Goal: Task Accomplishment & Management: Use online tool/utility

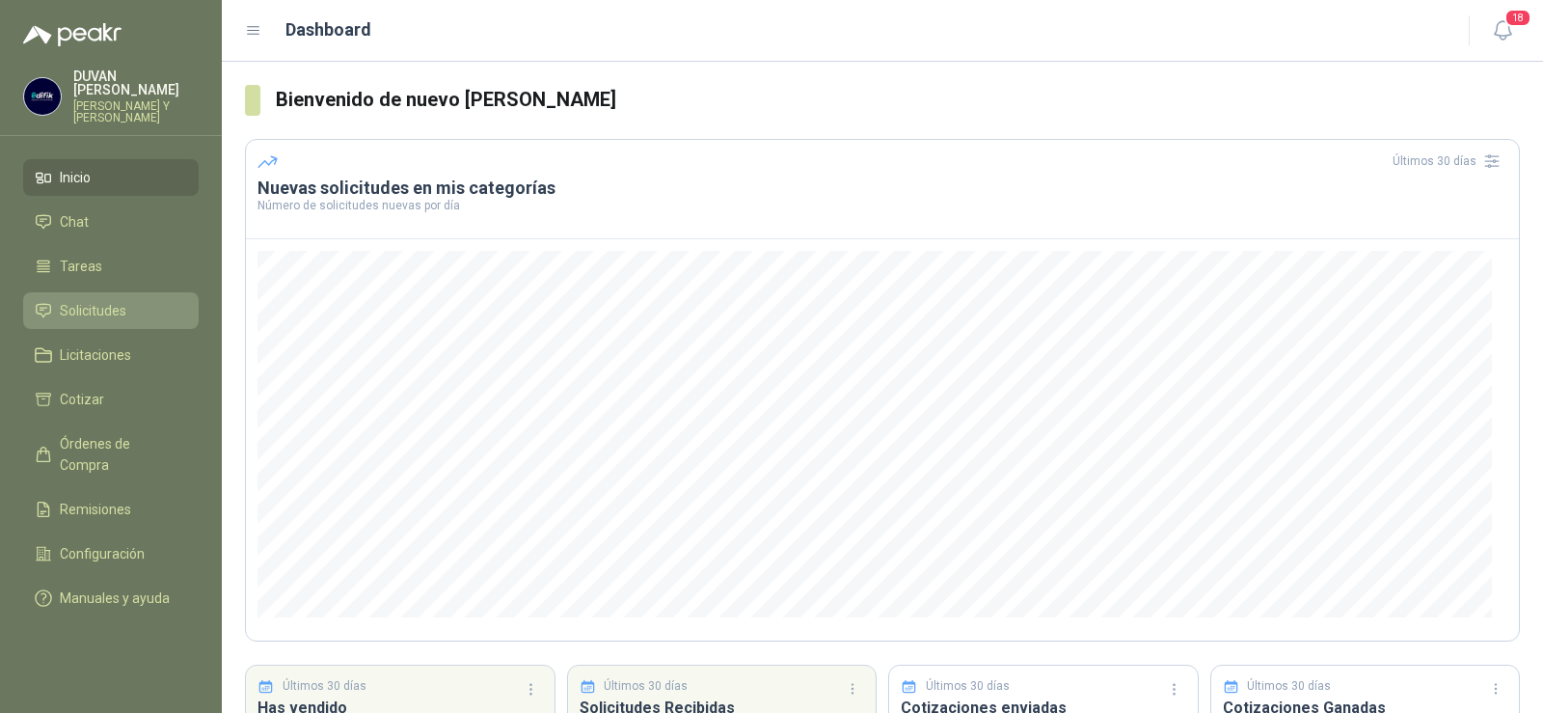
click at [121, 311] on span "Solicitudes" at bounding box center [93, 310] width 67 height 21
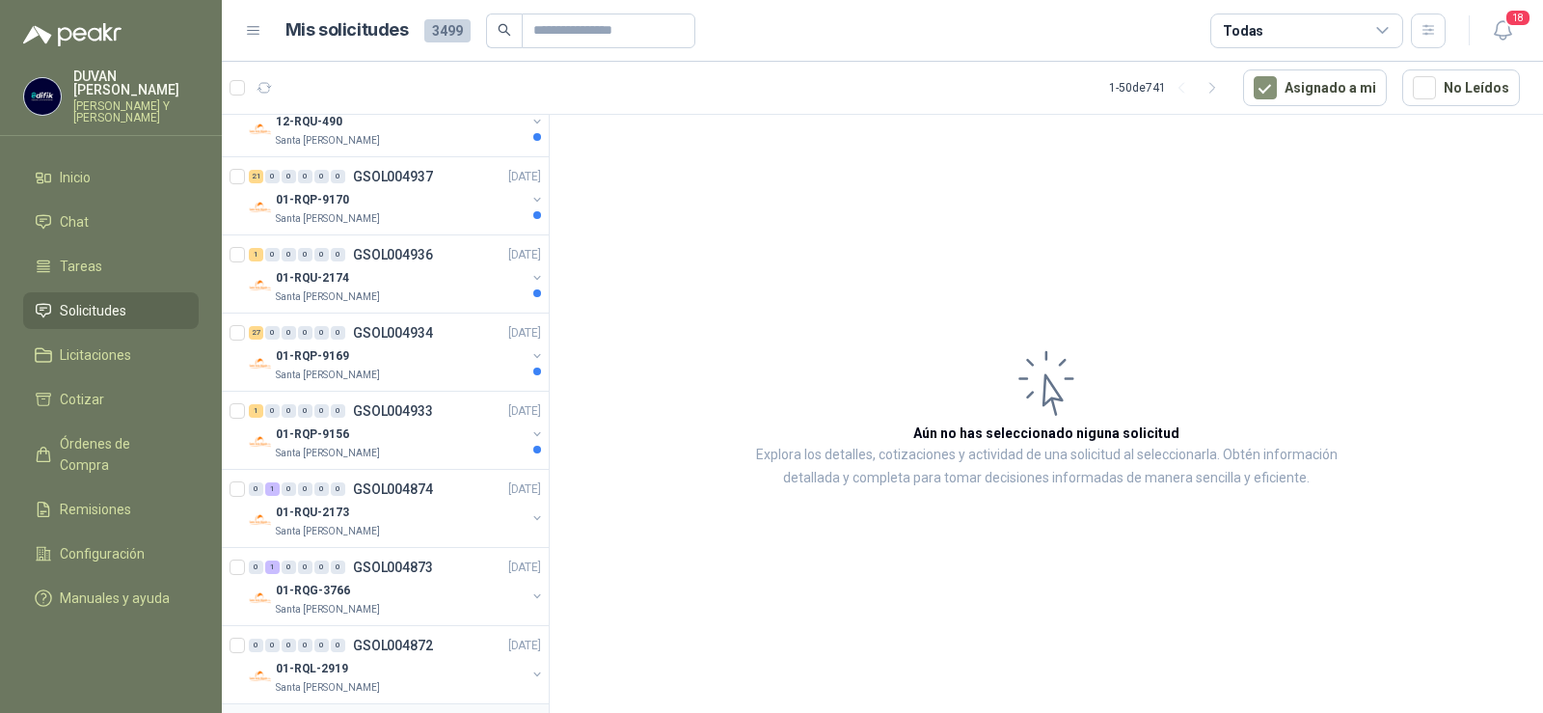
scroll to position [1157, 0]
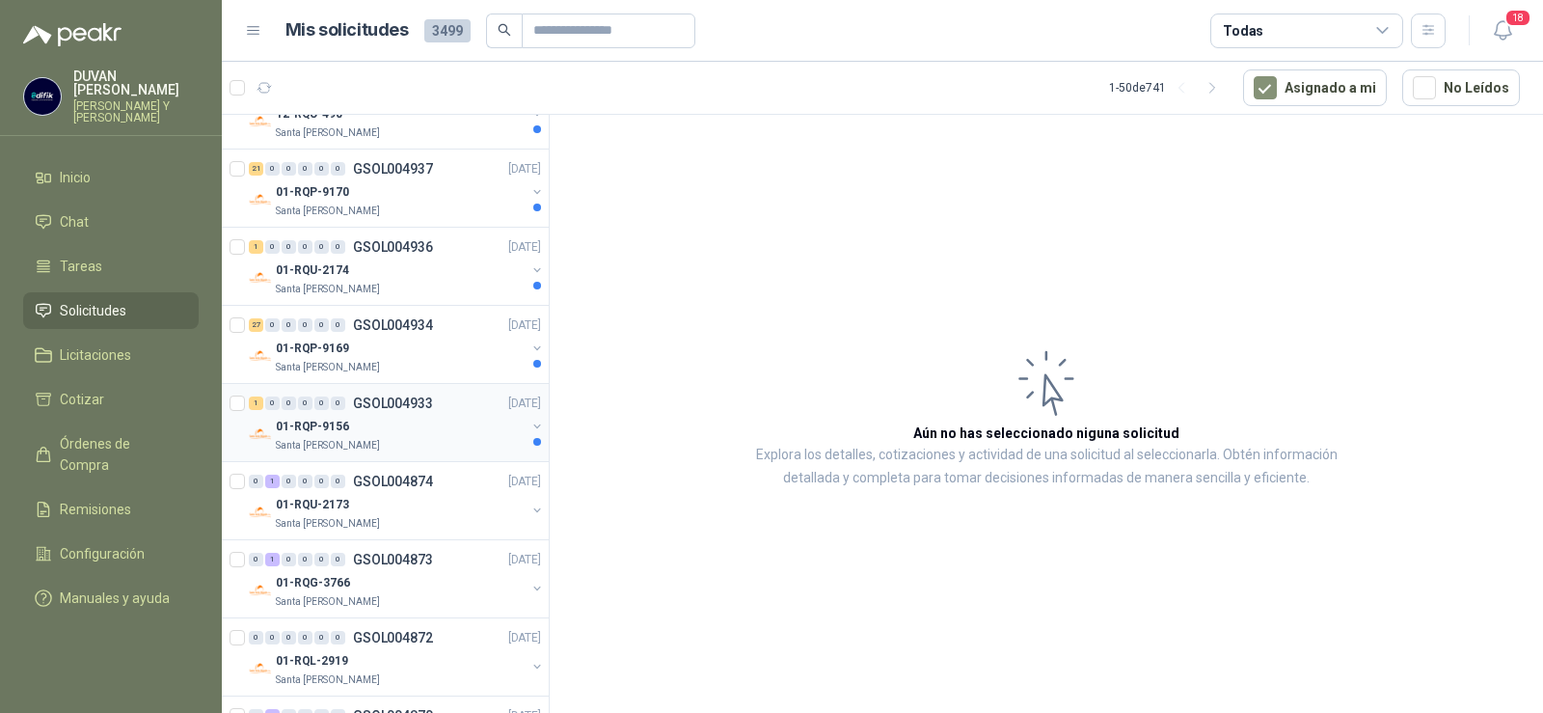
click at [421, 402] on p "GSOL004933" at bounding box center [393, 403] width 80 height 14
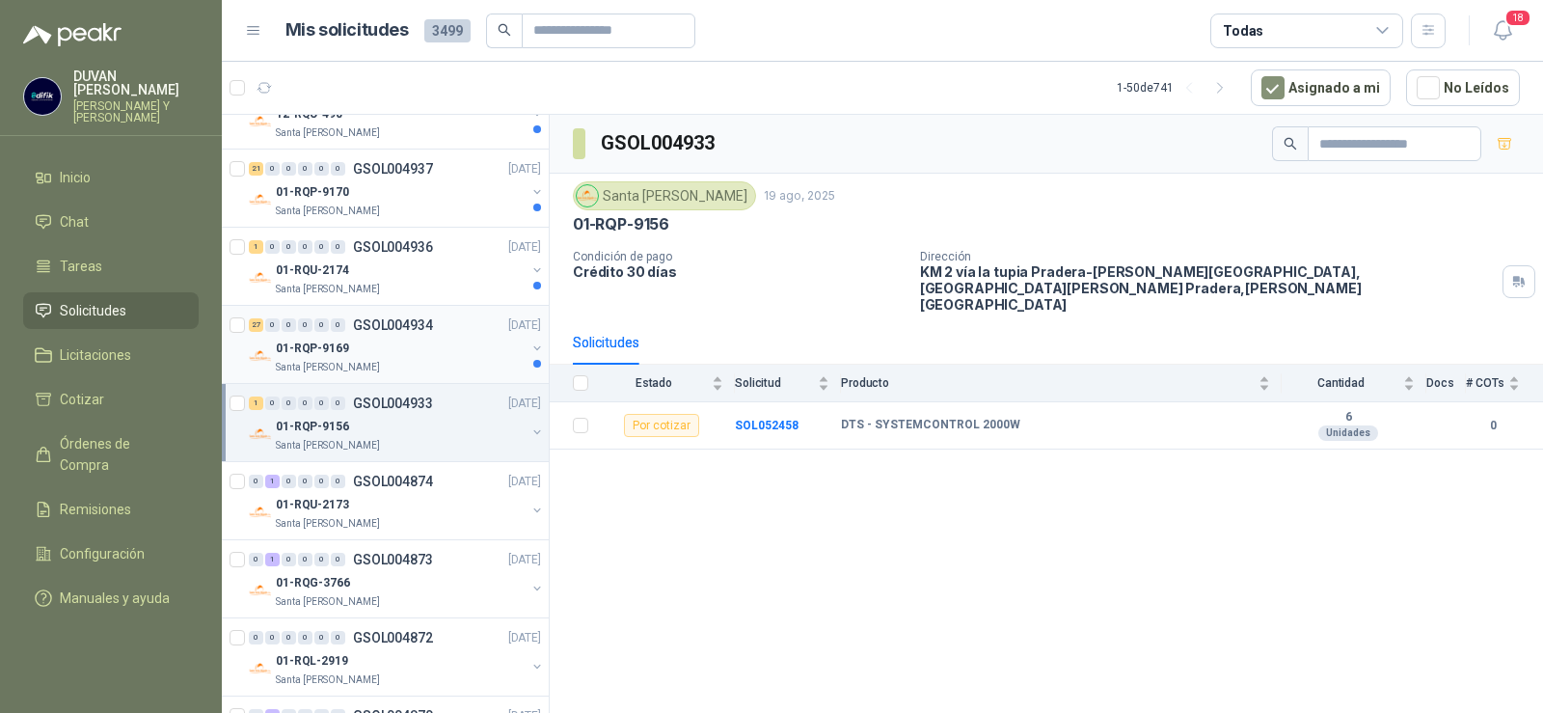
click at [402, 328] on p "GSOL004934" at bounding box center [393, 325] width 80 height 14
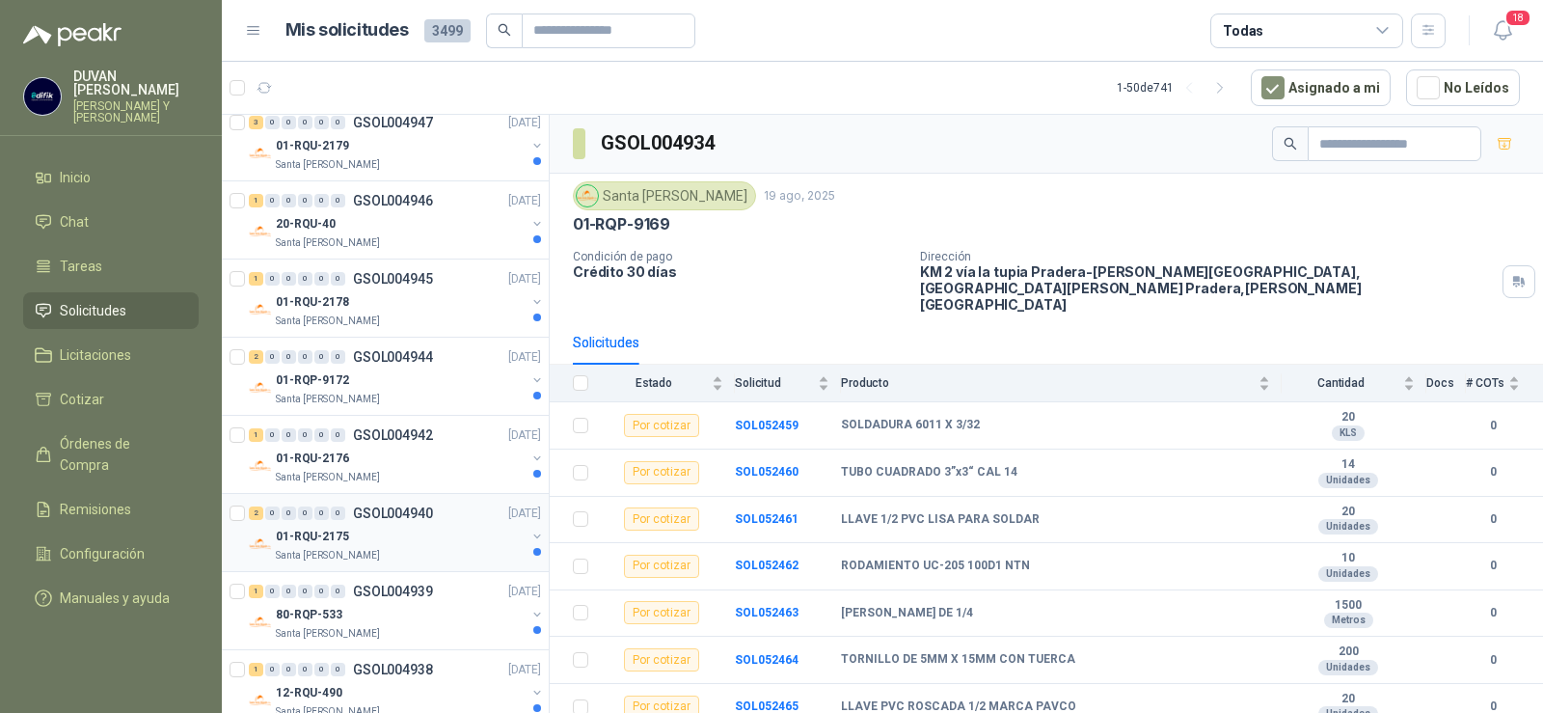
scroll to position [193, 0]
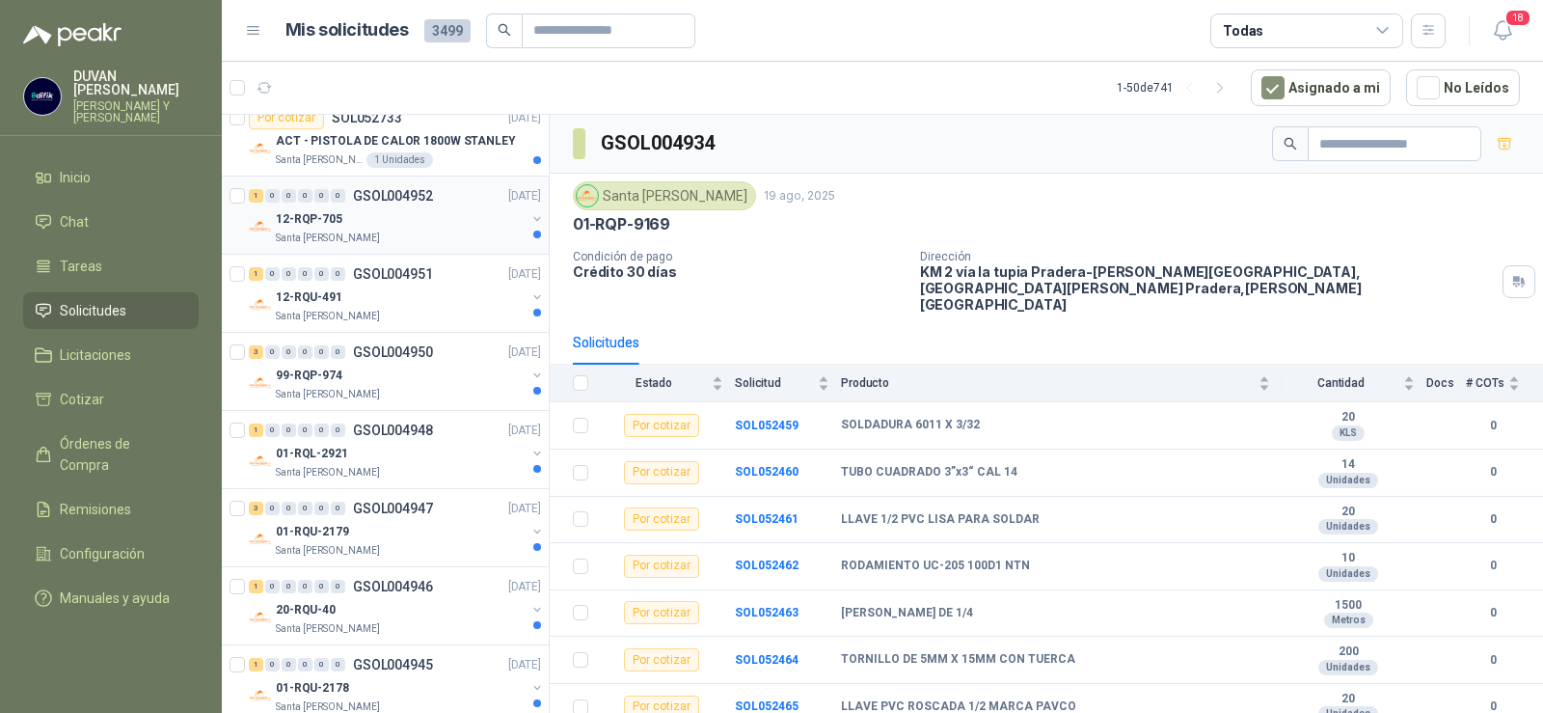
click at [386, 191] on p "GSOL004952" at bounding box center [393, 196] width 80 height 14
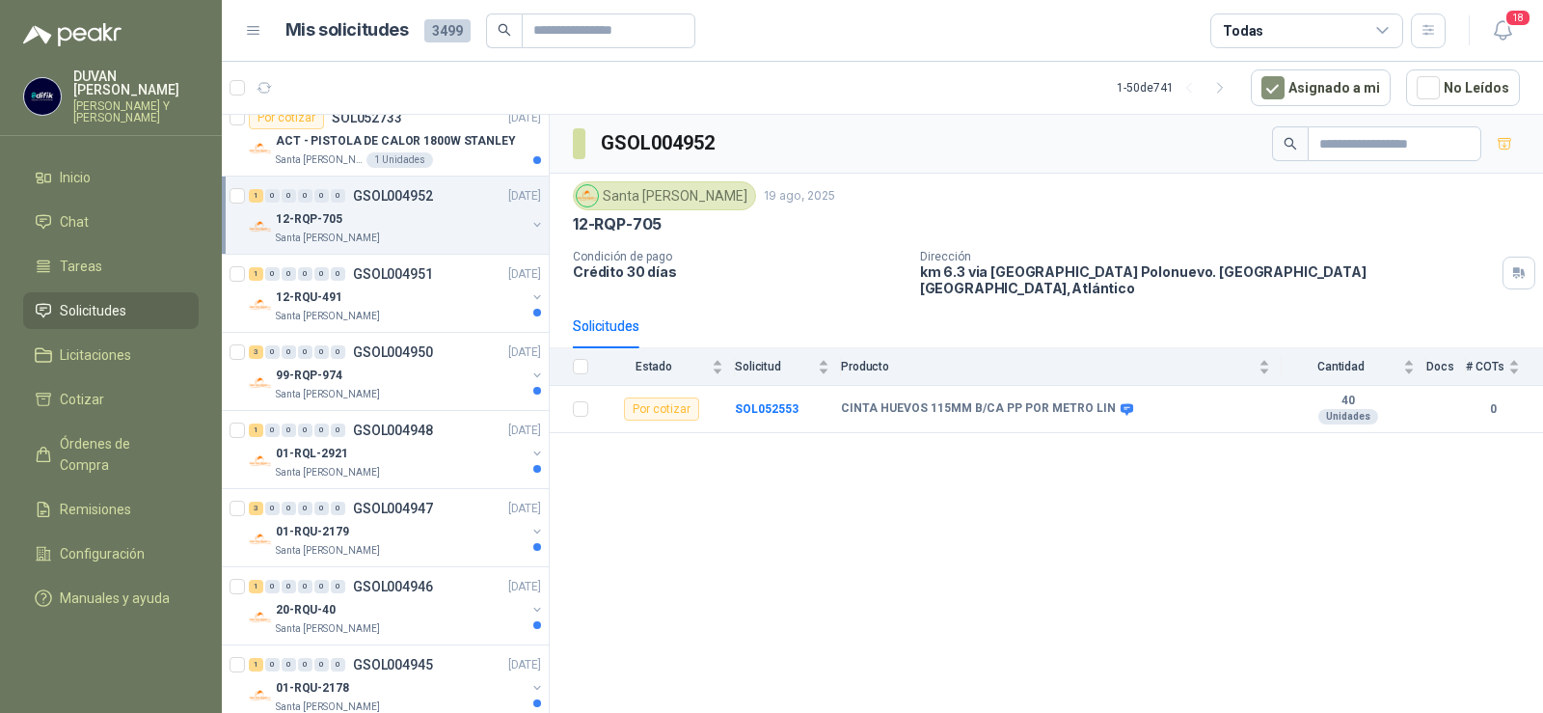
click at [392, 191] on p "GSOL004952" at bounding box center [393, 196] width 80 height 14
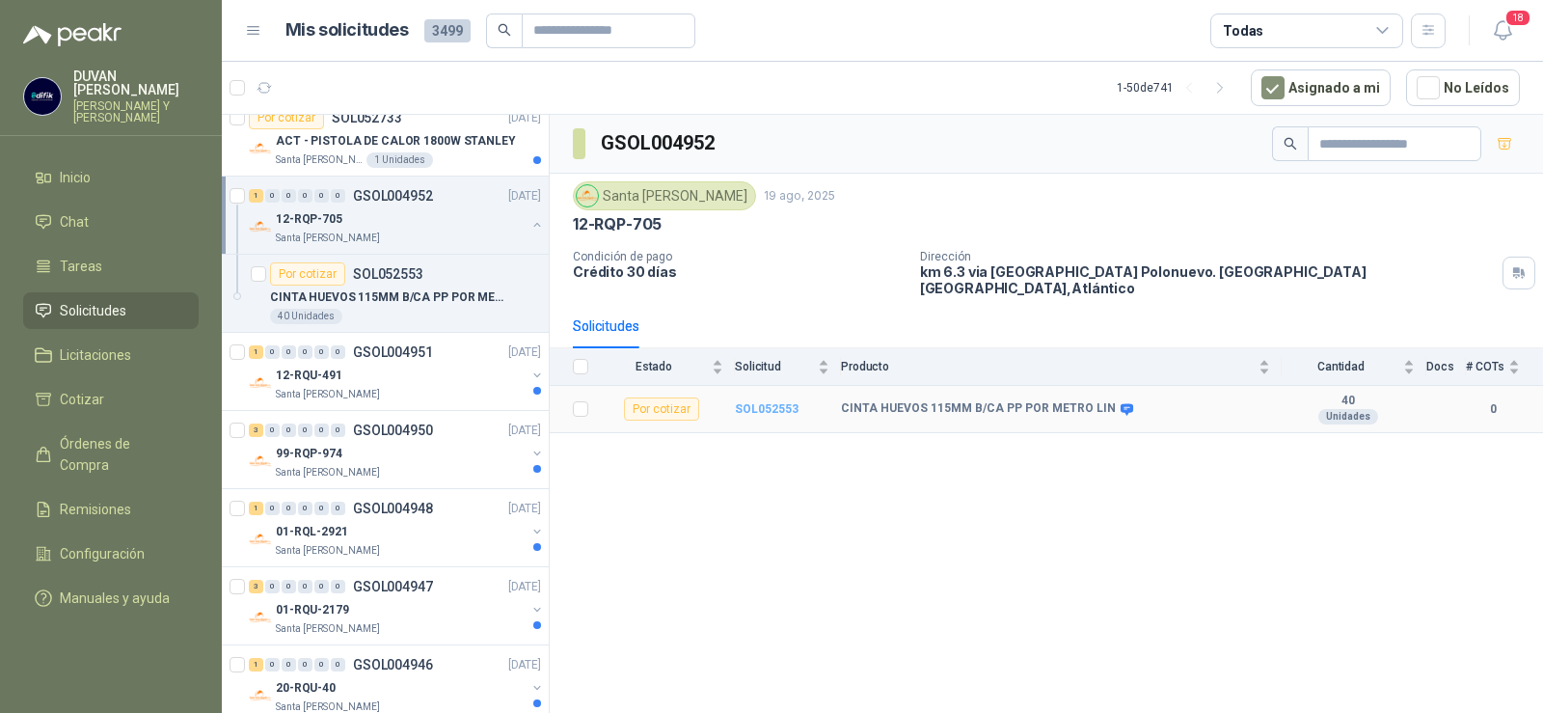
click at [766, 402] on b "SOL052553" at bounding box center [767, 409] width 64 height 14
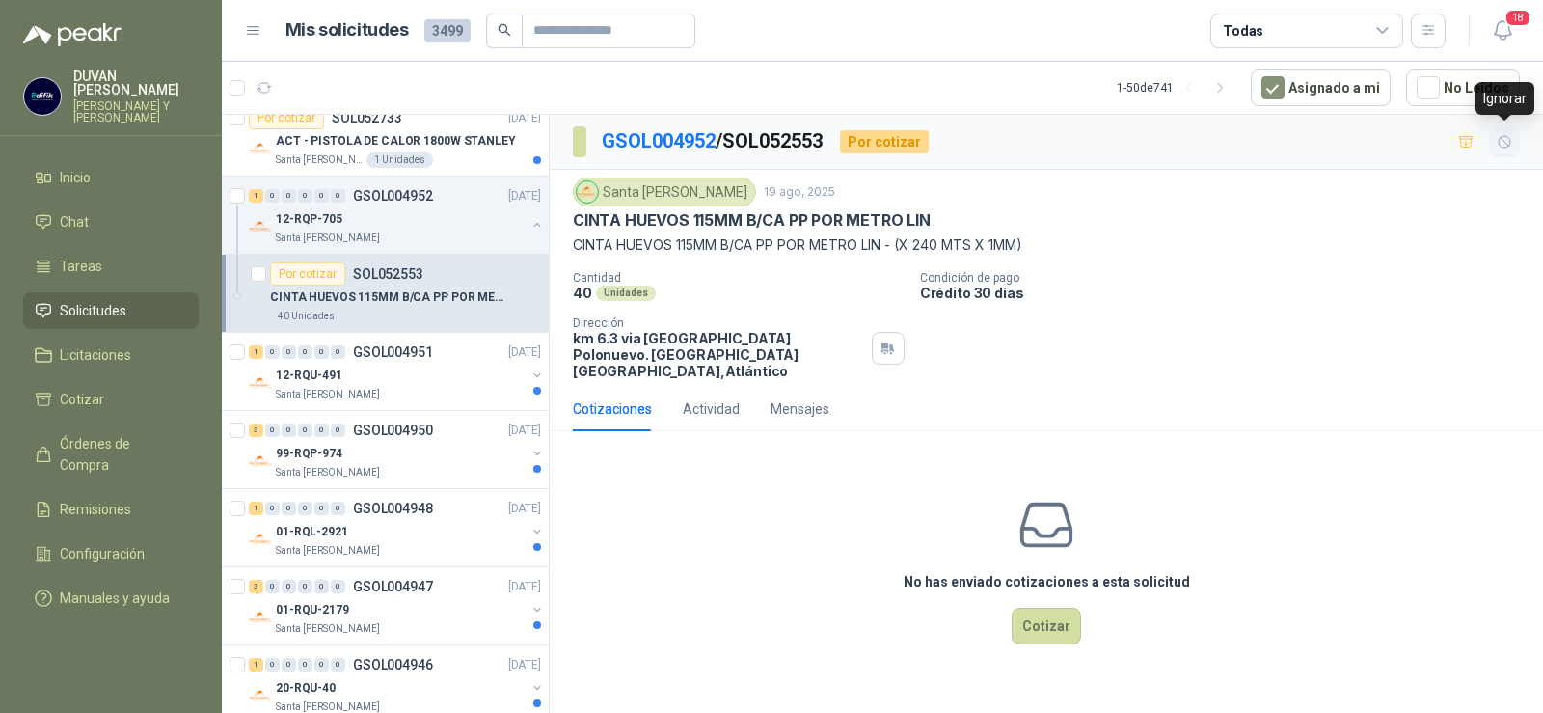
click at [1502, 145] on icon "button" at bounding box center [1505, 142] width 16 height 16
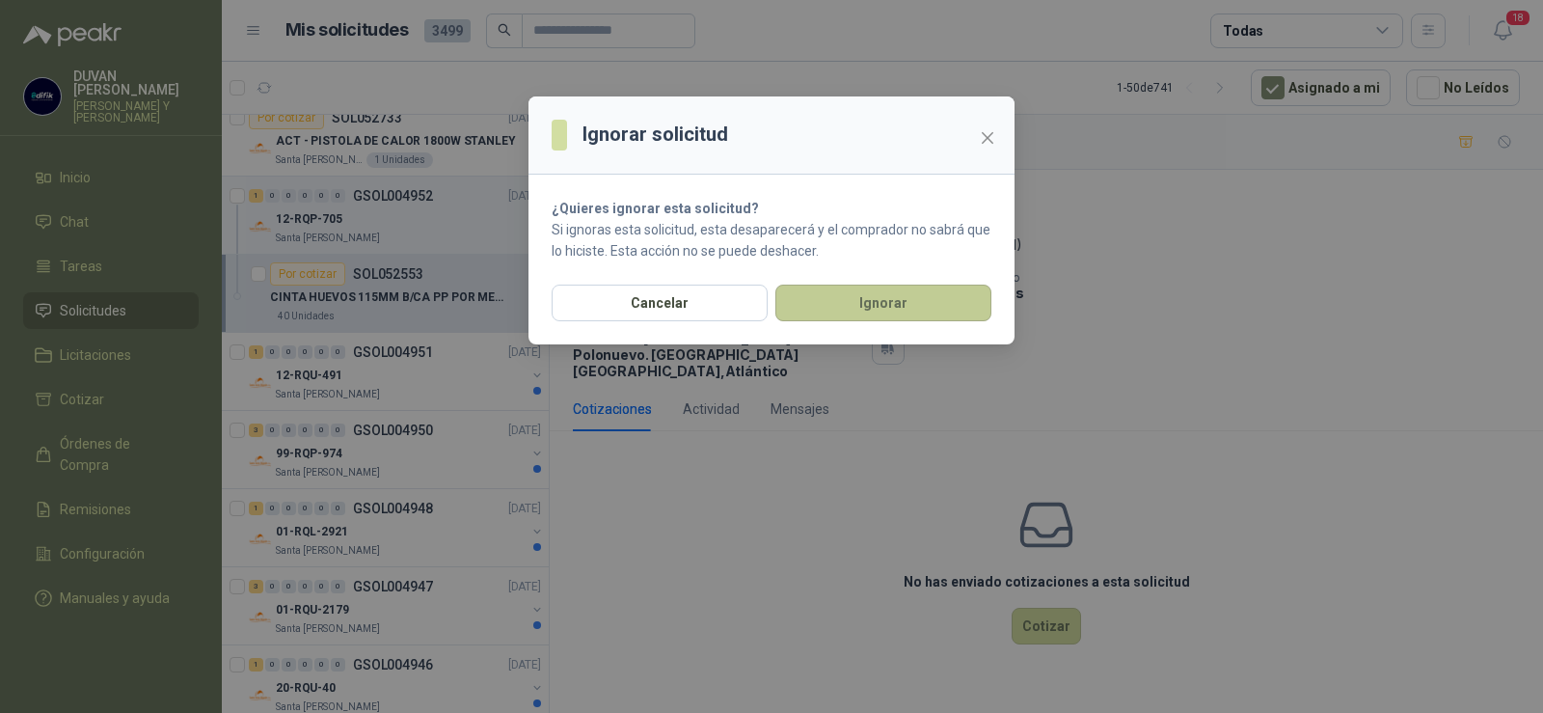
click at [907, 300] on button "Ignorar" at bounding box center [883, 303] width 216 height 37
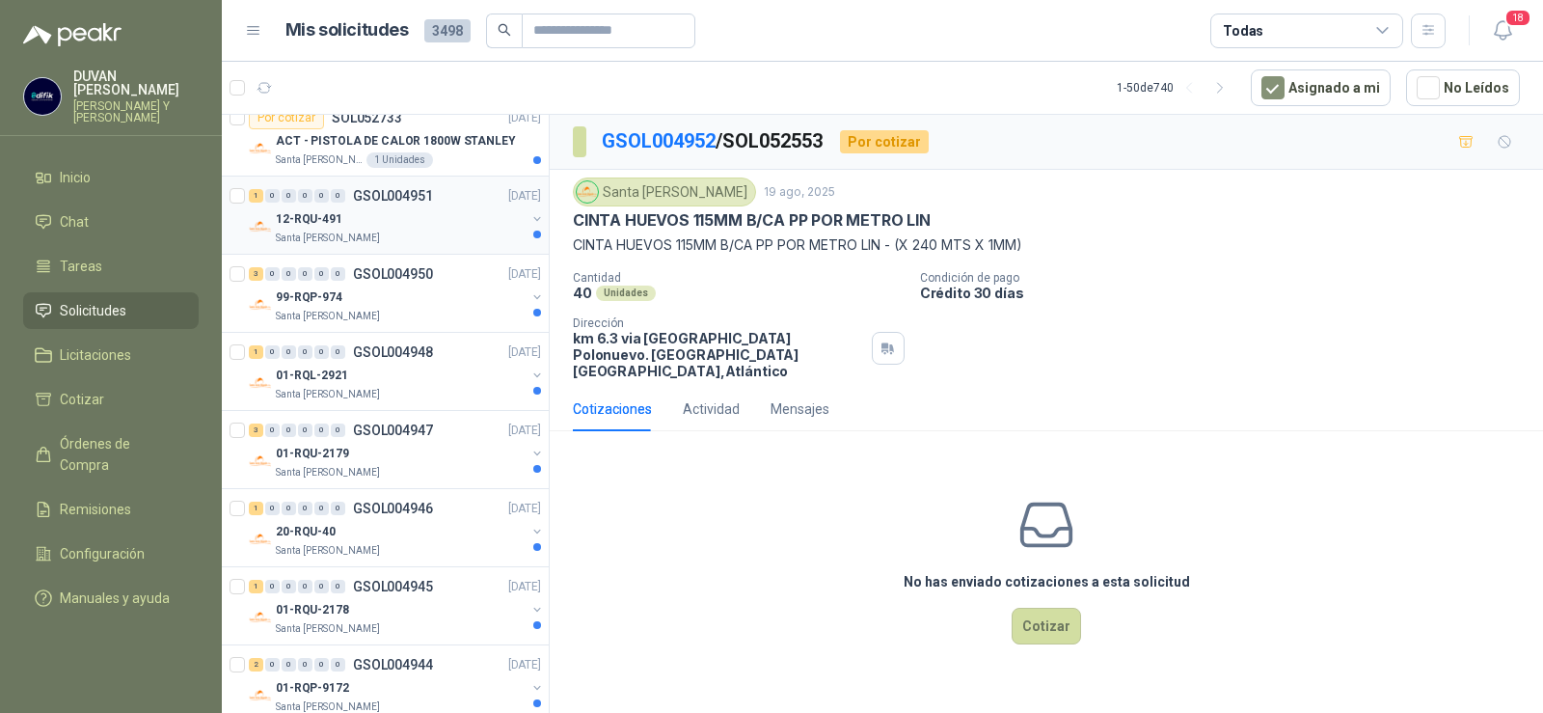
click at [411, 195] on p "GSOL004951" at bounding box center [393, 196] width 80 height 14
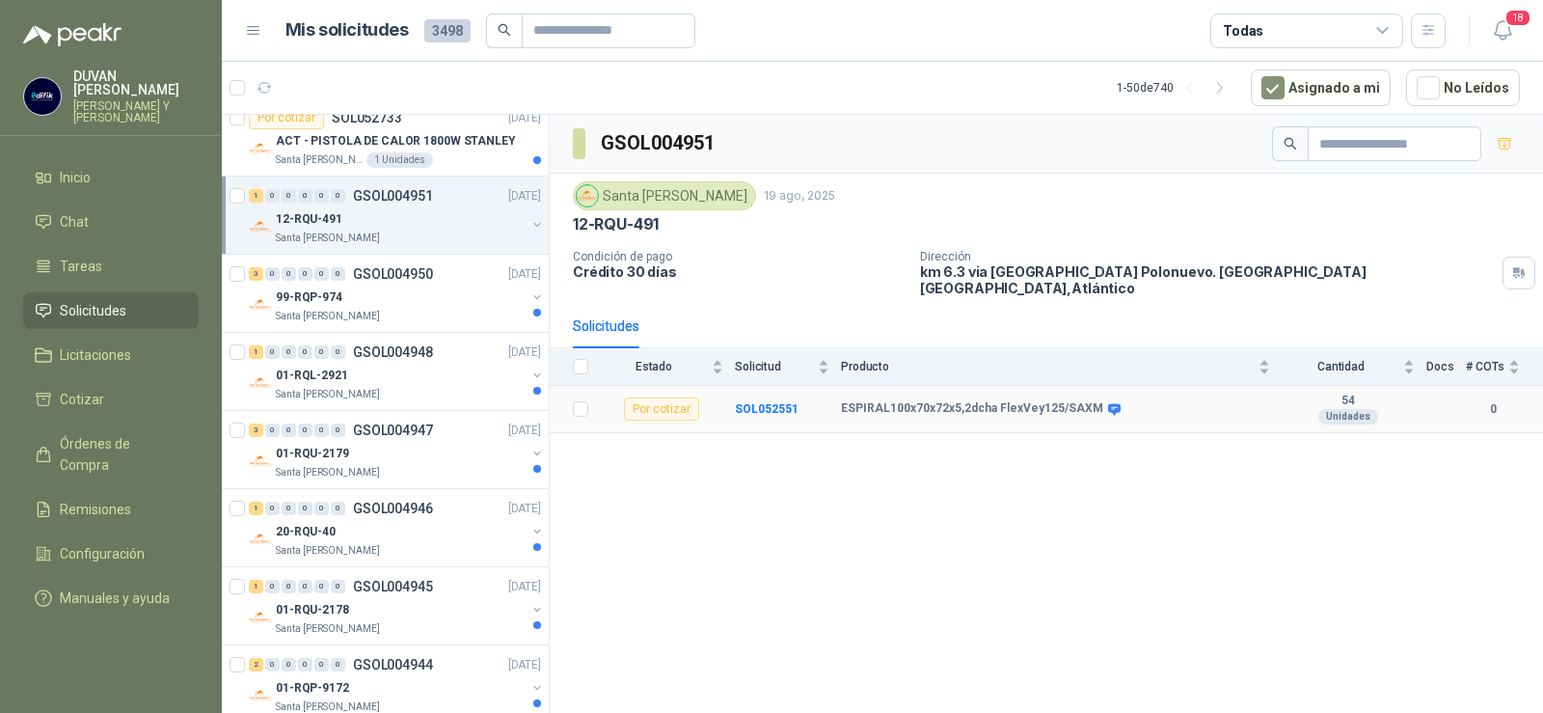
click at [756, 402] on td "SOL052551" at bounding box center [788, 409] width 106 height 47
click at [778, 402] on b "SOL052551" at bounding box center [767, 409] width 64 height 14
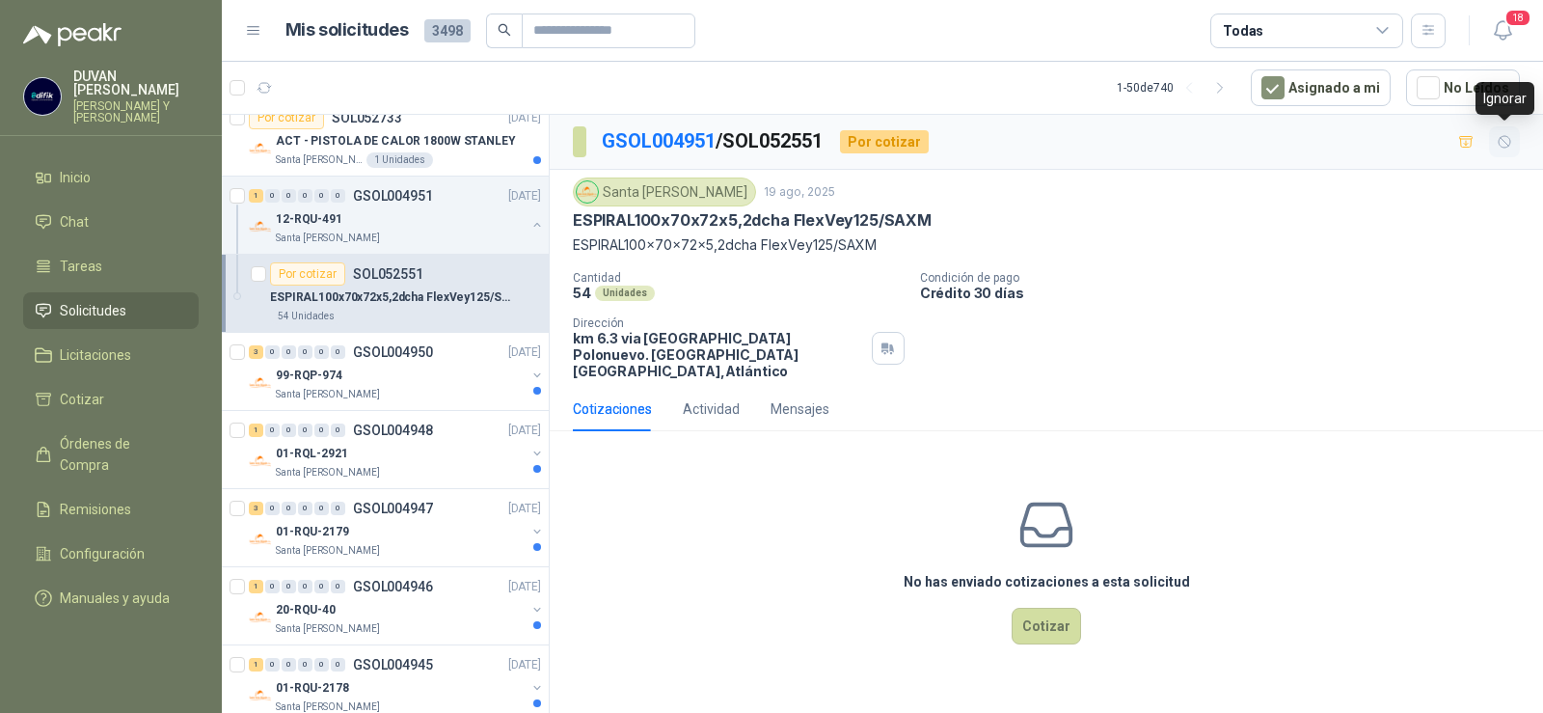
click at [1508, 139] on icon "button" at bounding box center [1505, 142] width 16 height 16
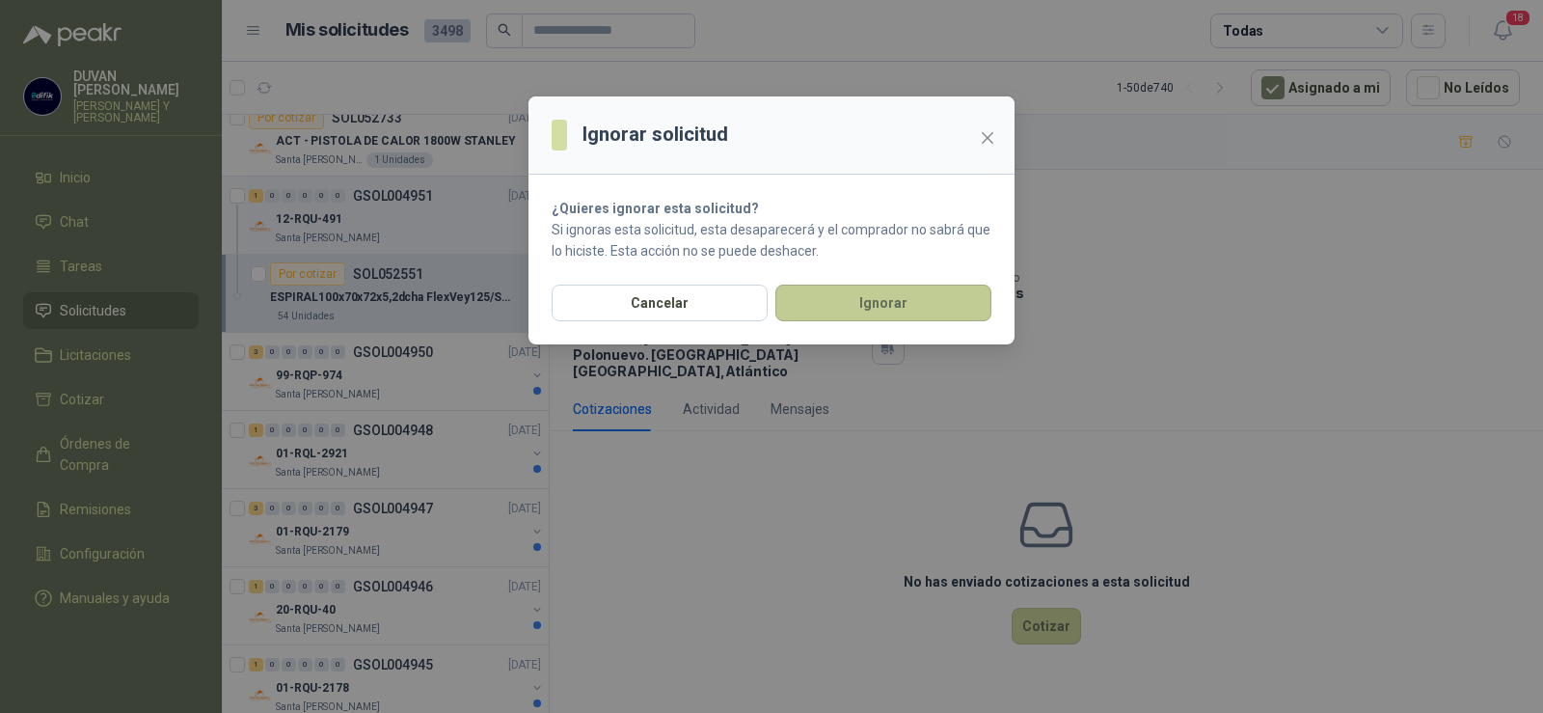
click at [850, 298] on button "Ignorar" at bounding box center [883, 303] width 216 height 37
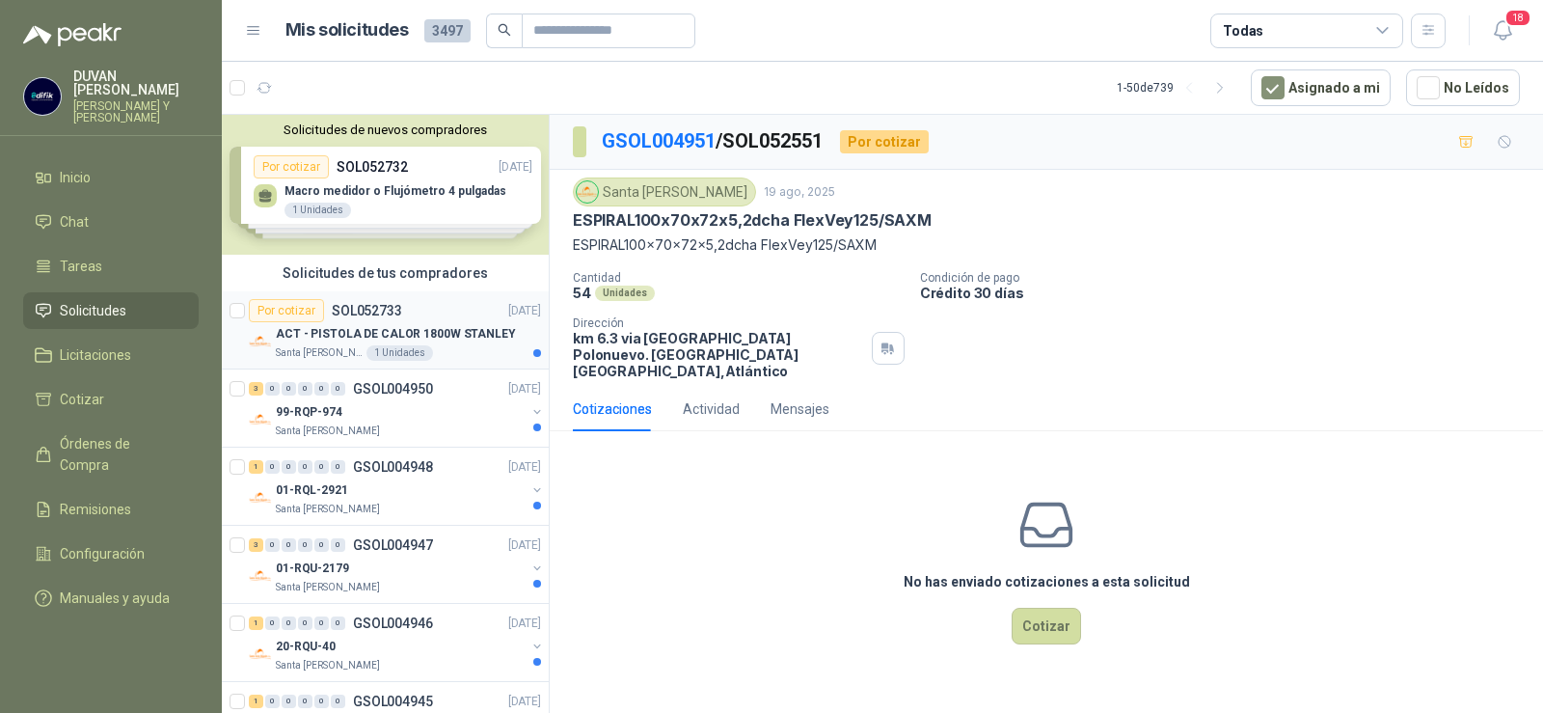
click at [368, 301] on div "Por cotizar SOL052733" at bounding box center [325, 310] width 153 height 23
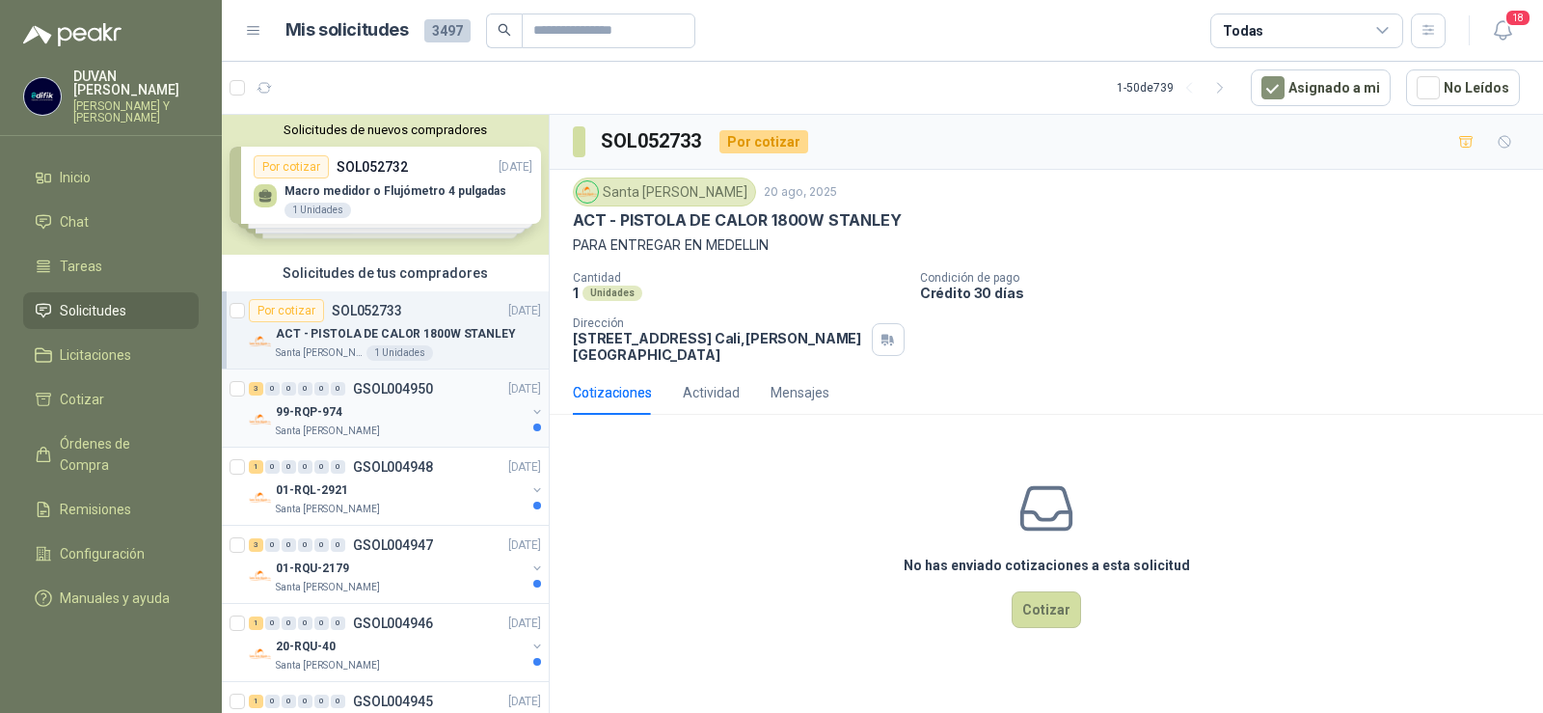
click at [381, 383] on p "GSOL004950" at bounding box center [393, 389] width 80 height 14
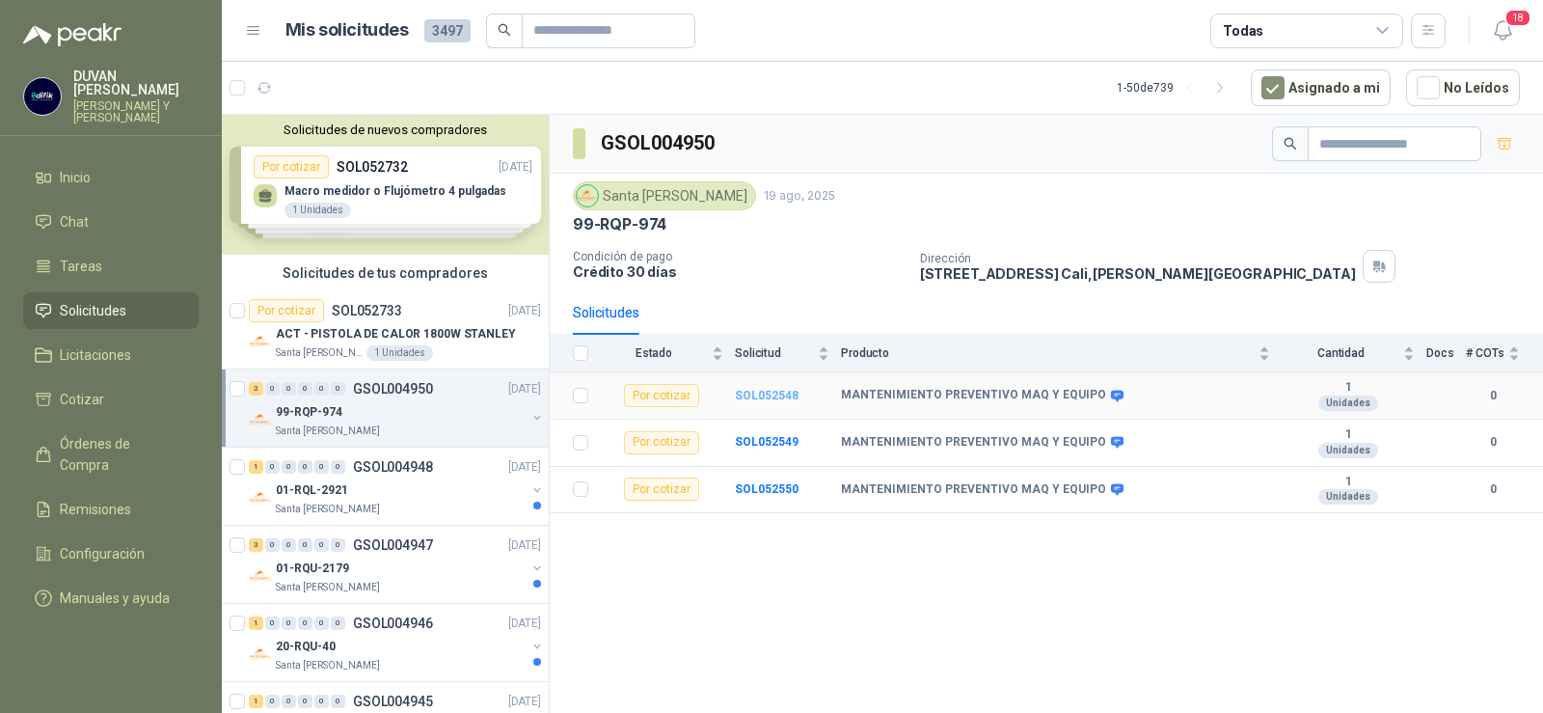
click at [744, 400] on b "SOL052548" at bounding box center [767, 396] width 64 height 14
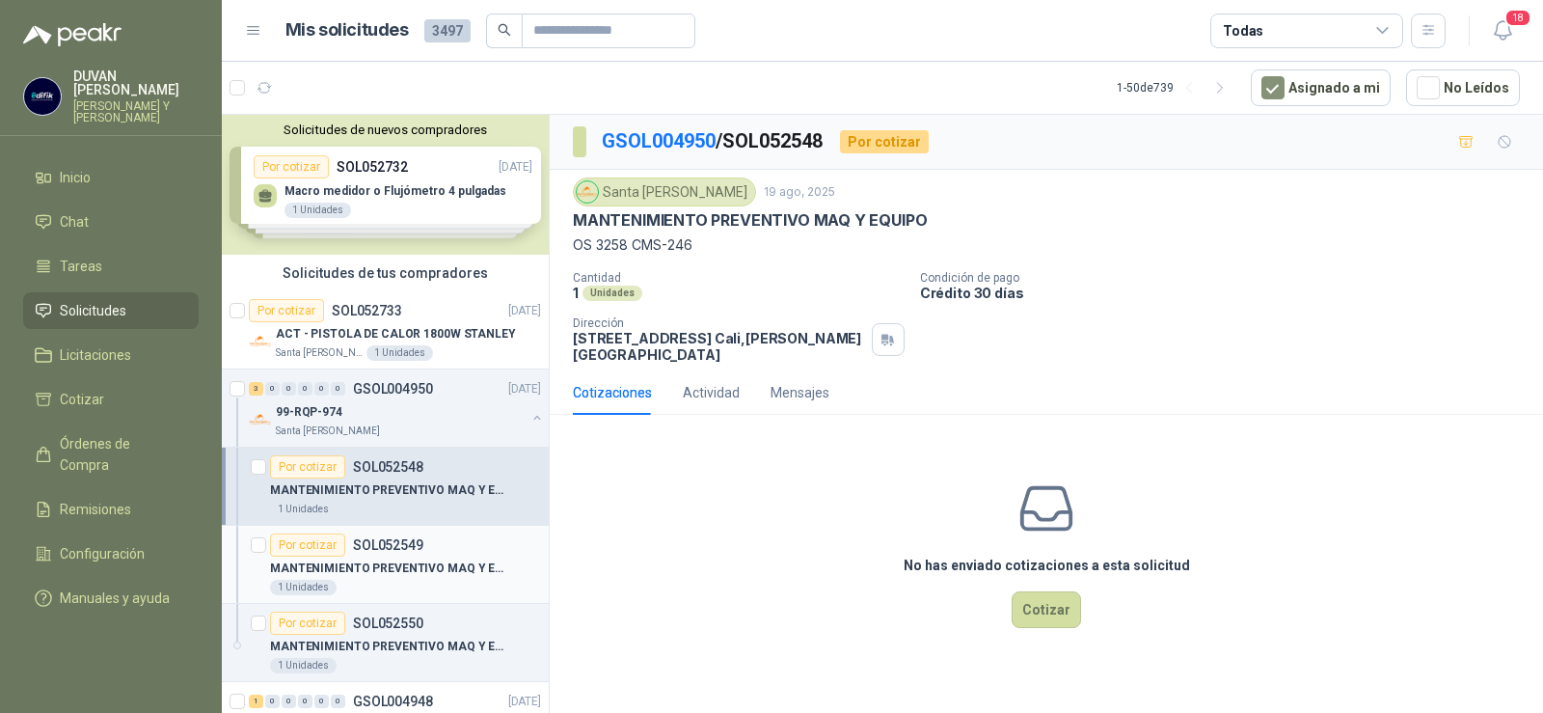
click at [405, 540] on p "SOL052549" at bounding box center [388, 545] width 70 height 14
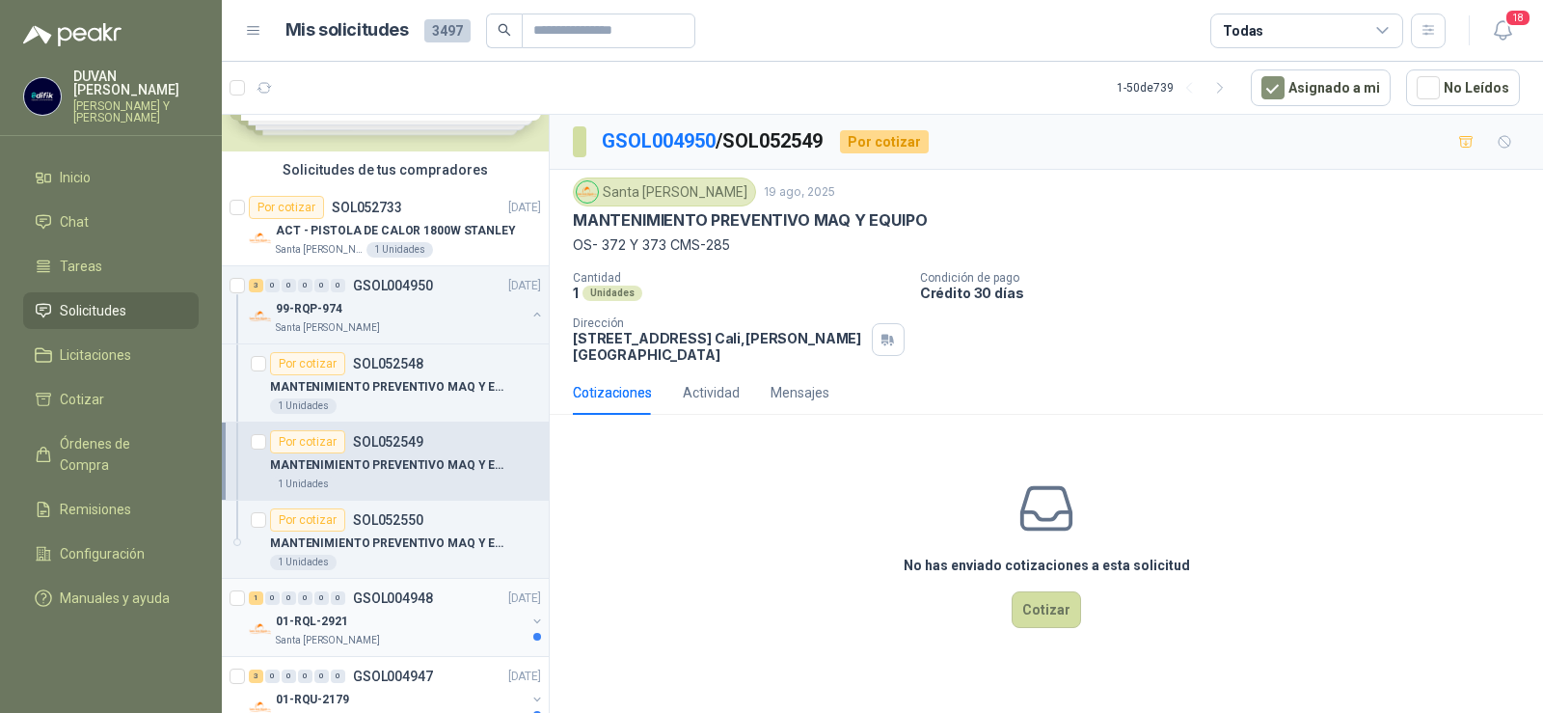
scroll to position [193, 0]
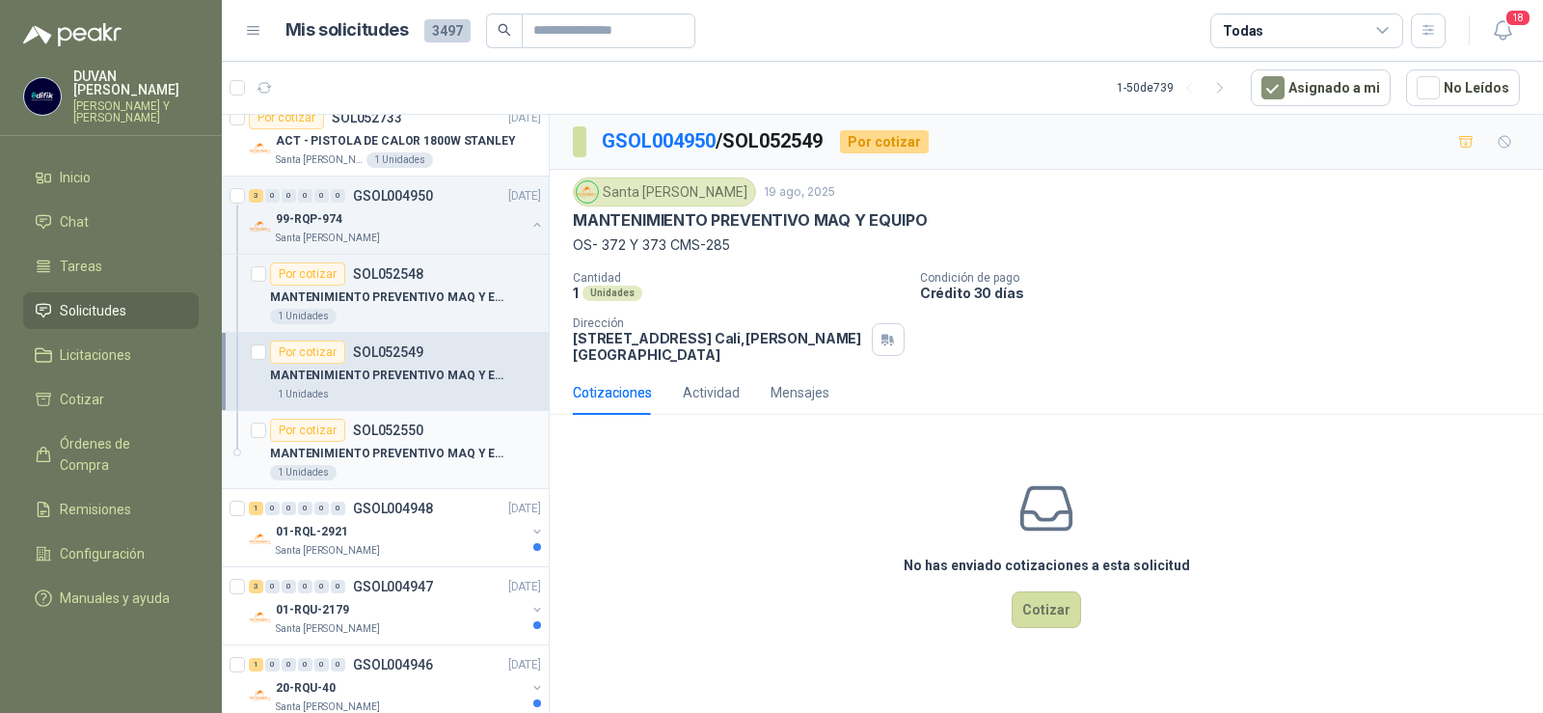
click at [409, 423] on p "SOL052550" at bounding box center [388, 430] width 70 height 14
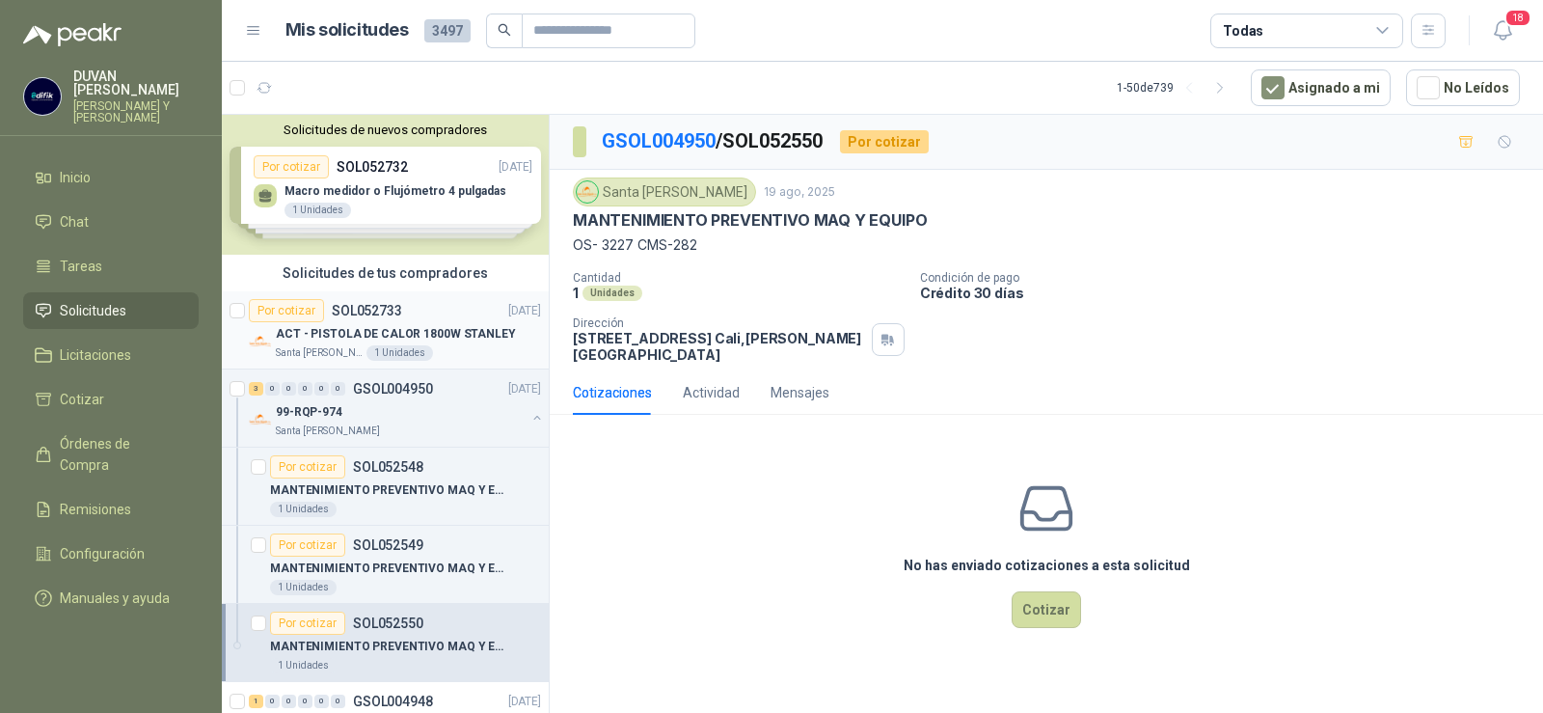
click at [367, 338] on p "ACT - PISTOLA DE CALOR 1800W STANLEY" at bounding box center [396, 334] width 240 height 18
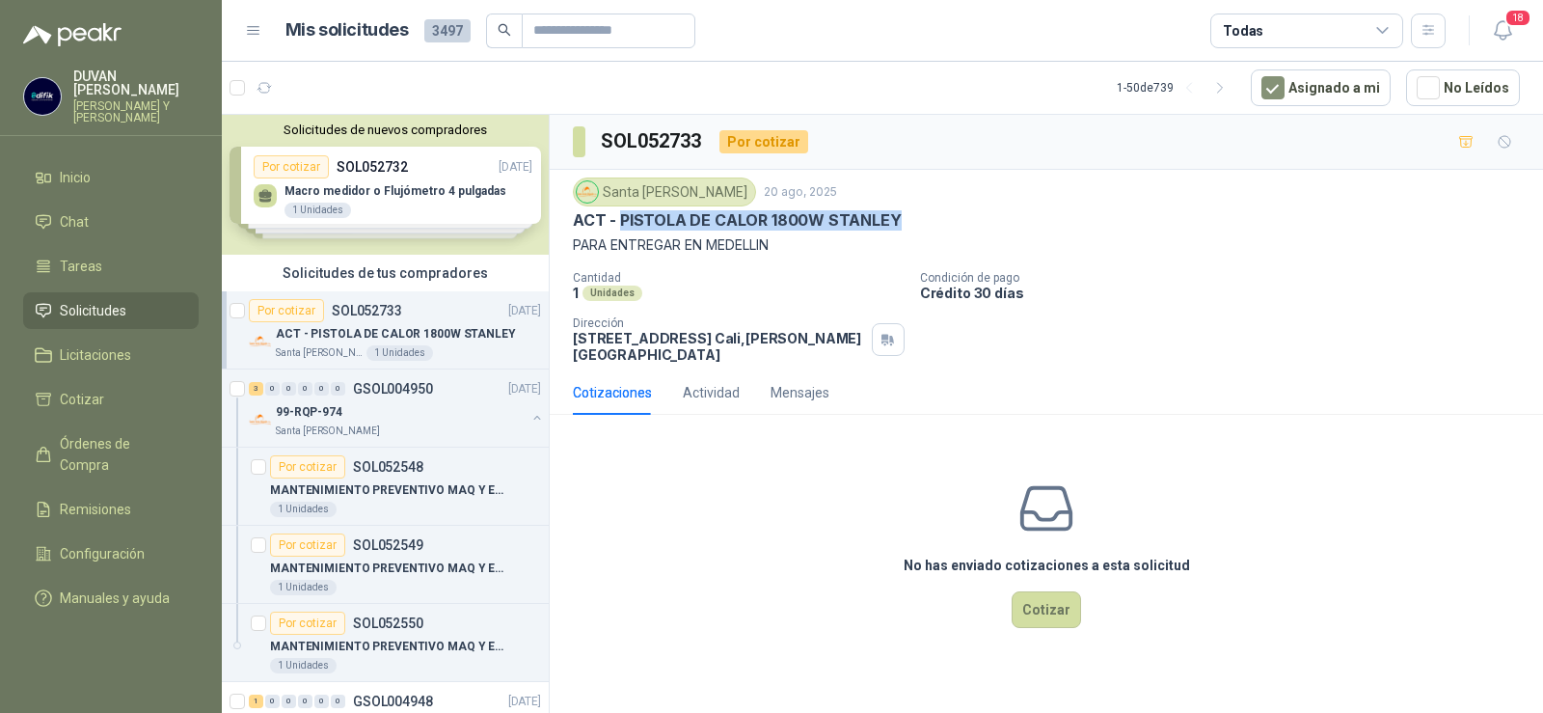
drag, startPoint x: 620, startPoint y: 221, endPoint x: 890, endPoint y: 219, distance: 270.1
click at [890, 219] on p "ACT - PISTOLA DE CALOR 1800W STANLEY" at bounding box center [737, 220] width 329 height 20
copy p "PISTOLA DE CALOR 1800W STANLEY"
click at [1059, 616] on button "Cotizar" at bounding box center [1046, 609] width 69 height 37
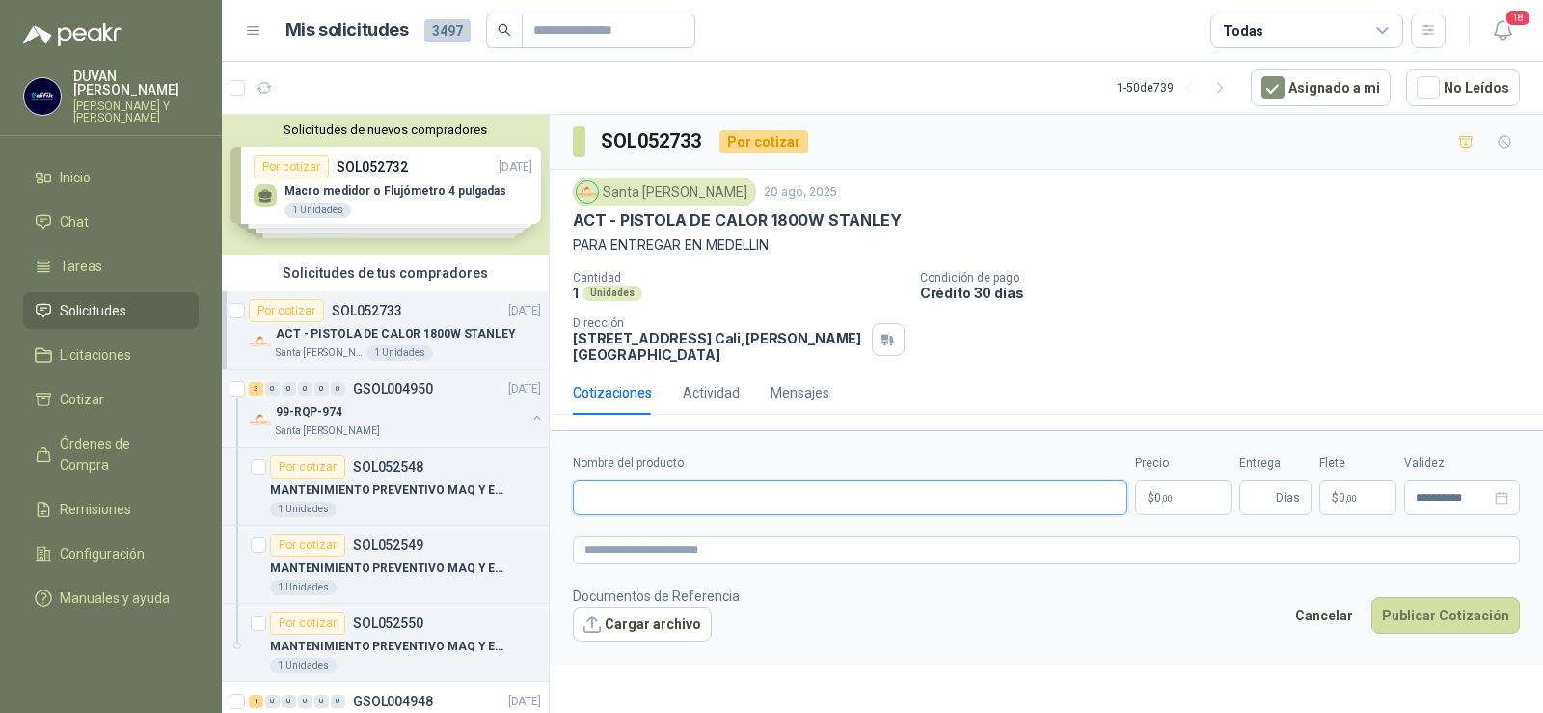
click at [721, 508] on input "Nombre del producto" at bounding box center [850, 497] width 555 height 35
type input "*"
paste input "**********"
drag, startPoint x: 585, startPoint y: 496, endPoint x: 890, endPoint y: 492, distance: 304.8
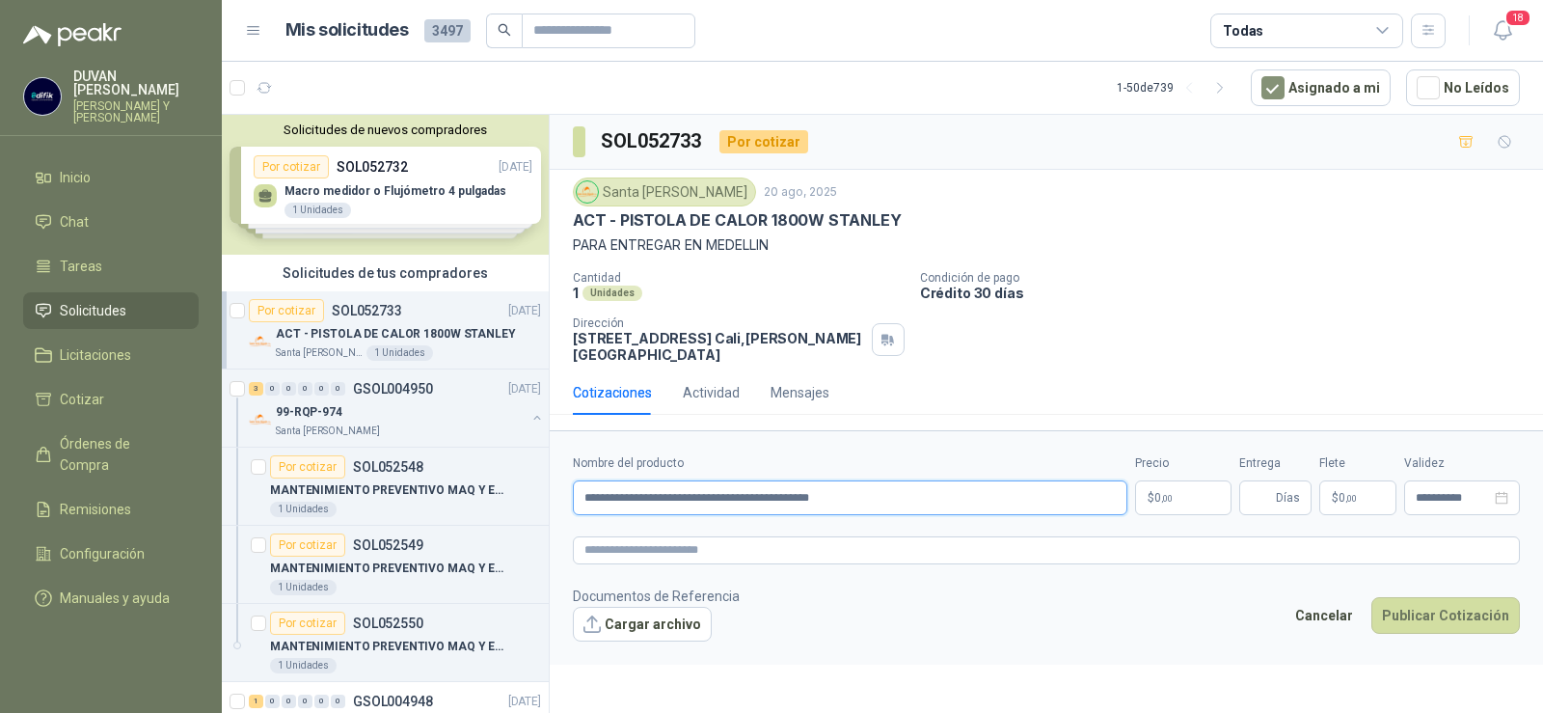
click at [890, 492] on input "**********" at bounding box center [850, 497] width 555 height 35
type input "**********"
paste textarea "**********"
type textarea "**********"
click at [1190, 502] on p "$ 0 ,00" at bounding box center [1183, 497] width 96 height 35
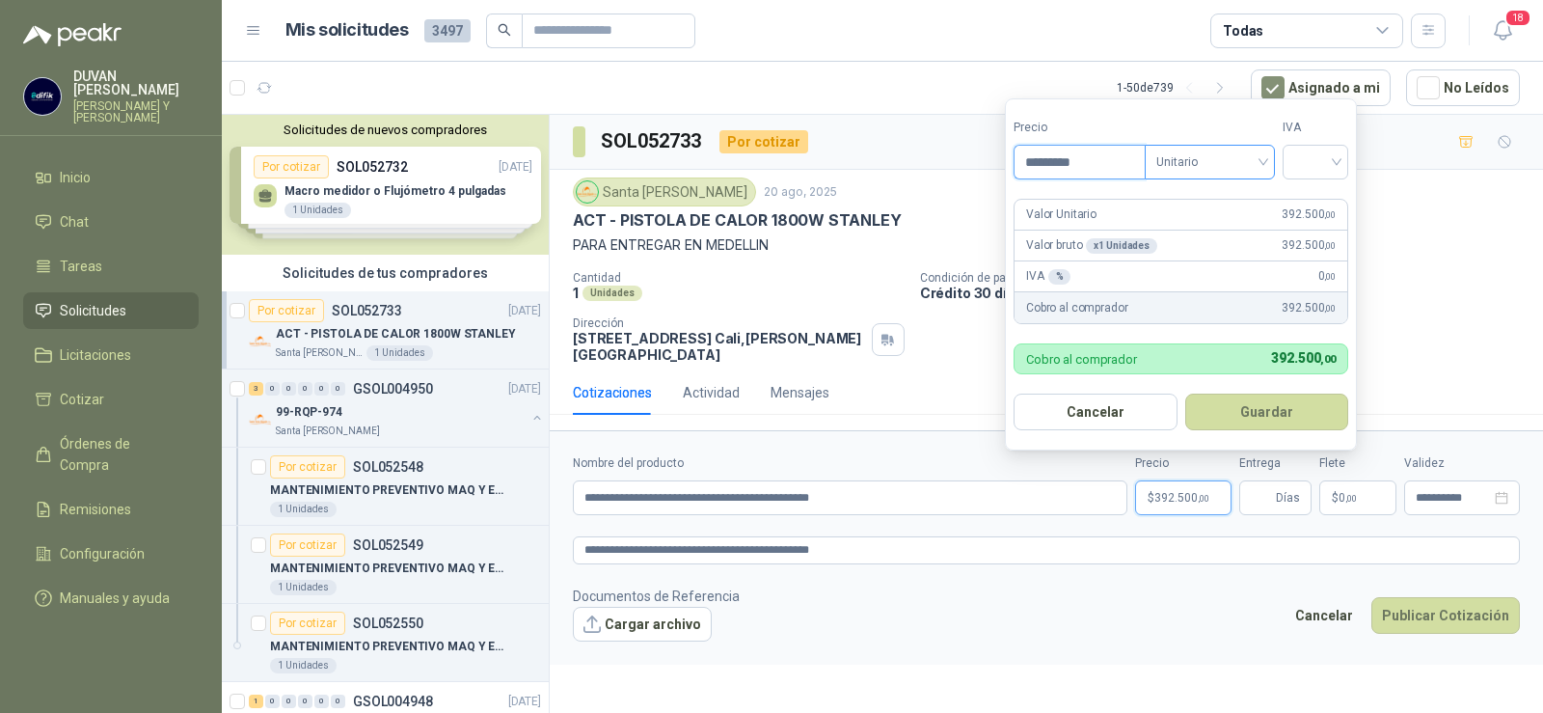
click at [1273, 161] on div "Unitario" at bounding box center [1210, 162] width 130 height 35
type input "*********"
click at [1215, 197] on div "Unitario" at bounding box center [1213, 201] width 99 height 21
click at [1342, 168] on div at bounding box center [1316, 162] width 66 height 35
click at [1326, 197] on div "19%" at bounding box center [1320, 201] width 36 height 21
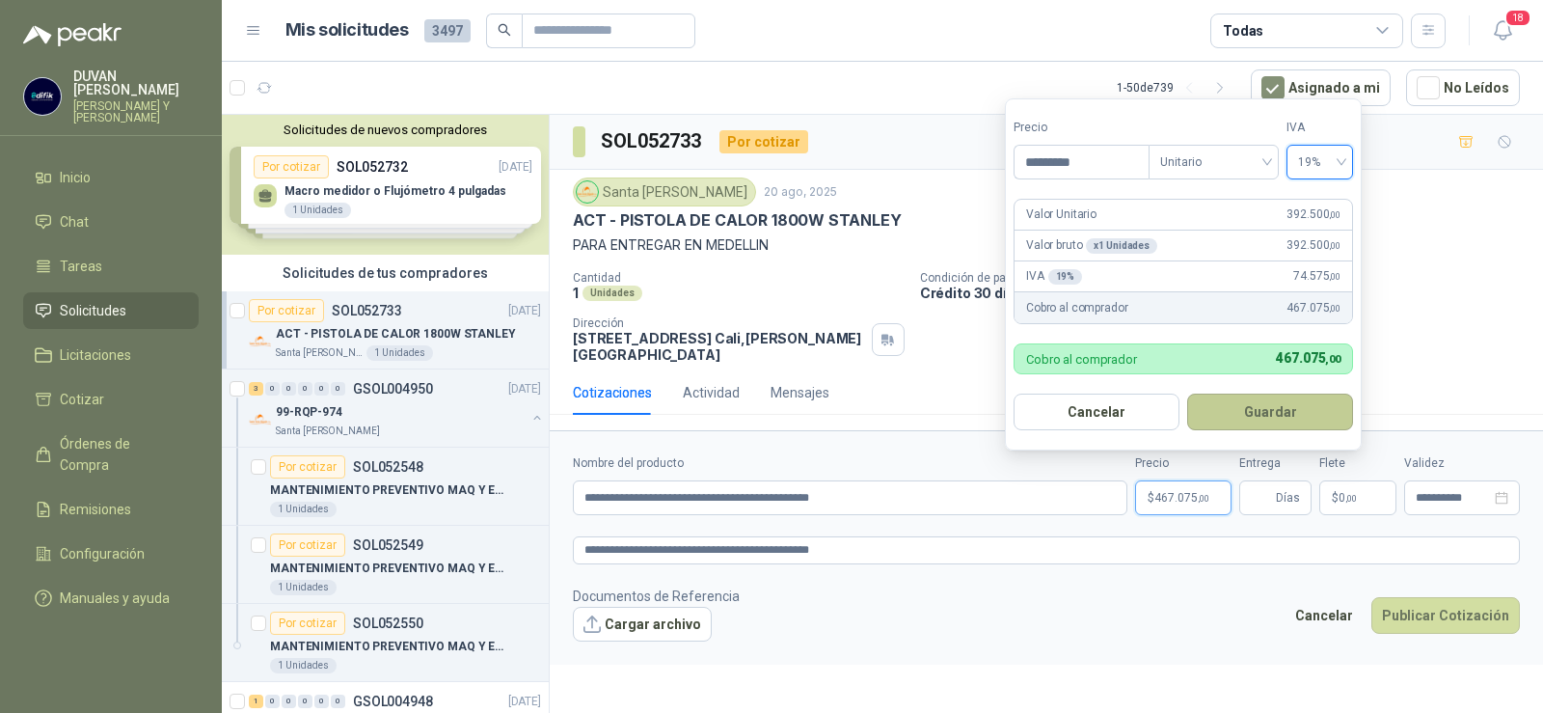
click at [1279, 403] on button "Guardar" at bounding box center [1270, 412] width 166 height 37
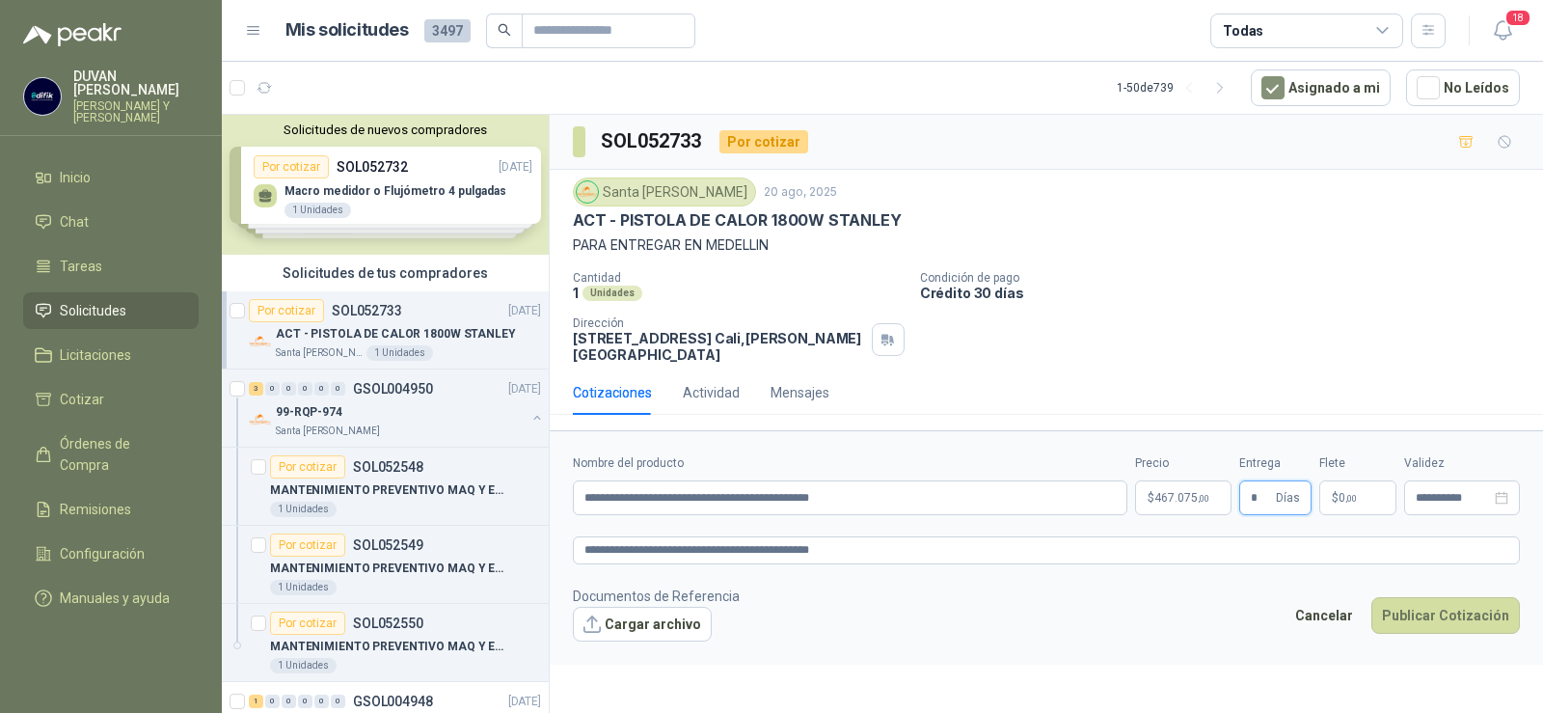
type input "*"
click at [1337, 498] on span "$" at bounding box center [1335, 498] width 7 height 12
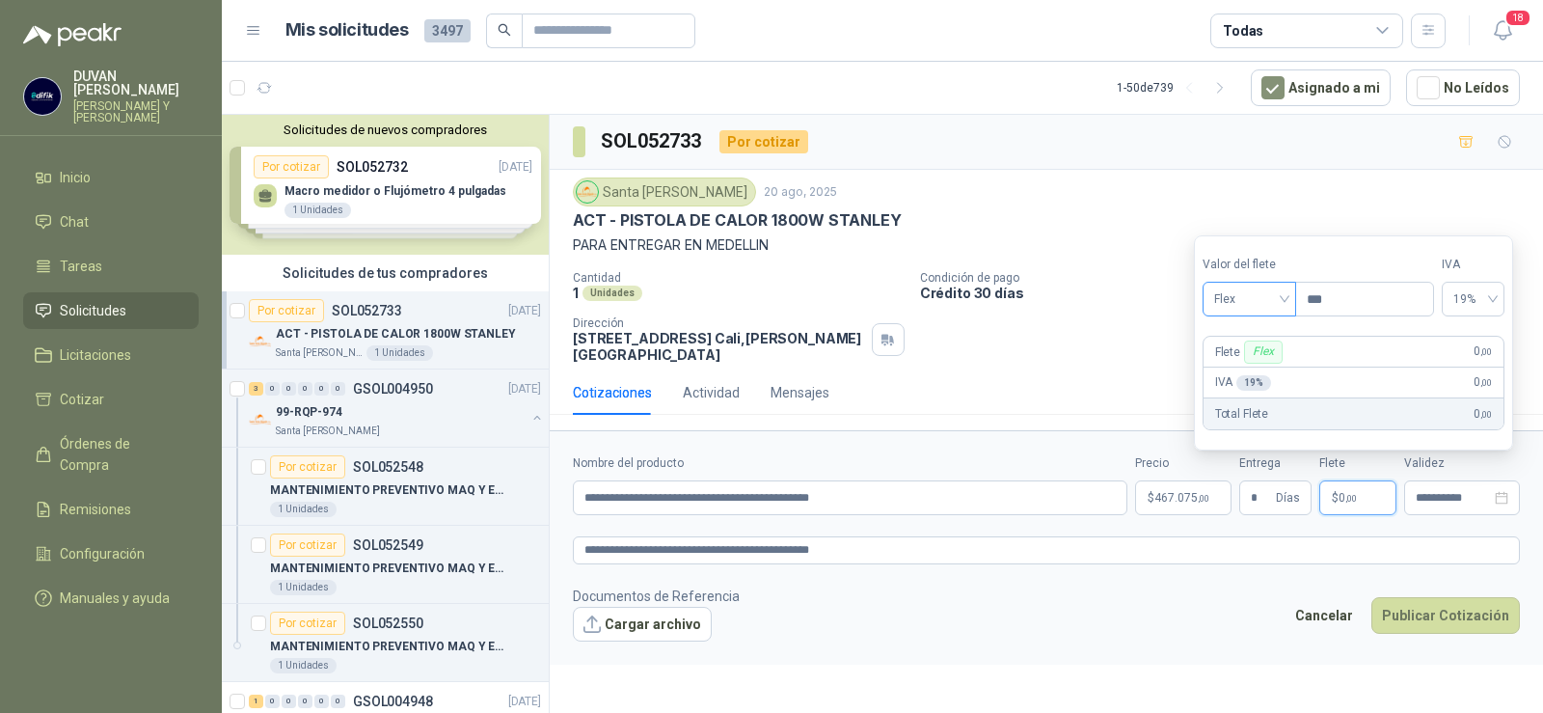
click at [1279, 298] on span "Flex" at bounding box center [1249, 299] width 70 height 29
click at [1244, 367] on div "Incluido" at bounding box center [1251, 370] width 67 height 21
click at [1417, 616] on button "Publicar Cotización" at bounding box center [1445, 615] width 149 height 37
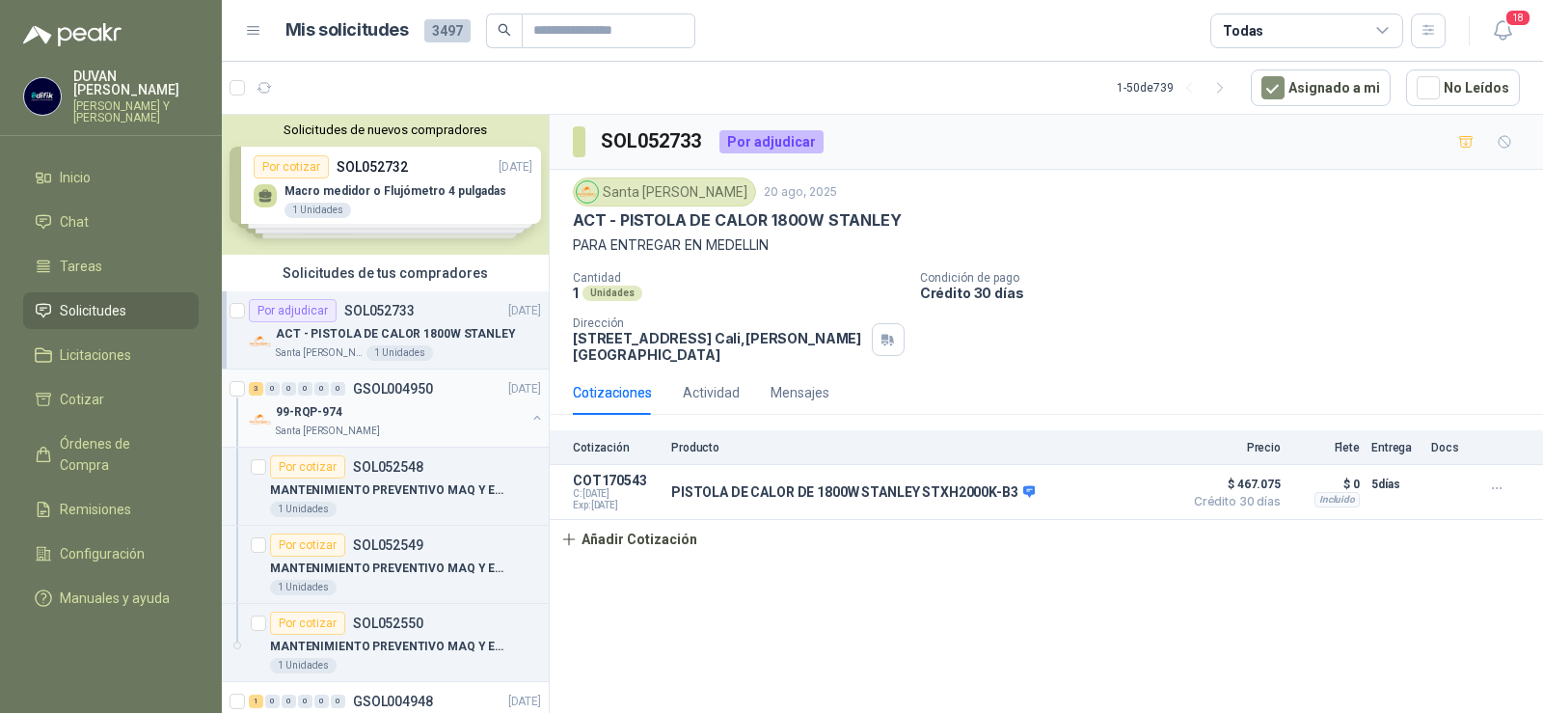
click at [375, 382] on p "GSOL004950" at bounding box center [393, 389] width 80 height 14
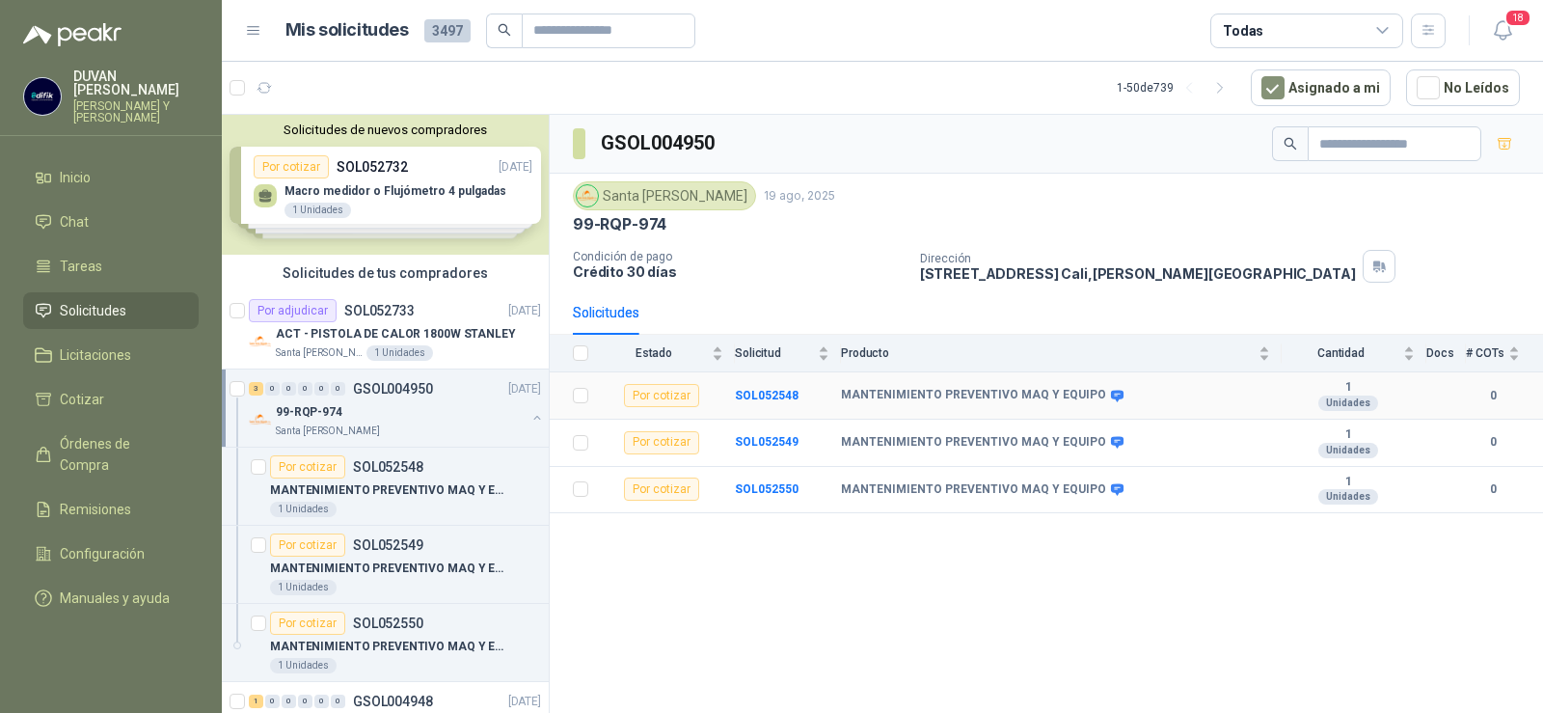
click at [783, 407] on td "SOL052548" at bounding box center [788, 395] width 106 height 47
click at [779, 396] on b "SOL052548" at bounding box center [767, 396] width 64 height 14
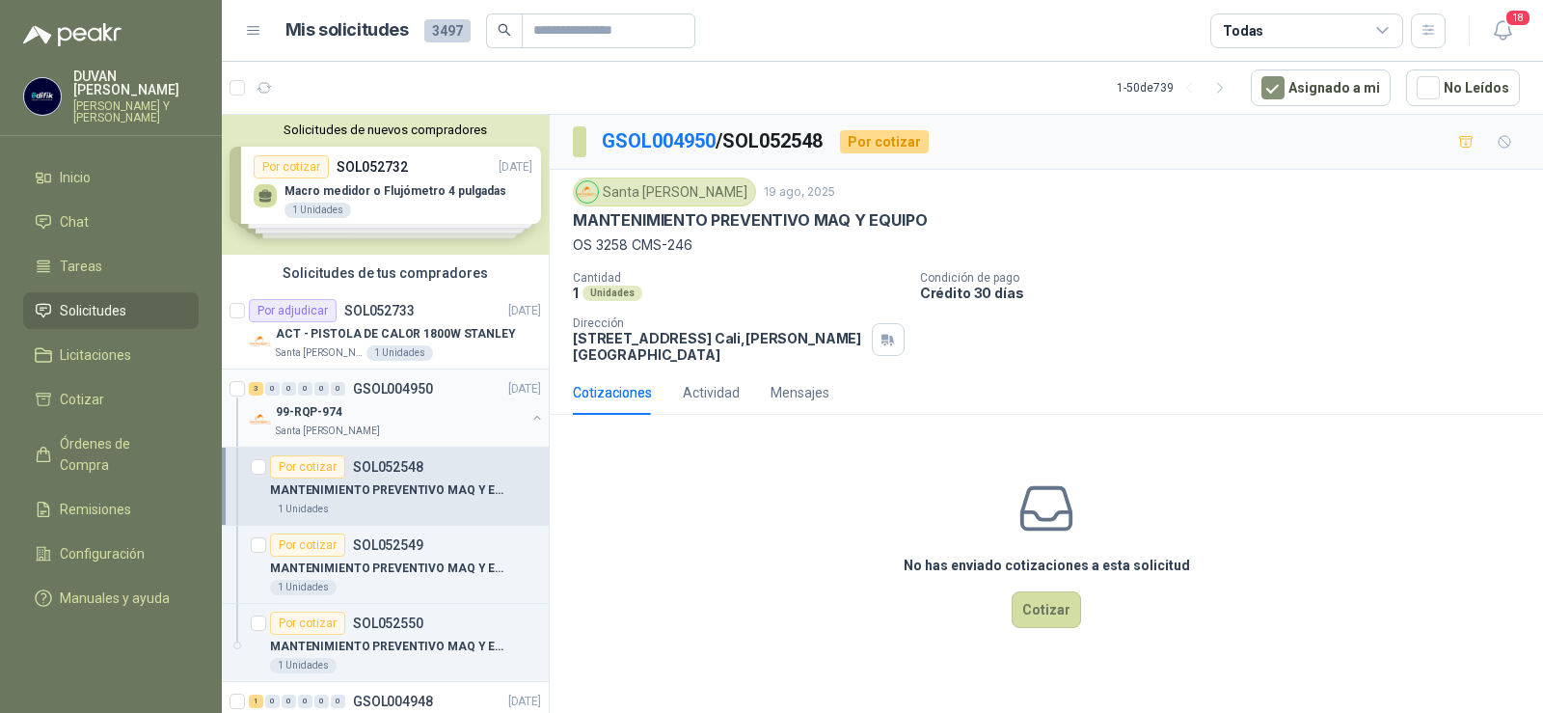
click at [378, 392] on p "GSOL004950" at bounding box center [393, 389] width 80 height 14
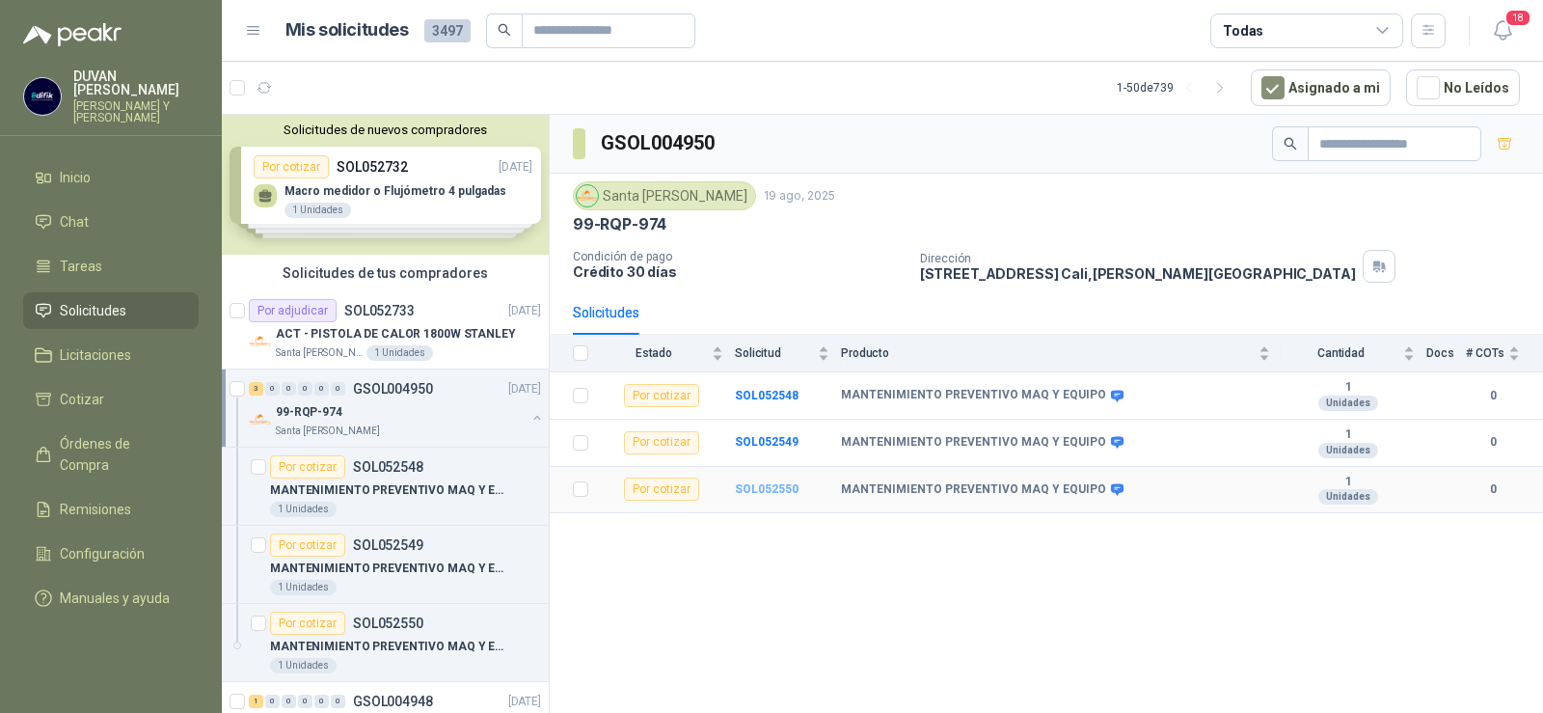
click at [758, 490] on b "SOL052550" at bounding box center [767, 489] width 64 height 14
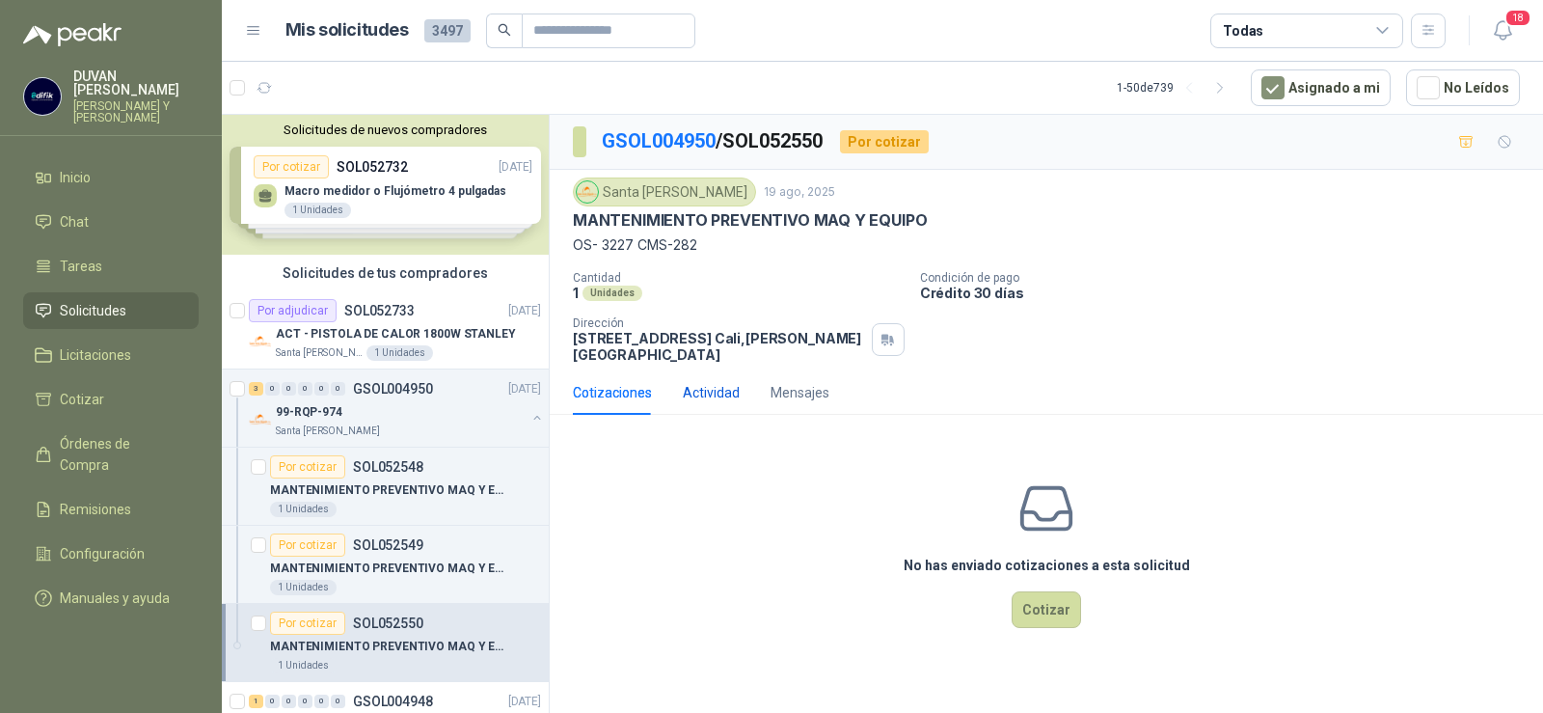
click at [718, 392] on div "Actividad" at bounding box center [711, 392] width 57 height 21
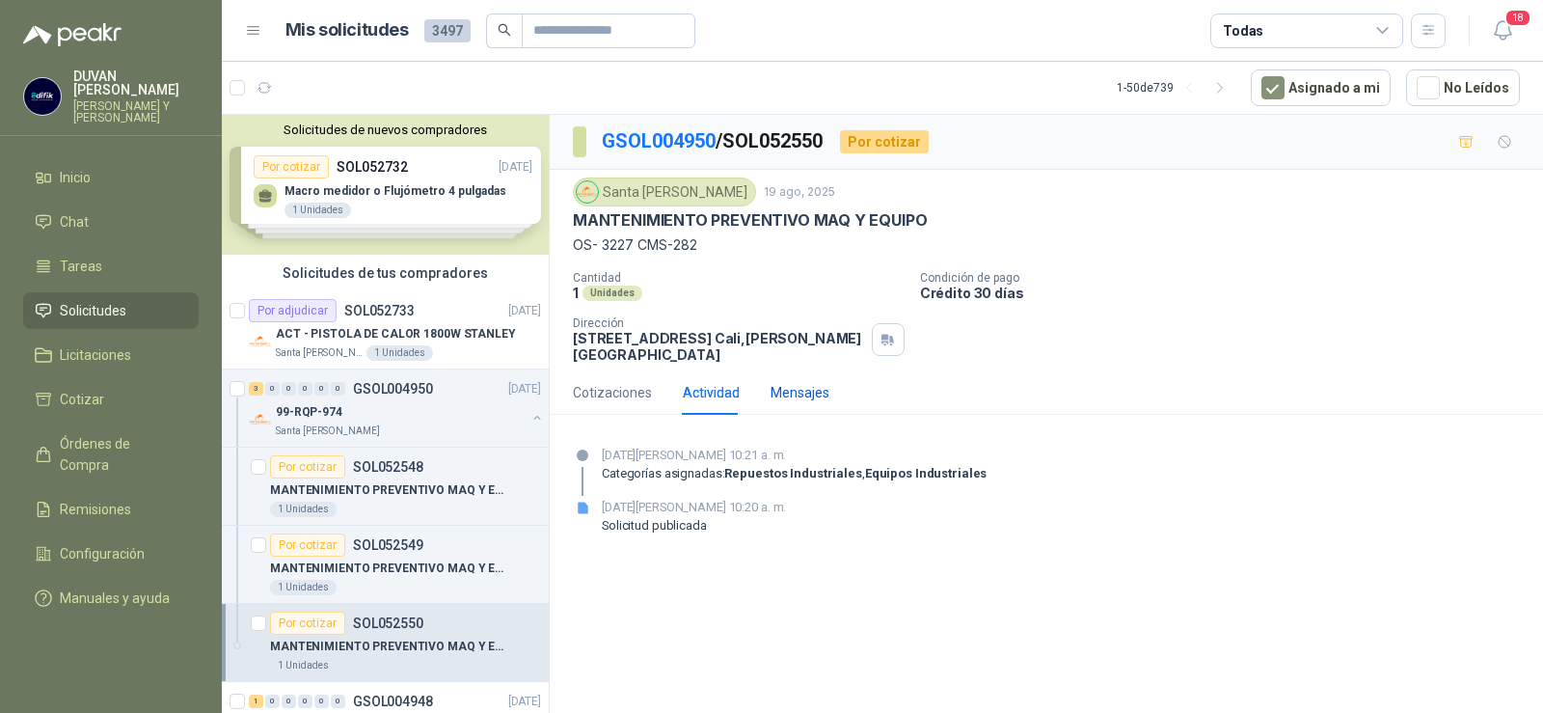
click at [803, 388] on div "Mensajes" at bounding box center [800, 392] width 59 height 21
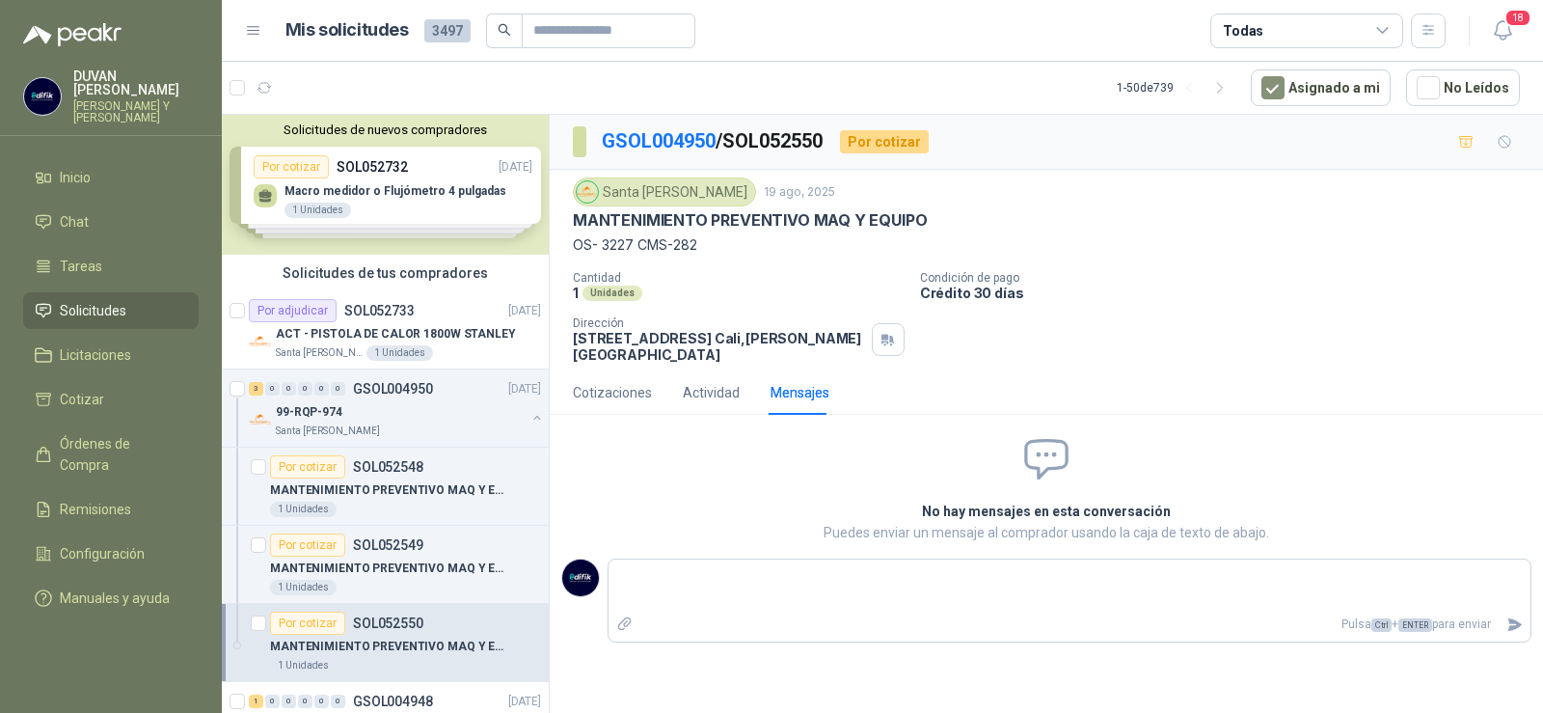
click at [577, 249] on p "OS- 3227 CMS-282" at bounding box center [1046, 244] width 947 height 21
click at [584, 253] on p "OS- 3227 CMS-282" at bounding box center [1046, 244] width 947 height 21
click at [597, 293] on div "Unidades" at bounding box center [613, 292] width 60 height 15
drag, startPoint x: 573, startPoint y: 248, endPoint x: 693, endPoint y: 249, distance: 120.6
click at [693, 249] on p "OS- 3227 CMS-282" at bounding box center [1046, 244] width 947 height 21
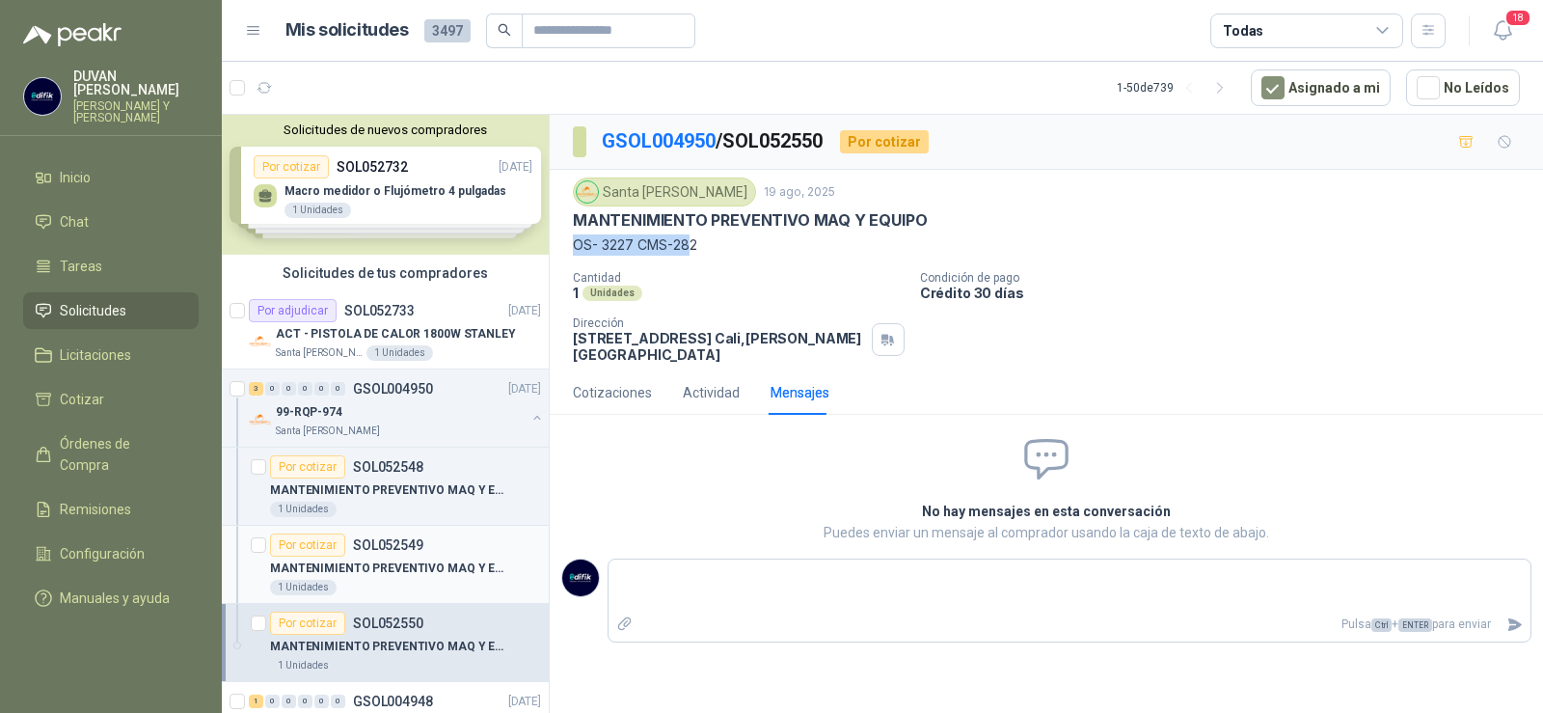
click at [366, 549] on p "SOL052549" at bounding box center [388, 545] width 70 height 14
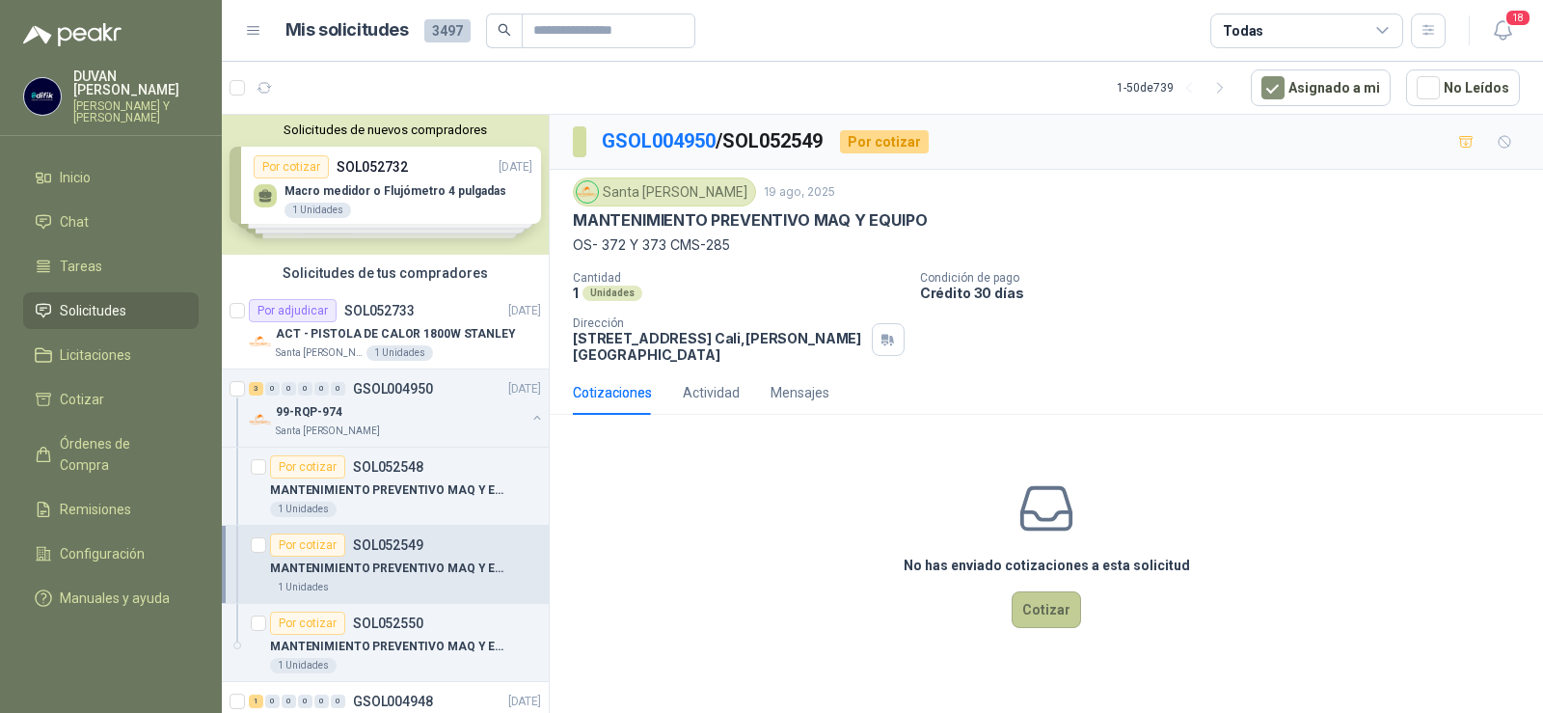
click at [1029, 604] on button "Cotizar" at bounding box center [1046, 609] width 69 height 37
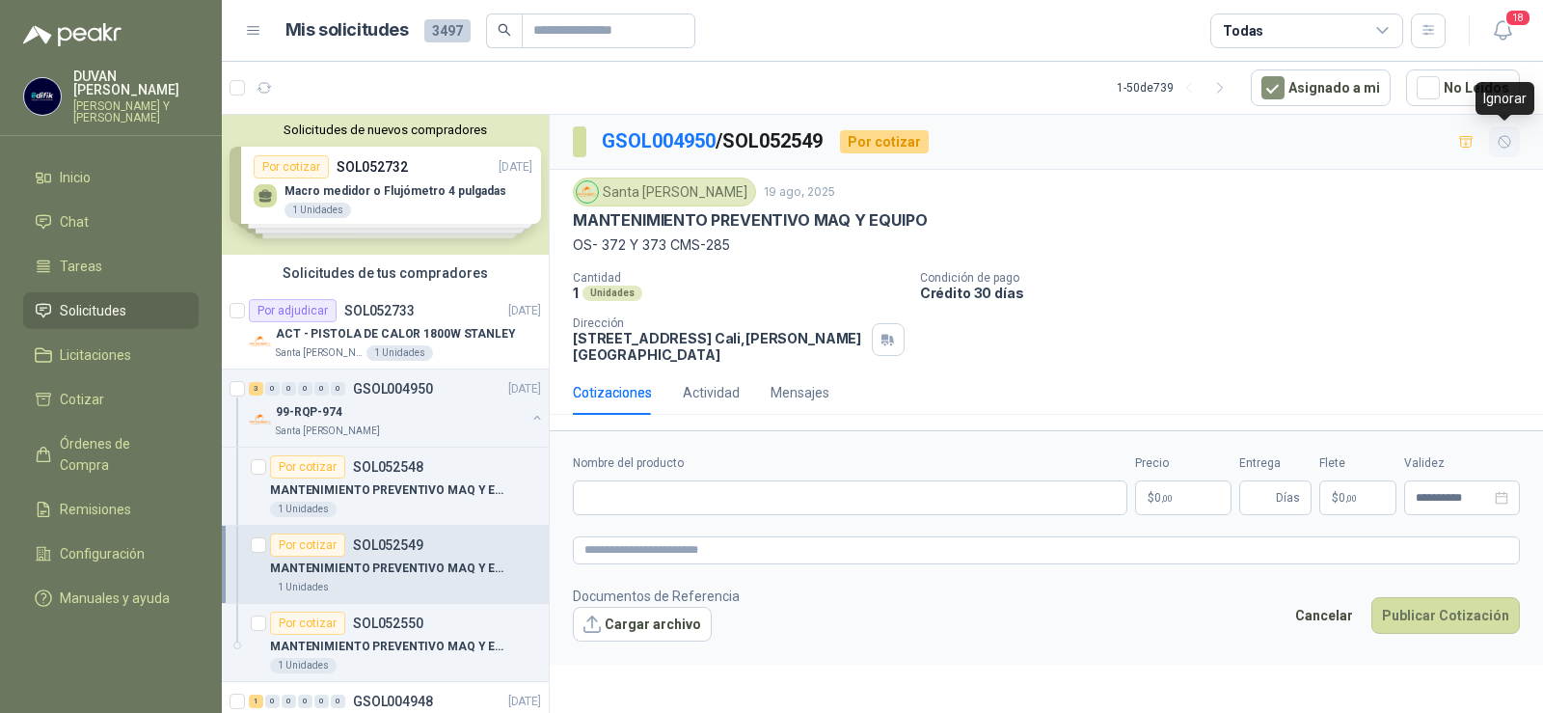
click at [1504, 141] on icon "button" at bounding box center [1505, 142] width 12 height 12
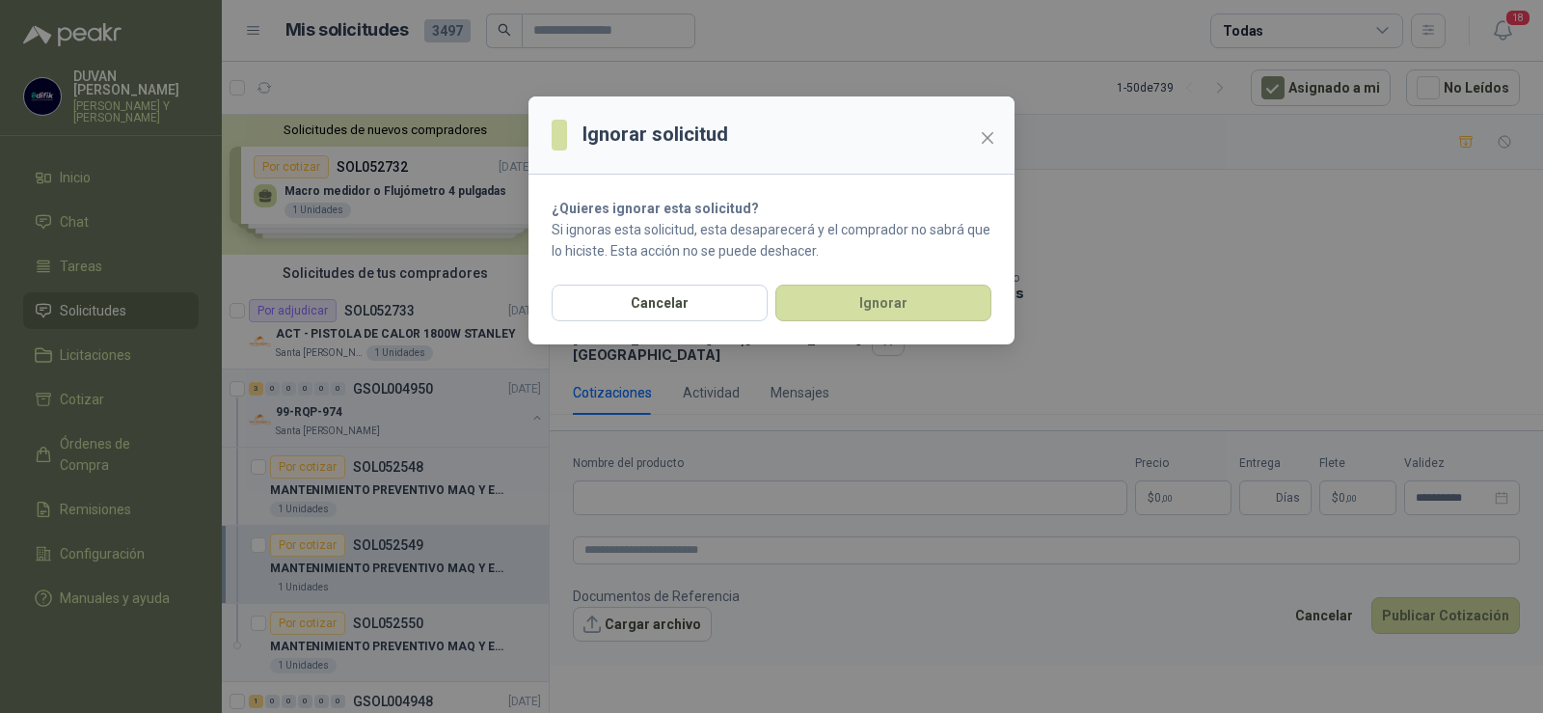
click at [939, 322] on div "Cancelar Ignorar" at bounding box center [772, 315] width 486 height 60
click at [897, 305] on button "Ignorar" at bounding box center [883, 303] width 216 height 37
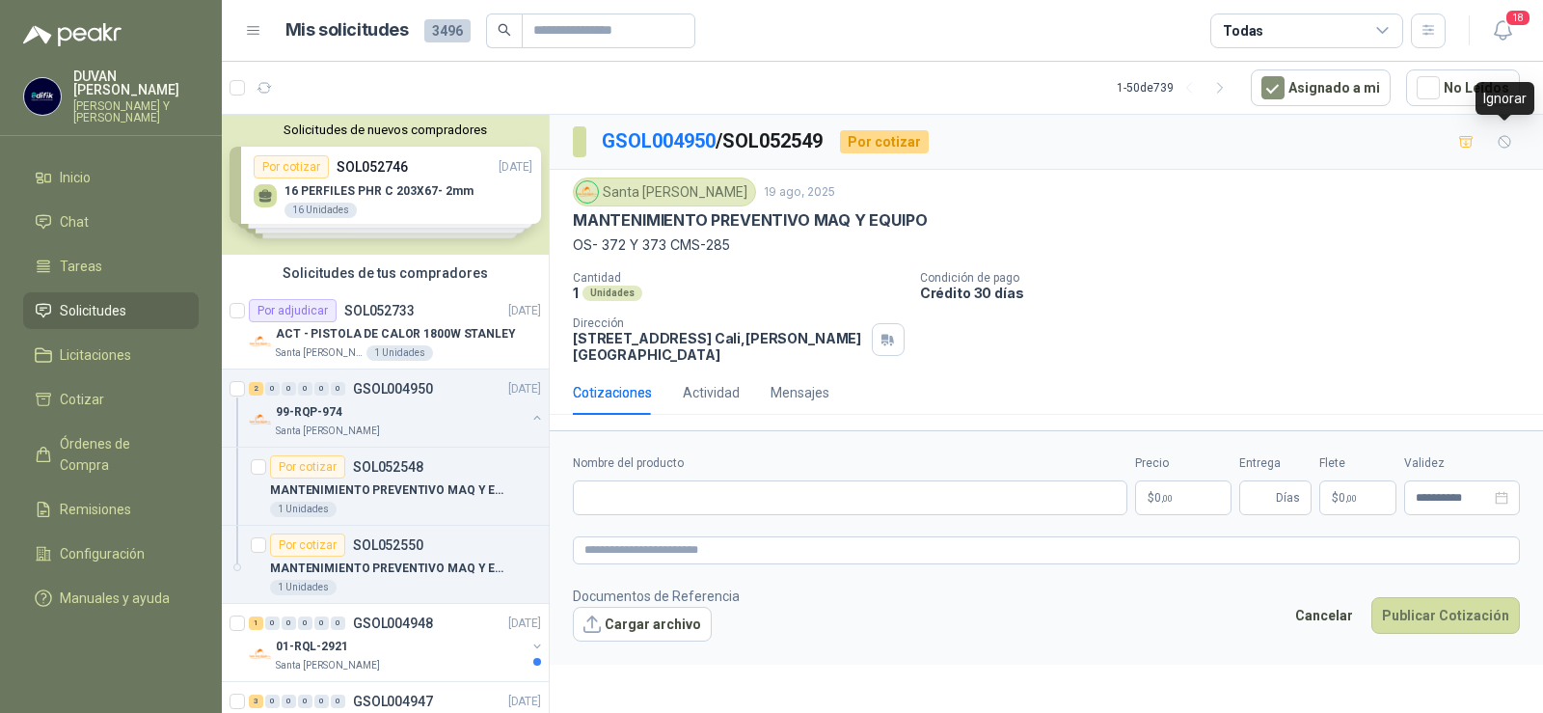
click at [1504, 142] on icon "button" at bounding box center [1505, 142] width 16 height 16
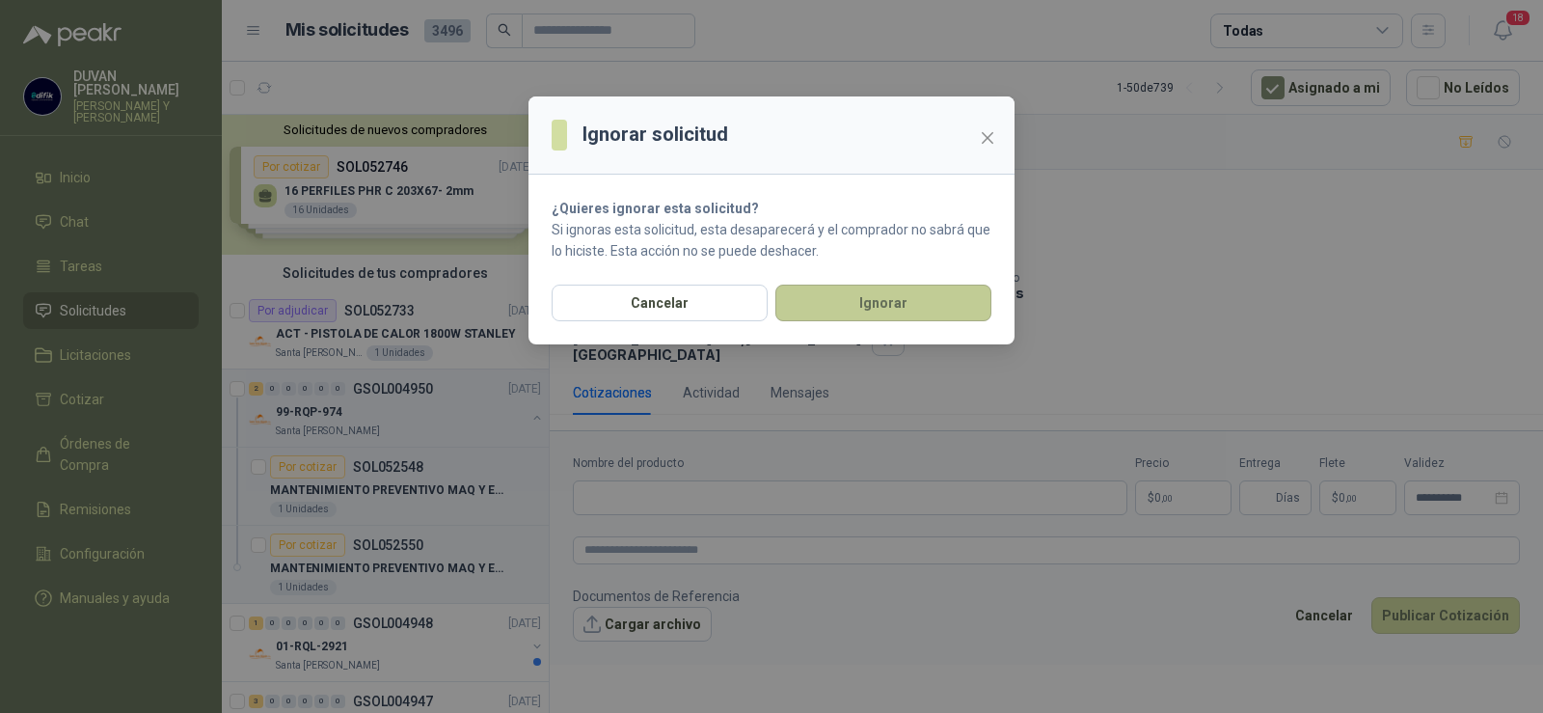
click at [916, 305] on button "Ignorar" at bounding box center [883, 303] width 216 height 37
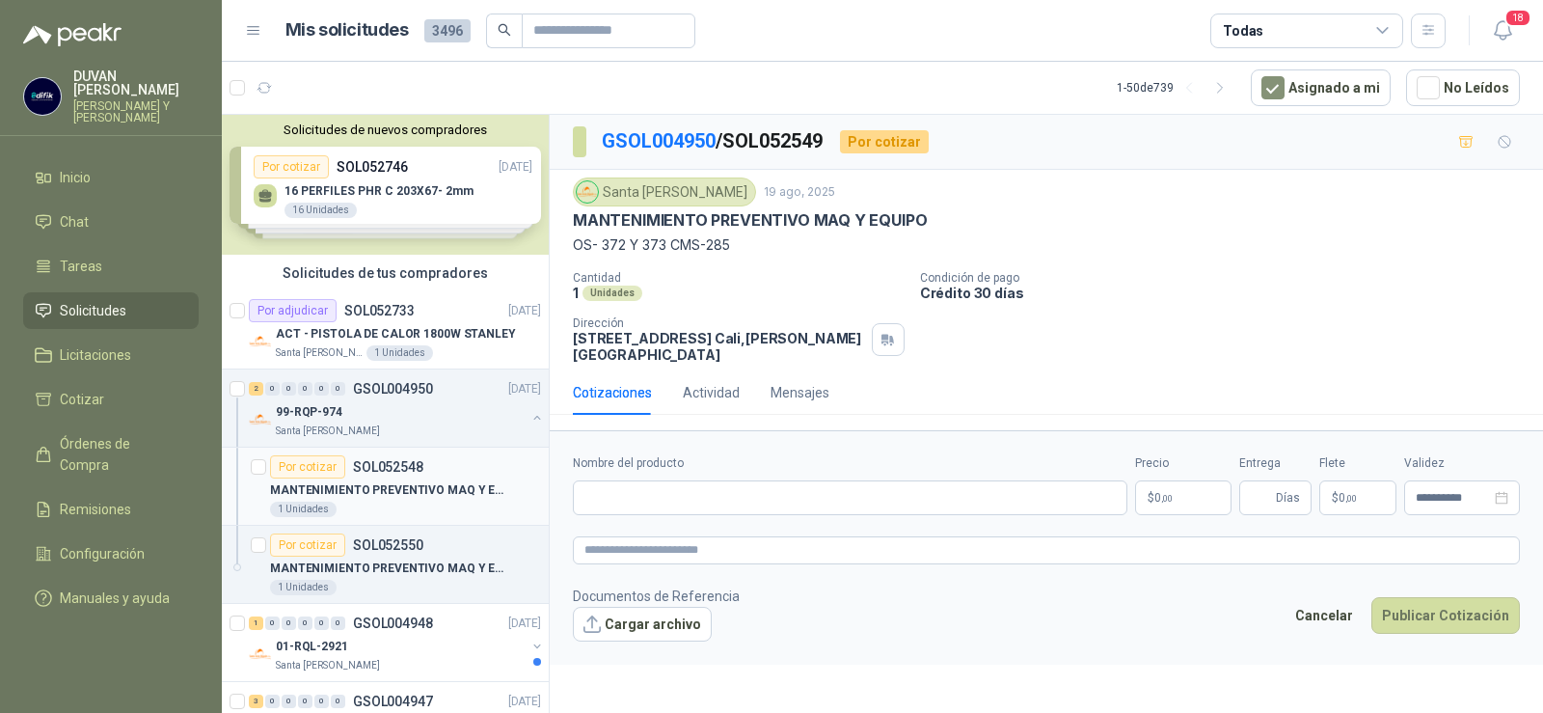
click at [427, 465] on div "Por cotizar SOL052548" at bounding box center [405, 466] width 271 height 23
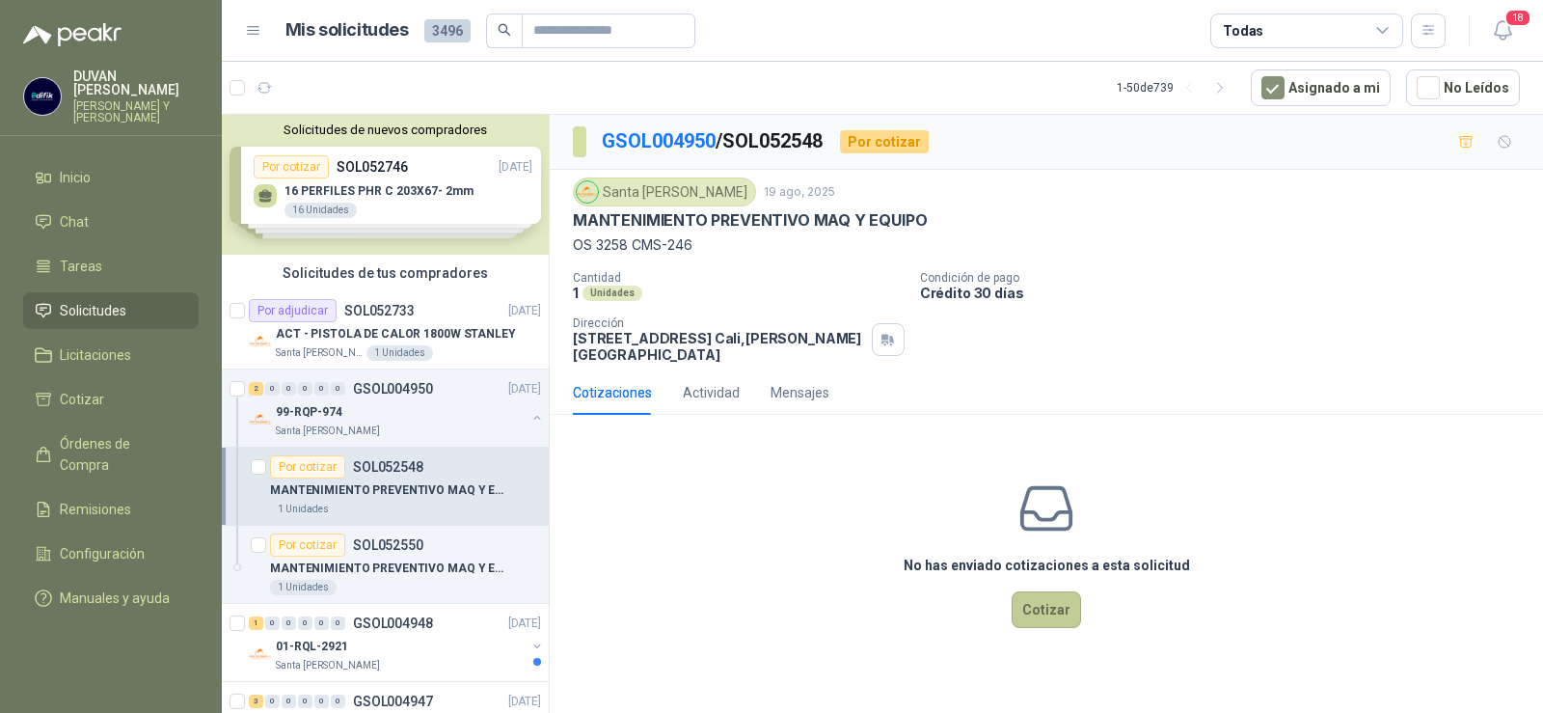
click at [1040, 598] on button "Cotizar" at bounding box center [1046, 609] width 69 height 37
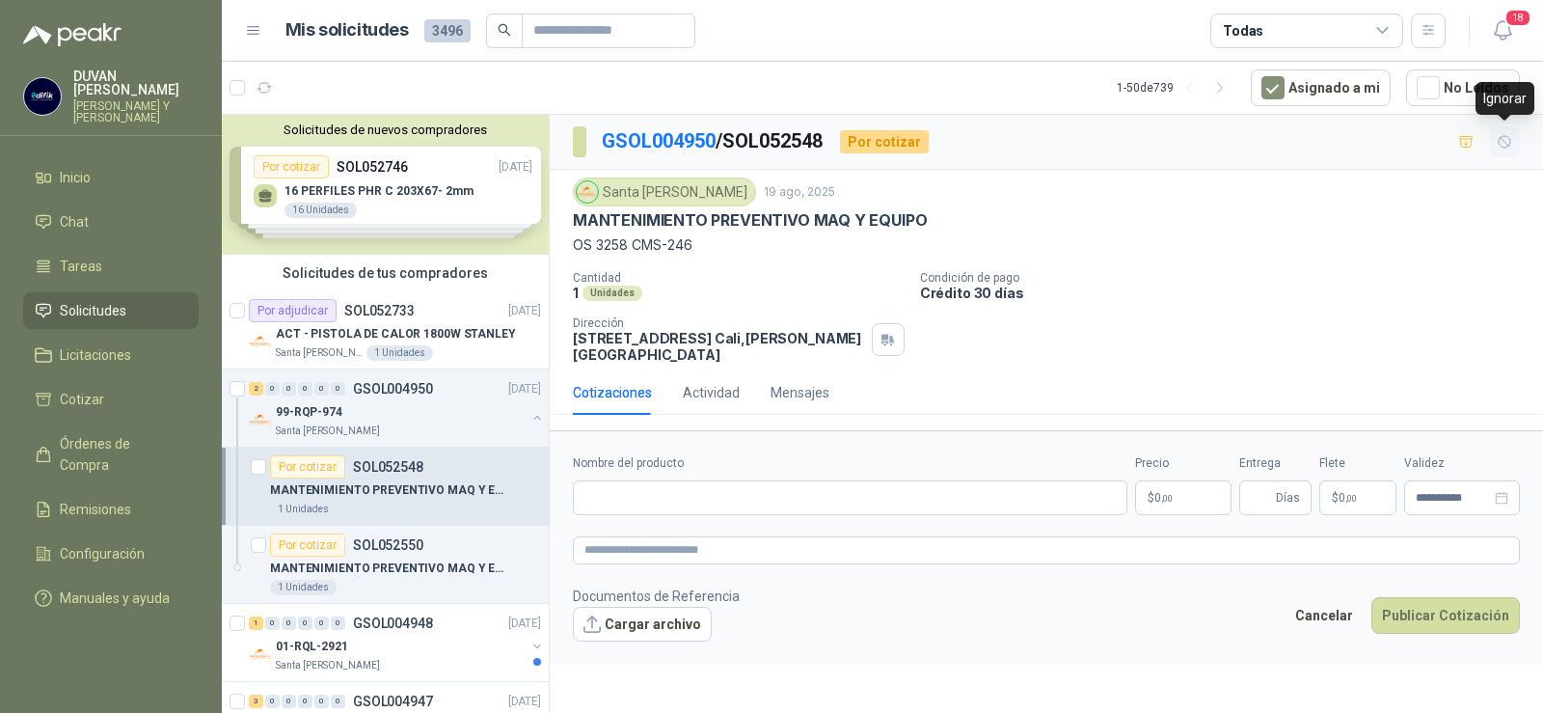
click at [1498, 141] on icon "button" at bounding box center [1505, 142] width 16 height 16
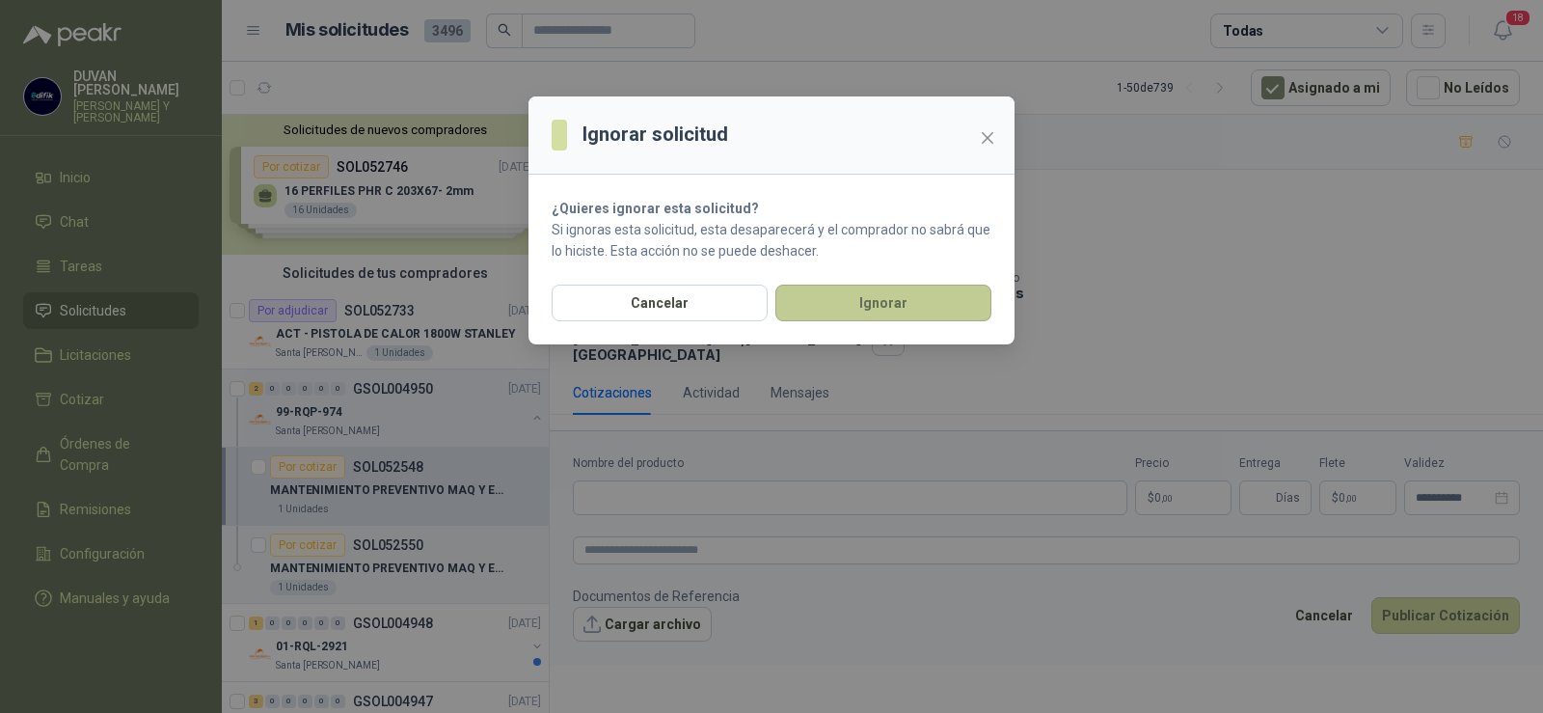
click at [828, 305] on button "Ignorar" at bounding box center [883, 303] width 216 height 37
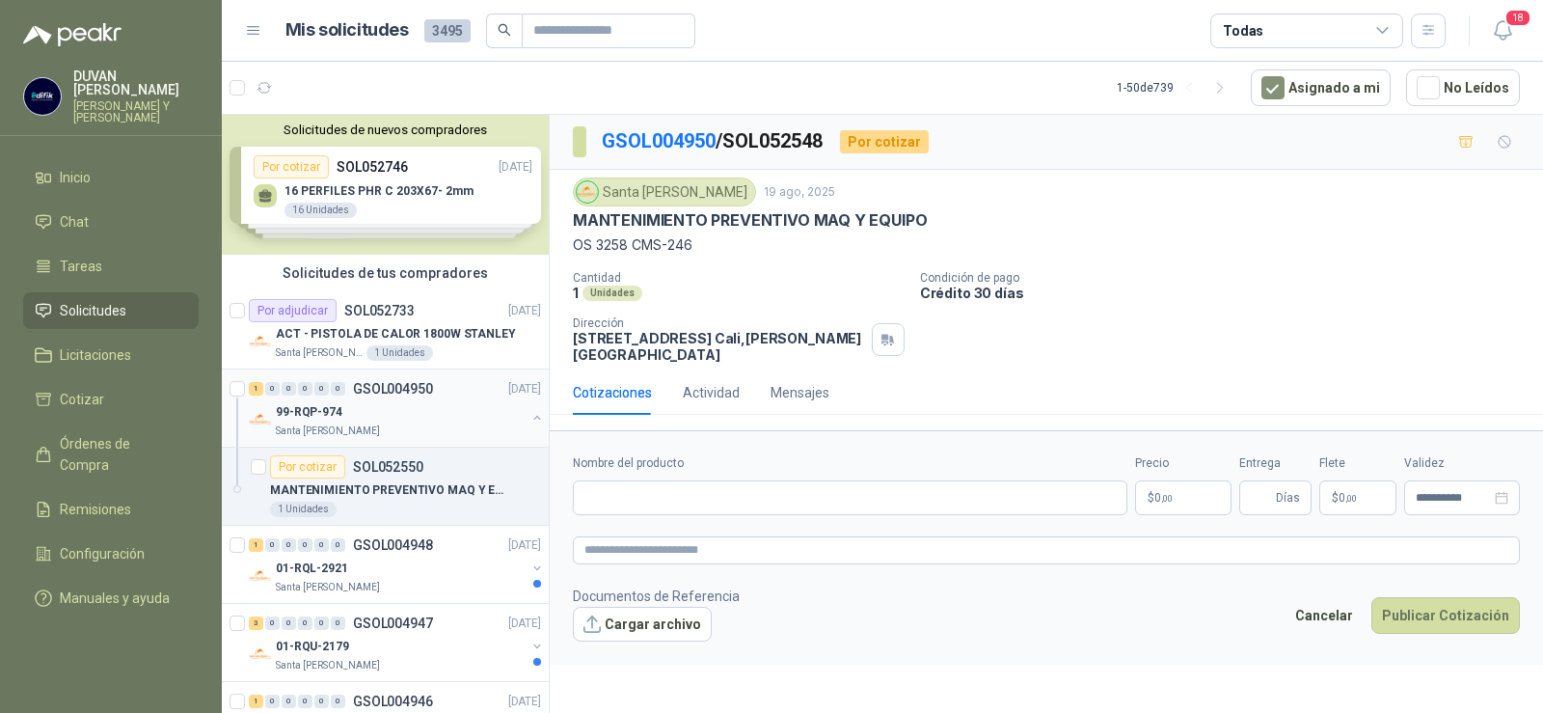
click at [404, 391] on p "GSOL004950" at bounding box center [393, 389] width 80 height 14
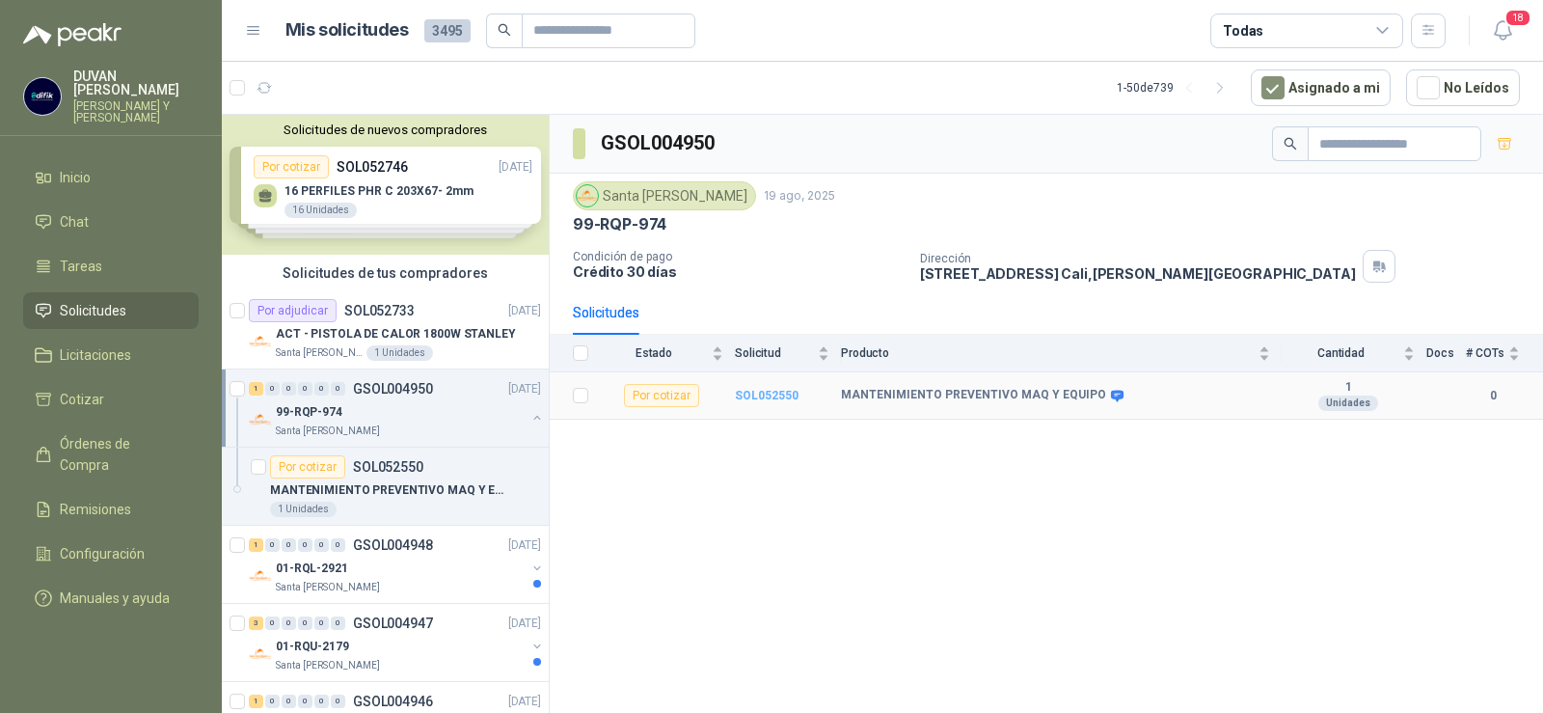
click at [745, 396] on b "SOL052550" at bounding box center [767, 396] width 64 height 14
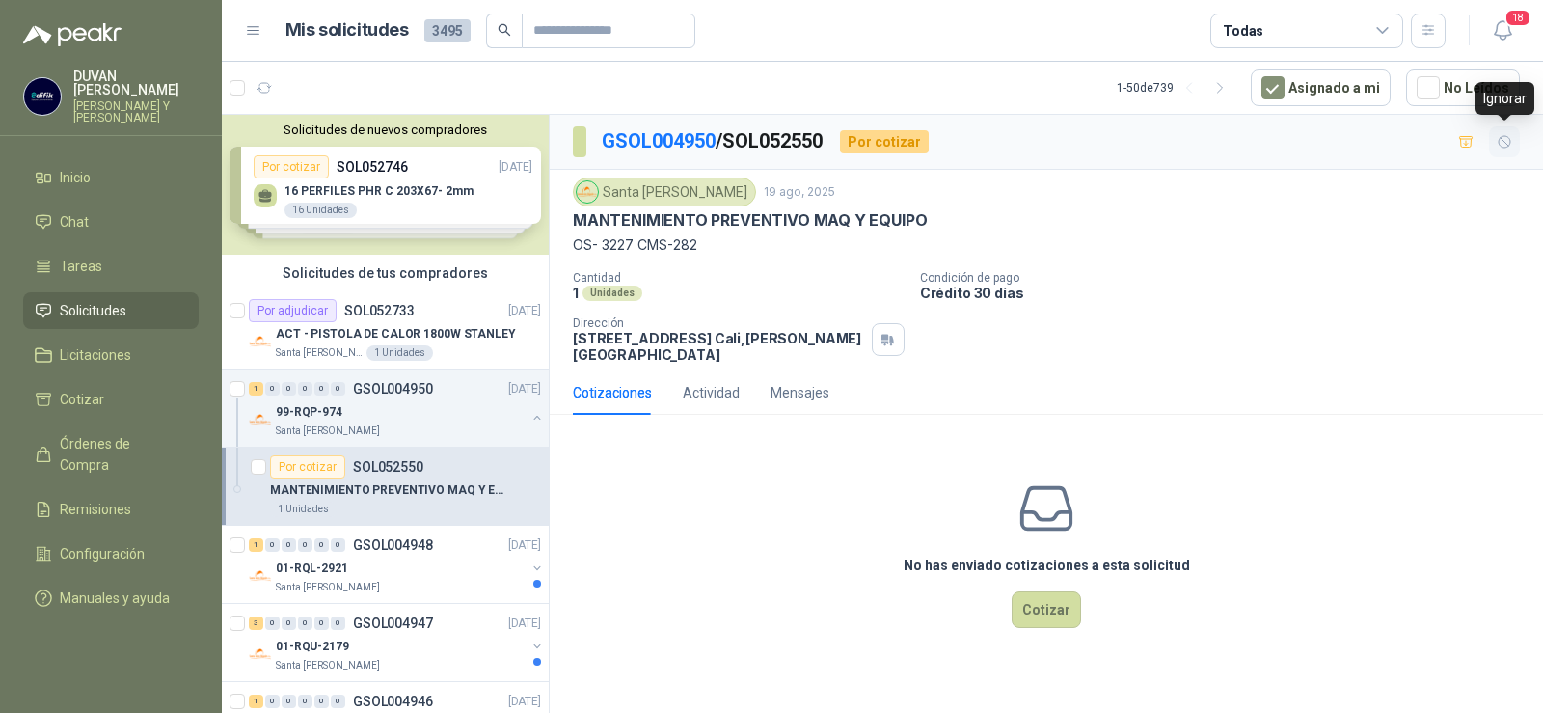
click at [1501, 141] on icon "button" at bounding box center [1505, 142] width 16 height 16
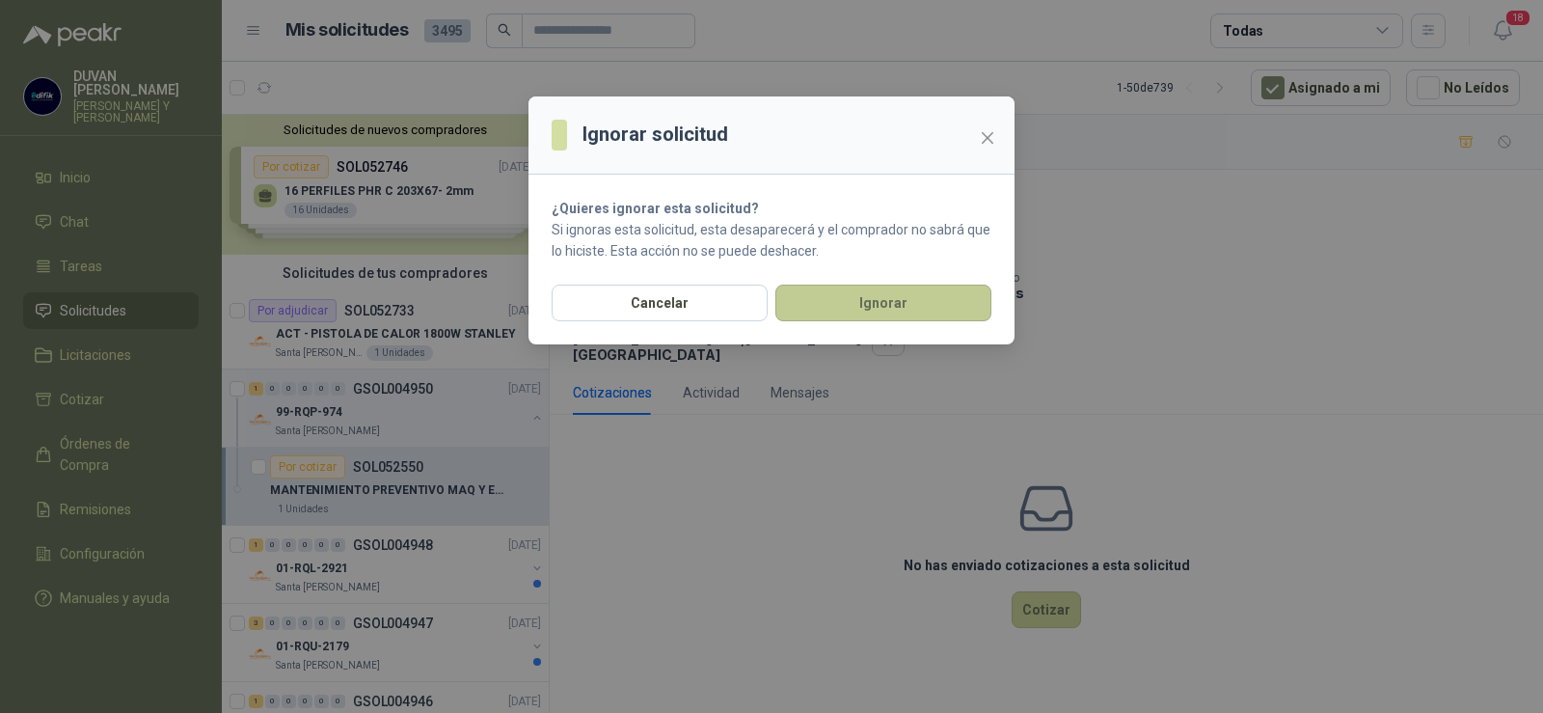
click at [891, 308] on button "Ignorar" at bounding box center [883, 303] width 216 height 37
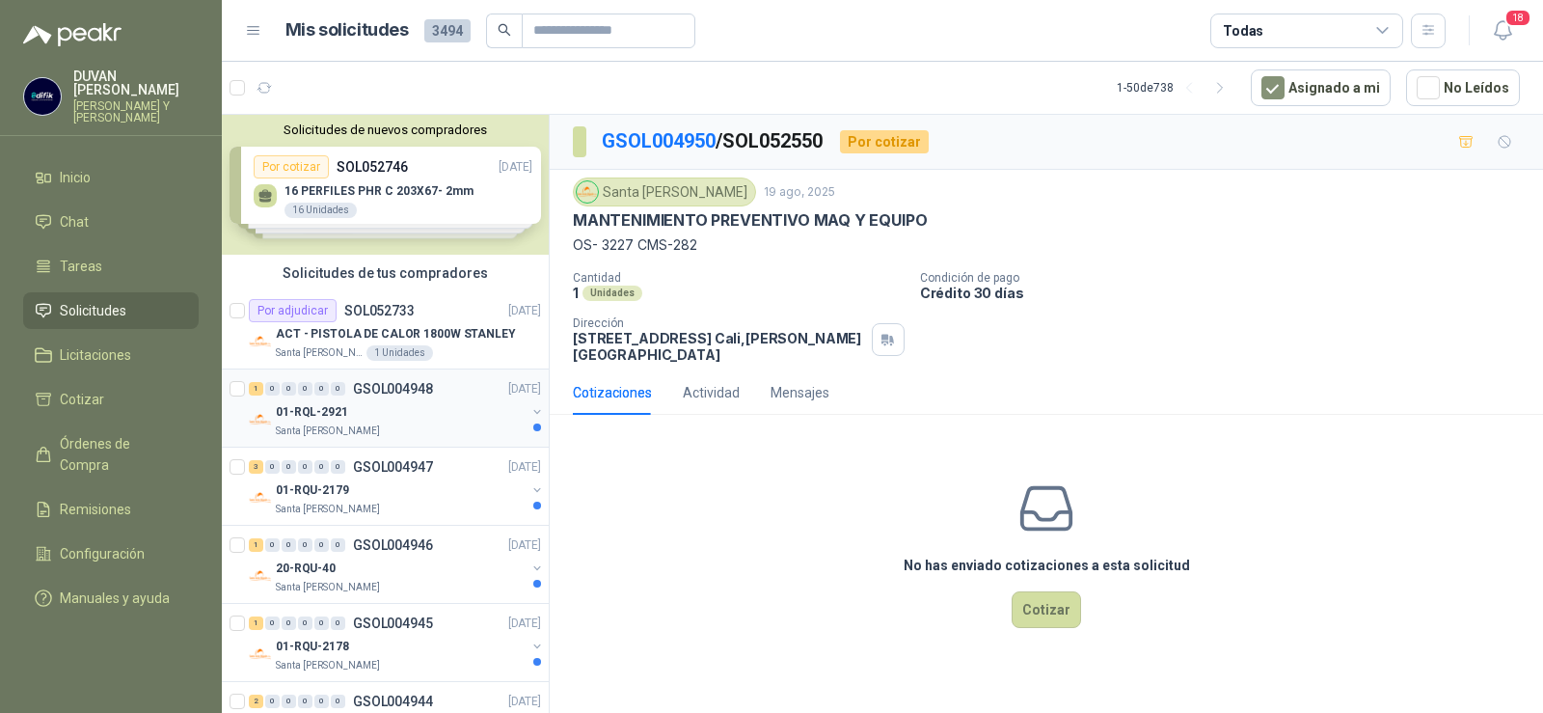
click at [421, 390] on p "GSOL004948" at bounding box center [393, 389] width 80 height 14
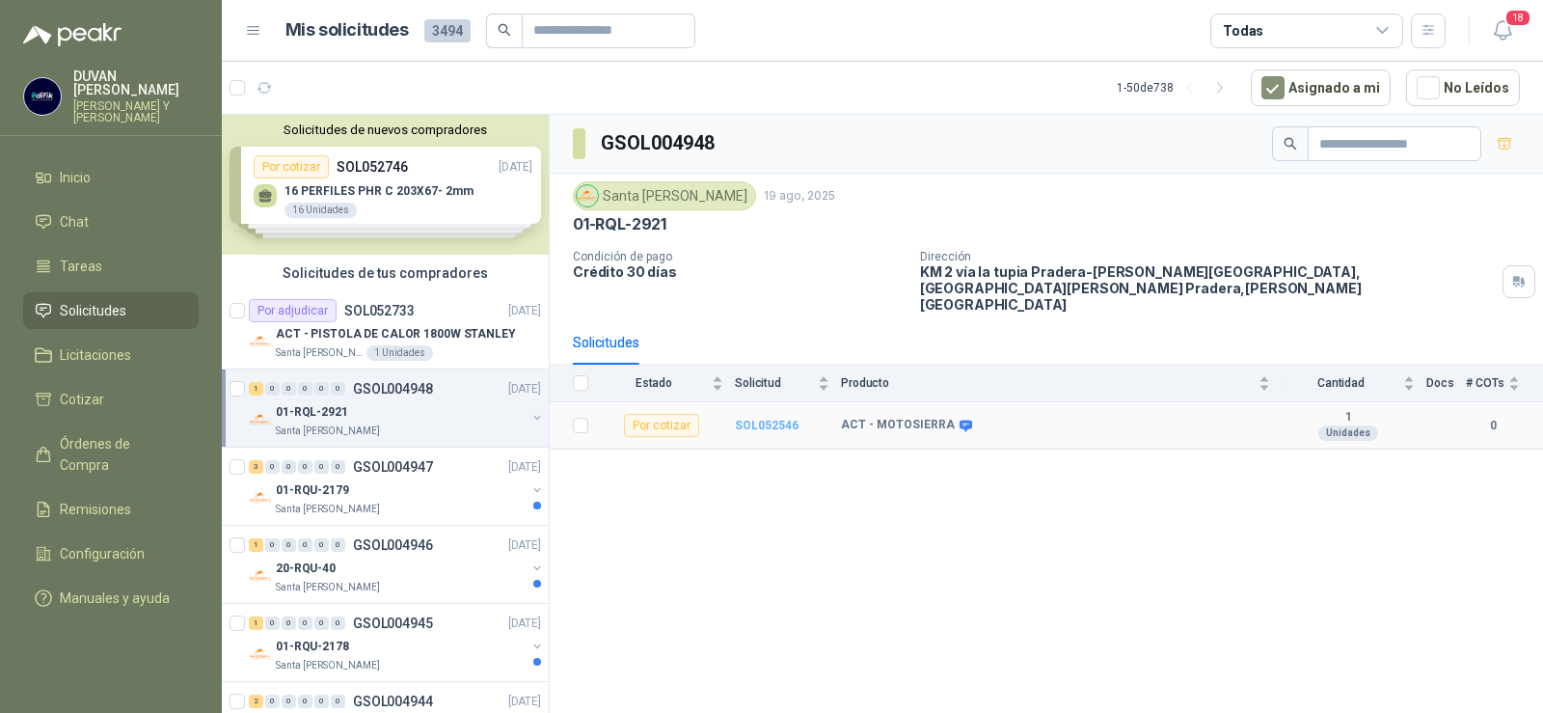
click at [771, 419] on b "SOL052546" at bounding box center [767, 426] width 64 height 14
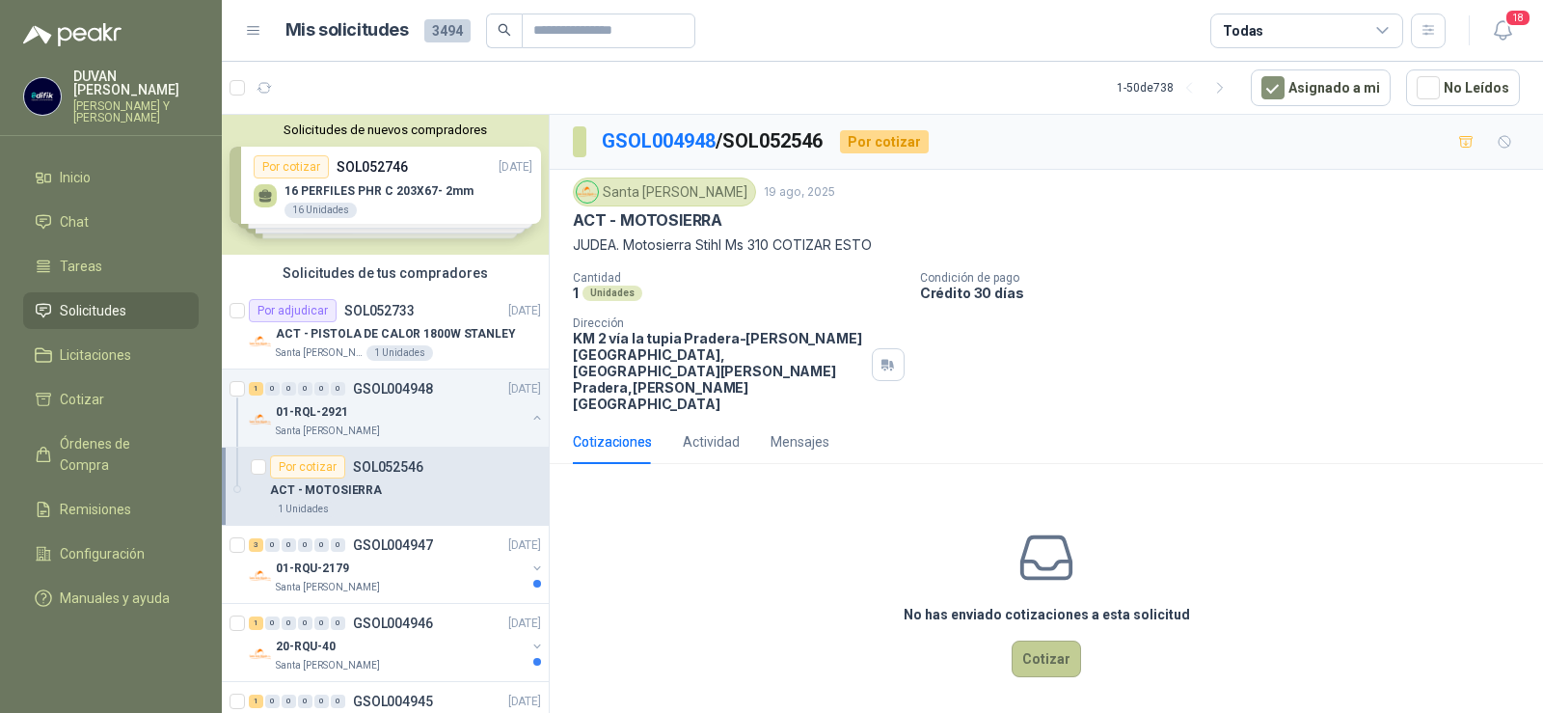
click at [1061, 640] on button "Cotizar" at bounding box center [1046, 658] width 69 height 37
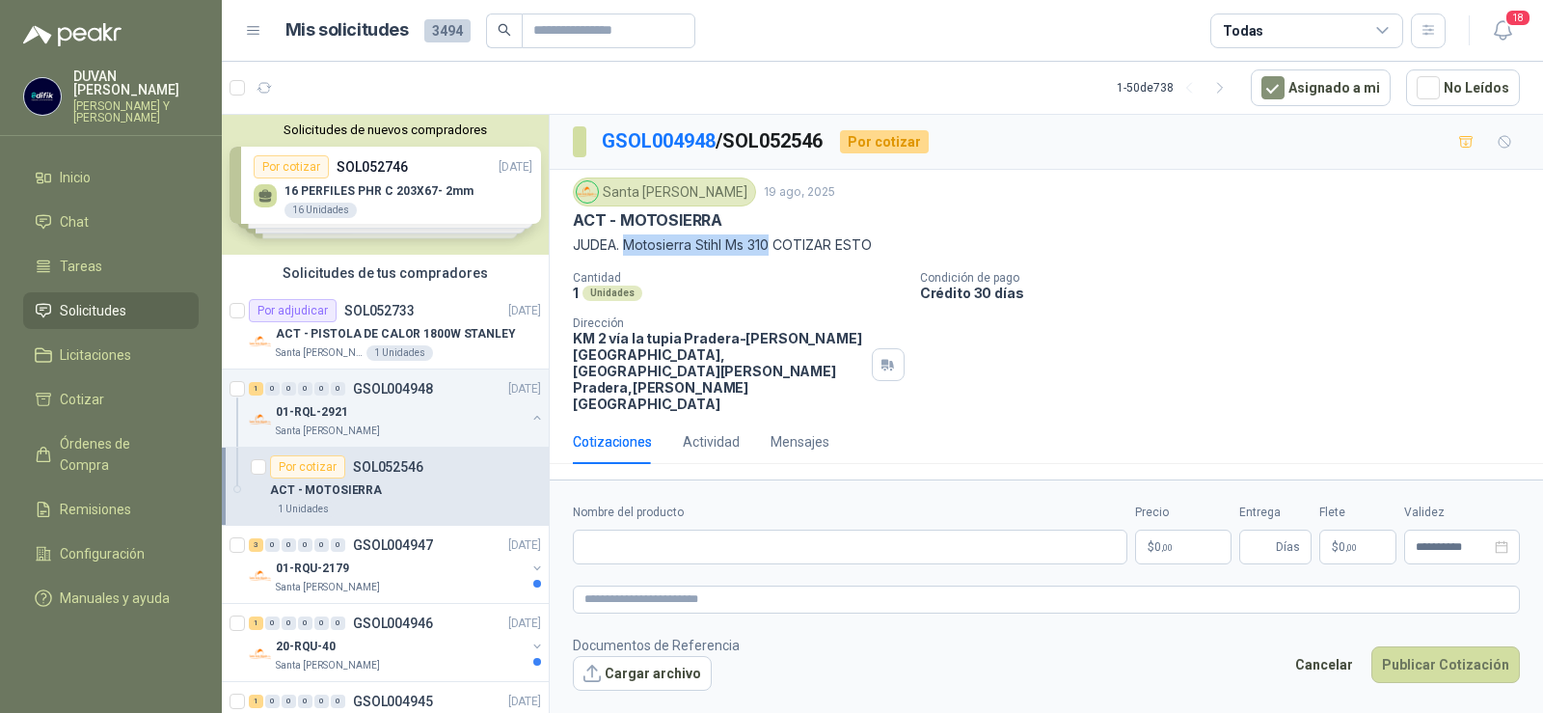
drag, startPoint x: 625, startPoint y: 243, endPoint x: 775, endPoint y: 252, distance: 150.7
click at [775, 252] on p "JUDEA. Motosierra Stihl Ms 310 COTIZAR ESTO" at bounding box center [1046, 244] width 947 height 21
copy p "Motosierra Stihl Ms 310"
paste input "**********"
type input "**********"
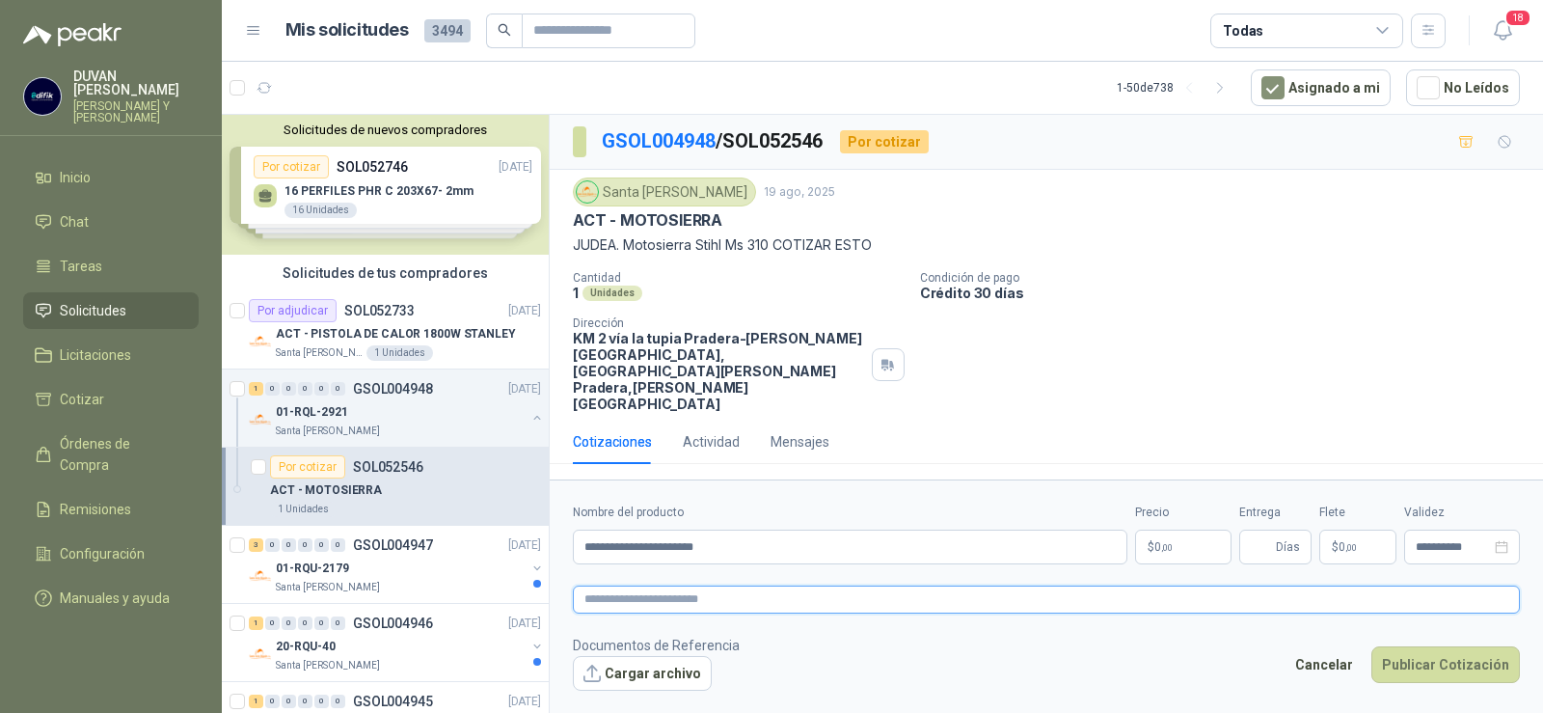
paste textarea "**********"
type textarea "**********"
click at [1158, 541] on span "0 ,00" at bounding box center [1163, 547] width 18 height 12
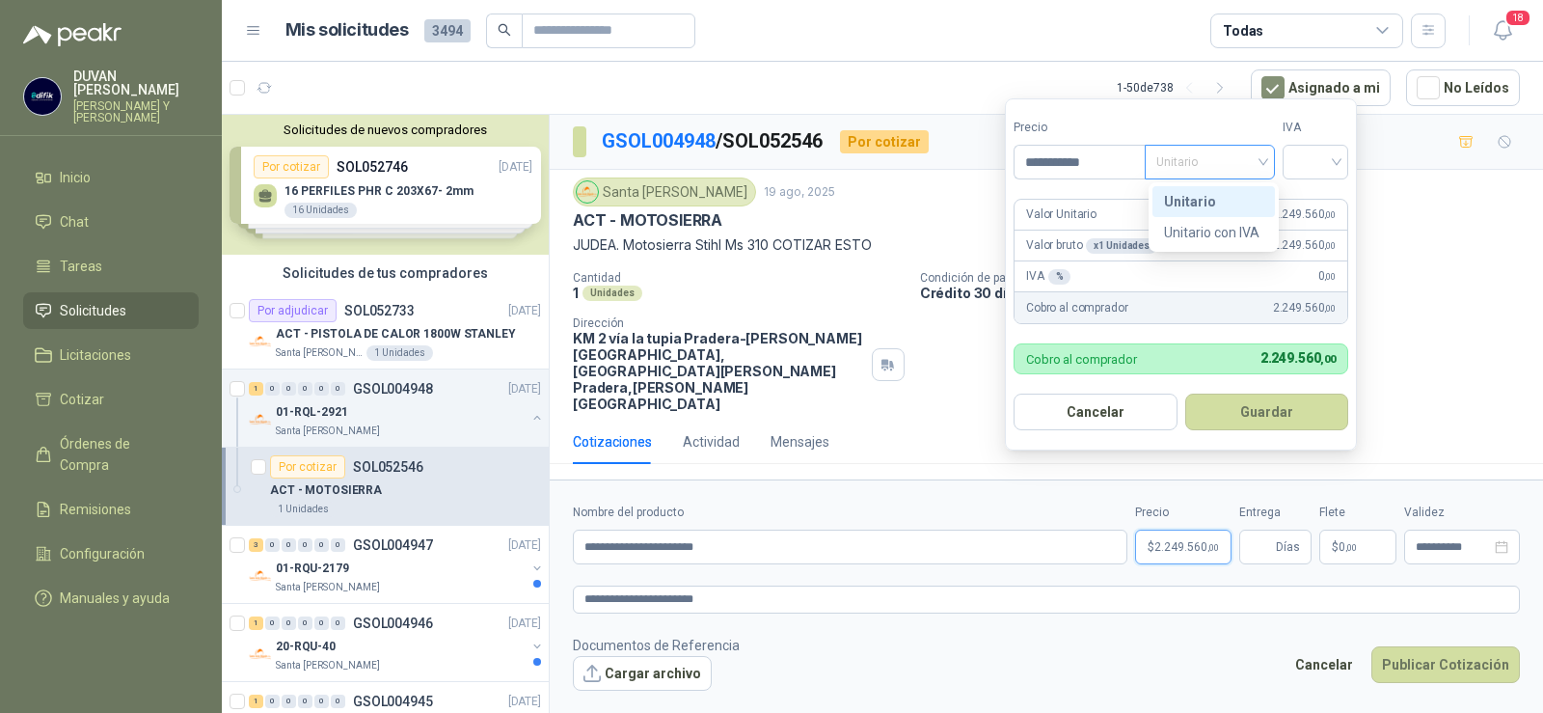
click at [1263, 160] on span "Unitario" at bounding box center [1209, 162] width 107 height 29
type input "**********"
click at [1215, 207] on div "Unitario" at bounding box center [1213, 201] width 99 height 21
click at [1344, 159] on div at bounding box center [1316, 162] width 66 height 35
click at [1314, 203] on div "19%" at bounding box center [1320, 201] width 36 height 21
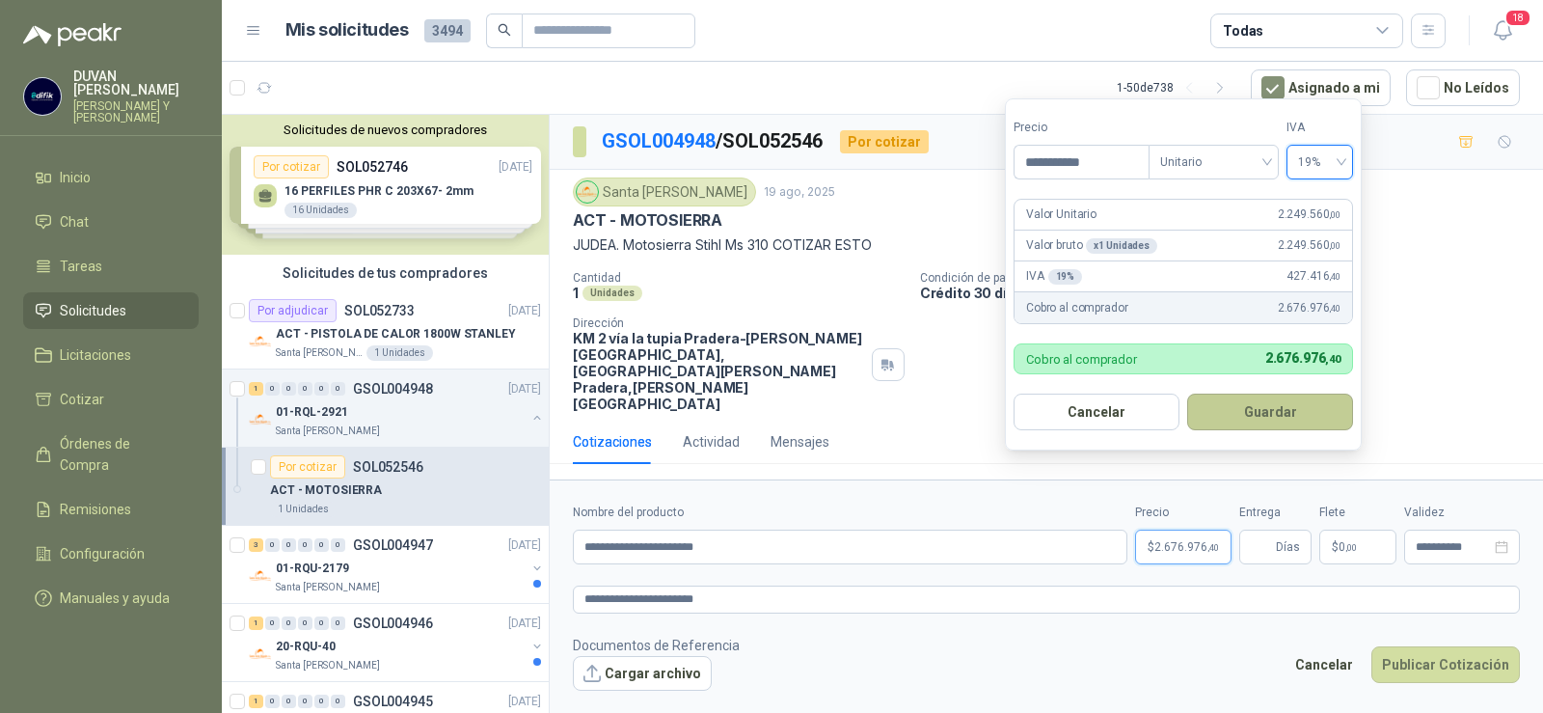
click at [1294, 417] on button "Guardar" at bounding box center [1270, 412] width 166 height 37
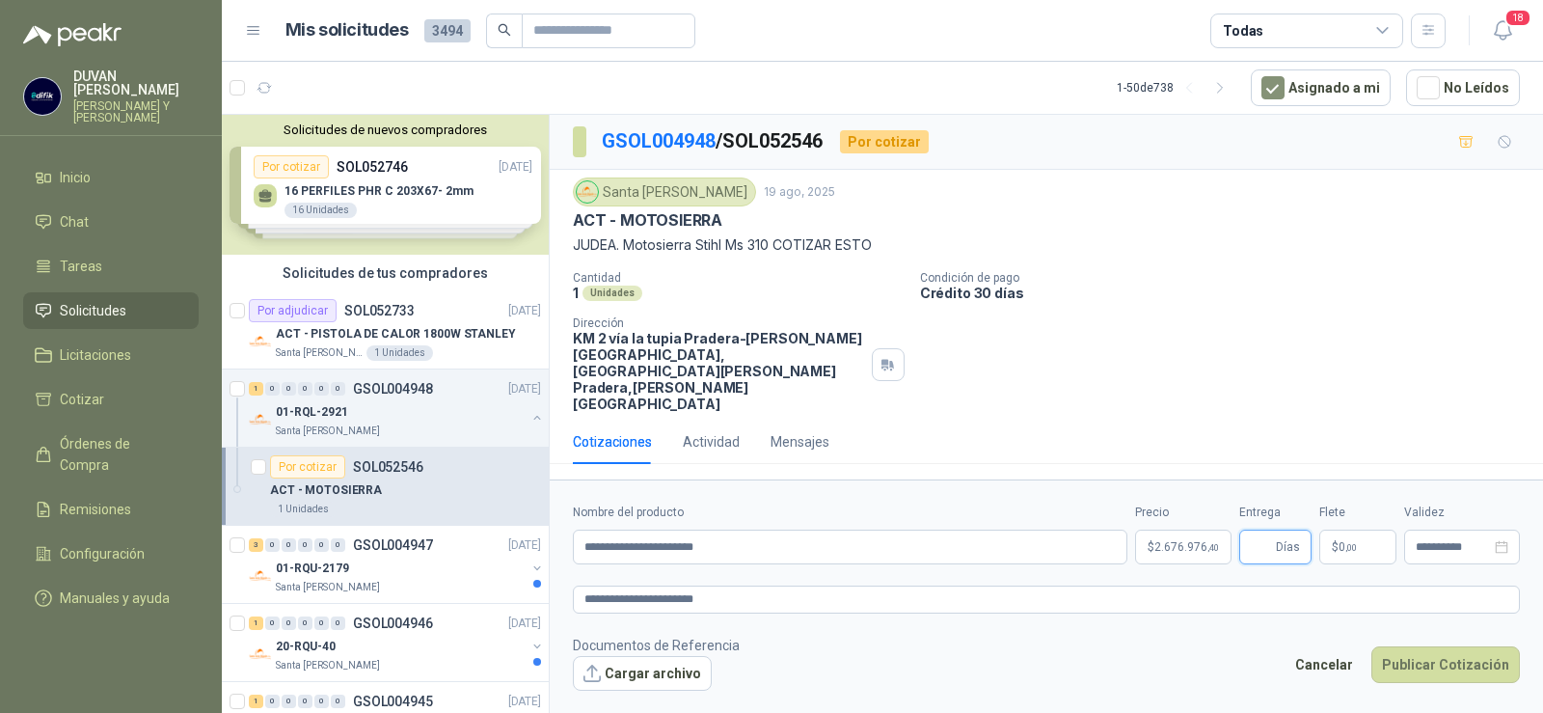
click at [1270, 530] on input "Entrega" at bounding box center [1261, 546] width 21 height 33
type input "*"
click at [1359, 529] on p "$ 0 ,00" at bounding box center [1357, 546] width 77 height 35
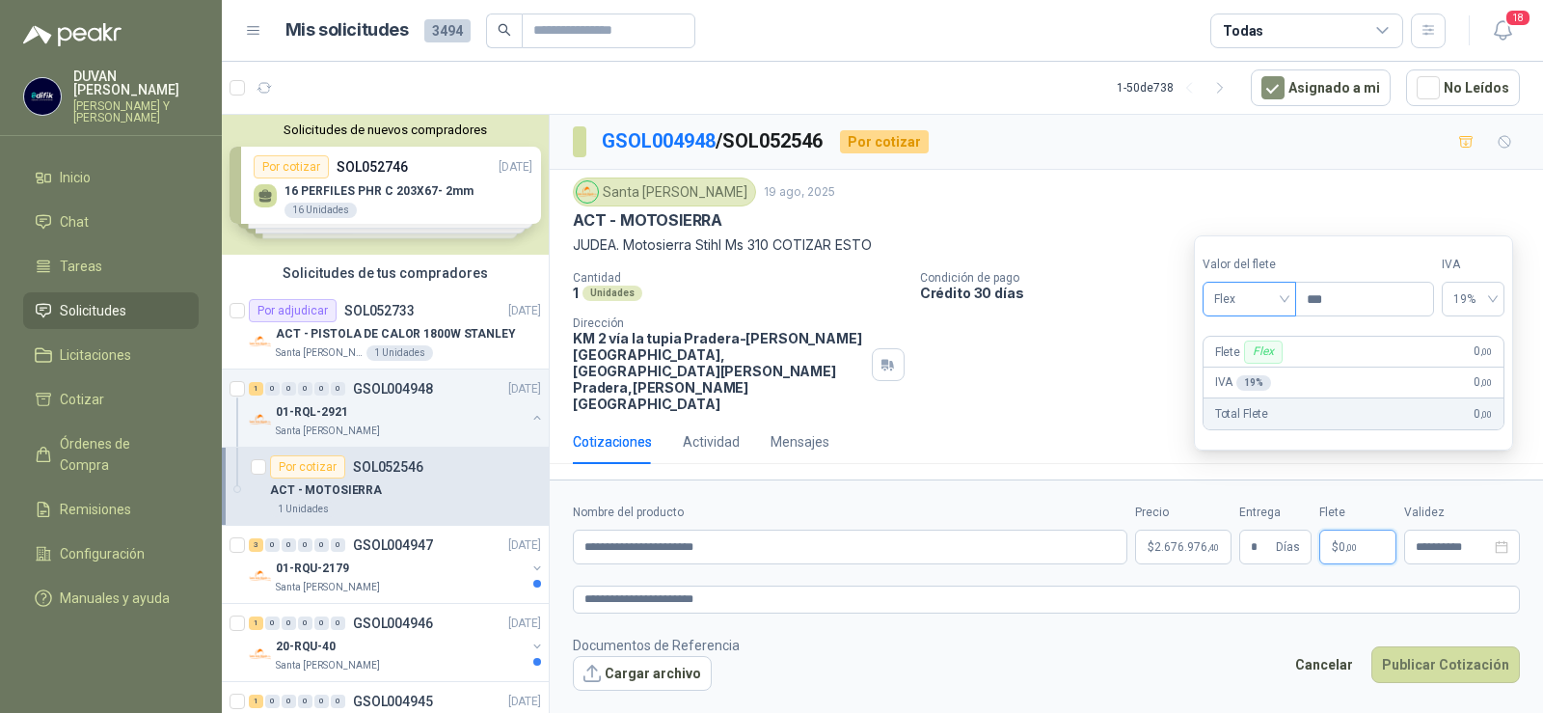
click at [1285, 303] on span "Flex" at bounding box center [1249, 299] width 70 height 29
click at [1249, 370] on div "Incluido" at bounding box center [1251, 370] width 67 height 21
click at [1333, 529] on p "$ 0 ,00" at bounding box center [1357, 546] width 77 height 35
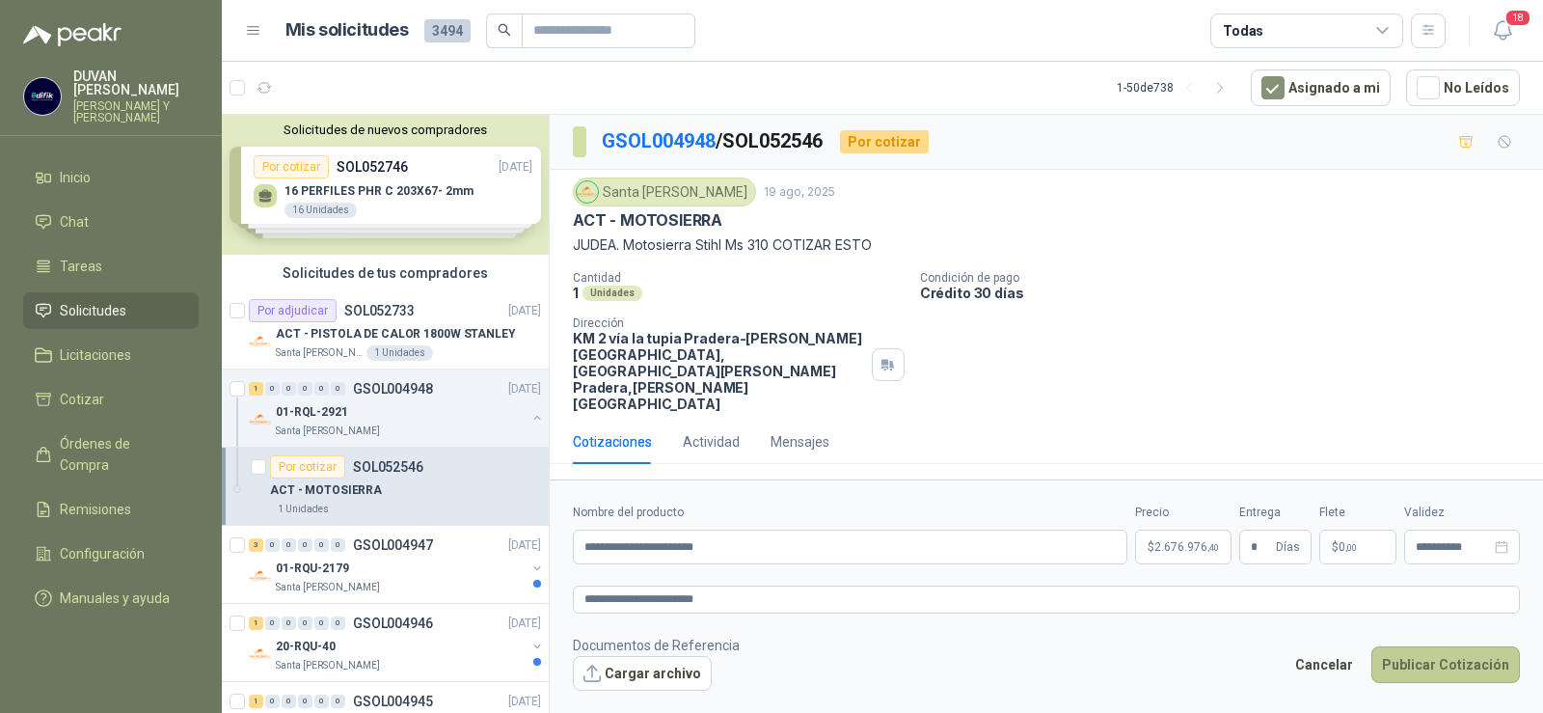
click at [1422, 646] on button "Publicar Cotización" at bounding box center [1445, 664] width 149 height 37
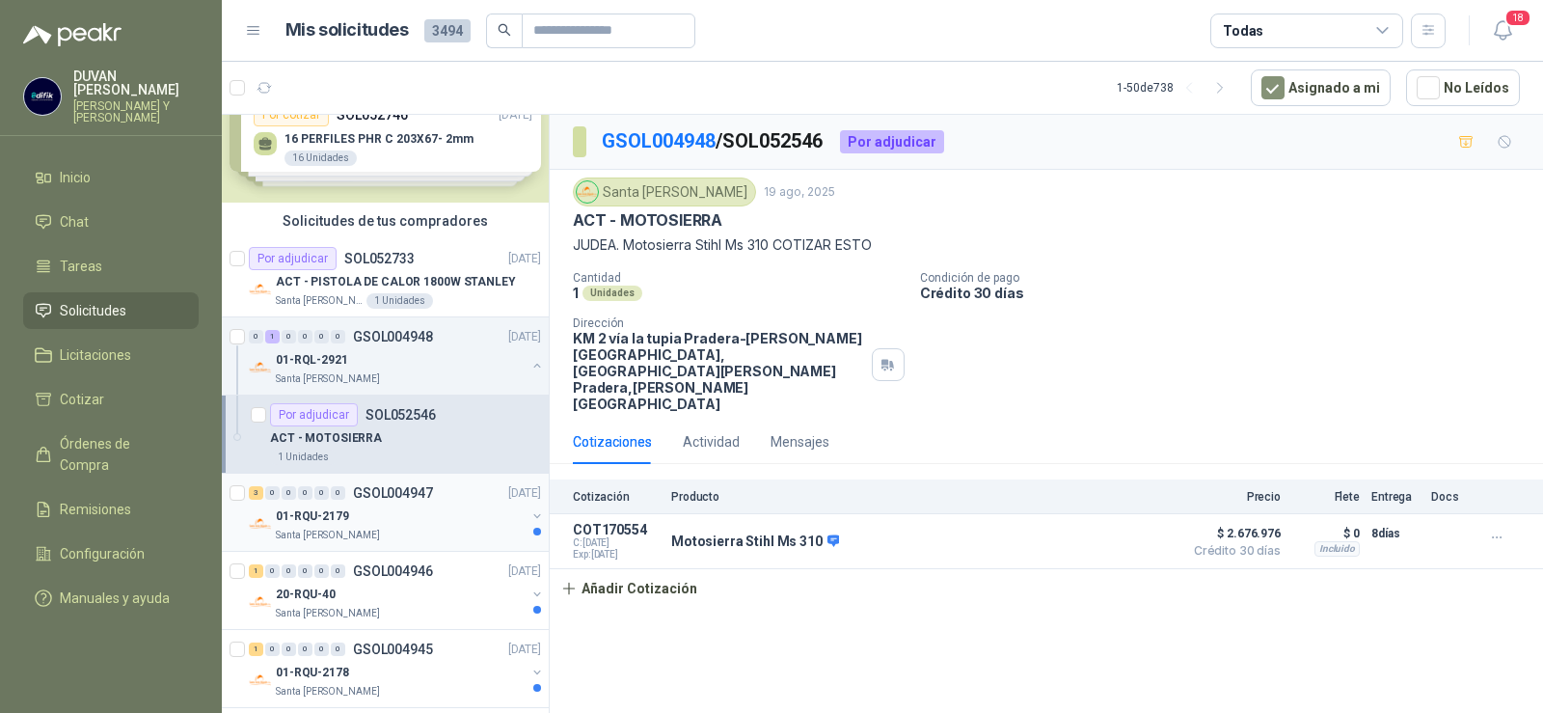
scroll to position [96, 0]
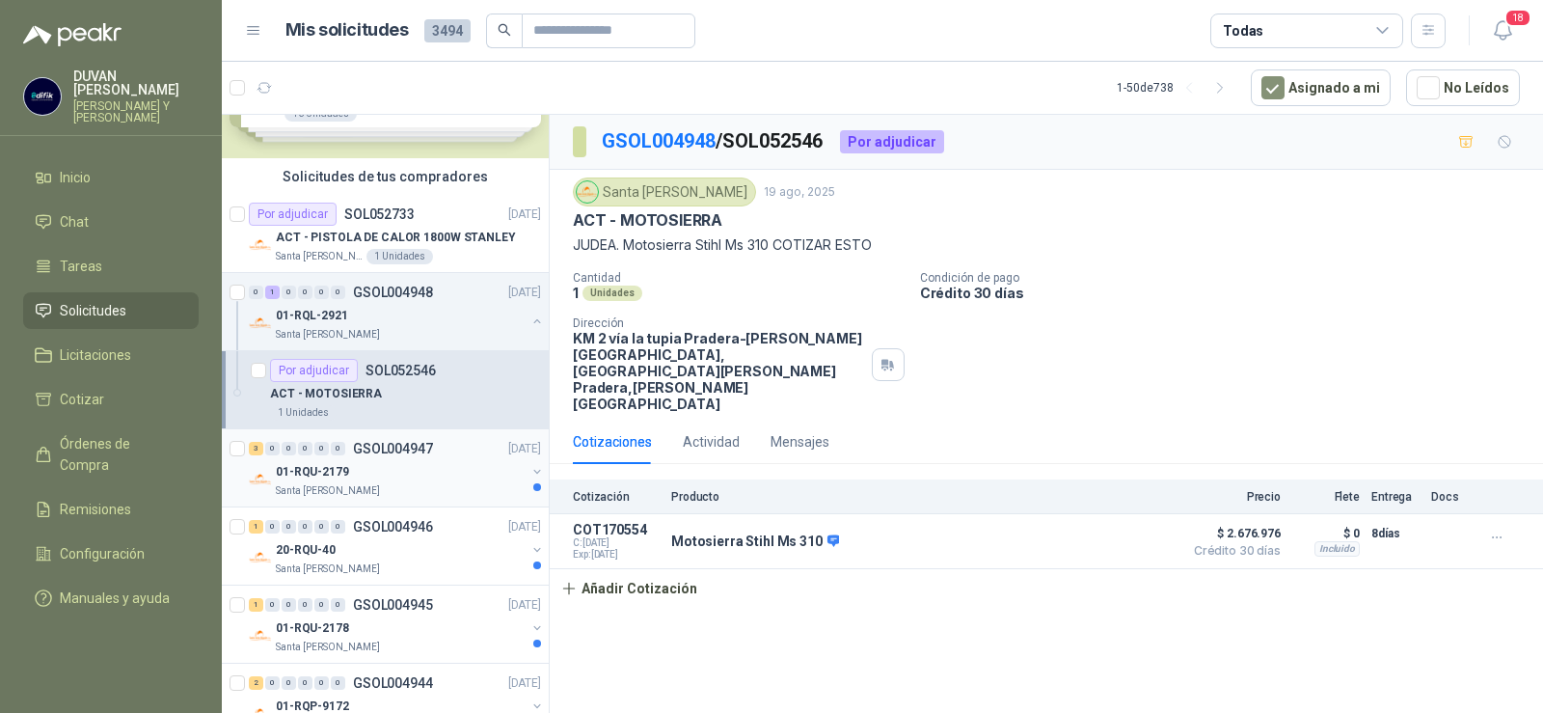
click at [392, 447] on p "GSOL004947" at bounding box center [393, 449] width 80 height 14
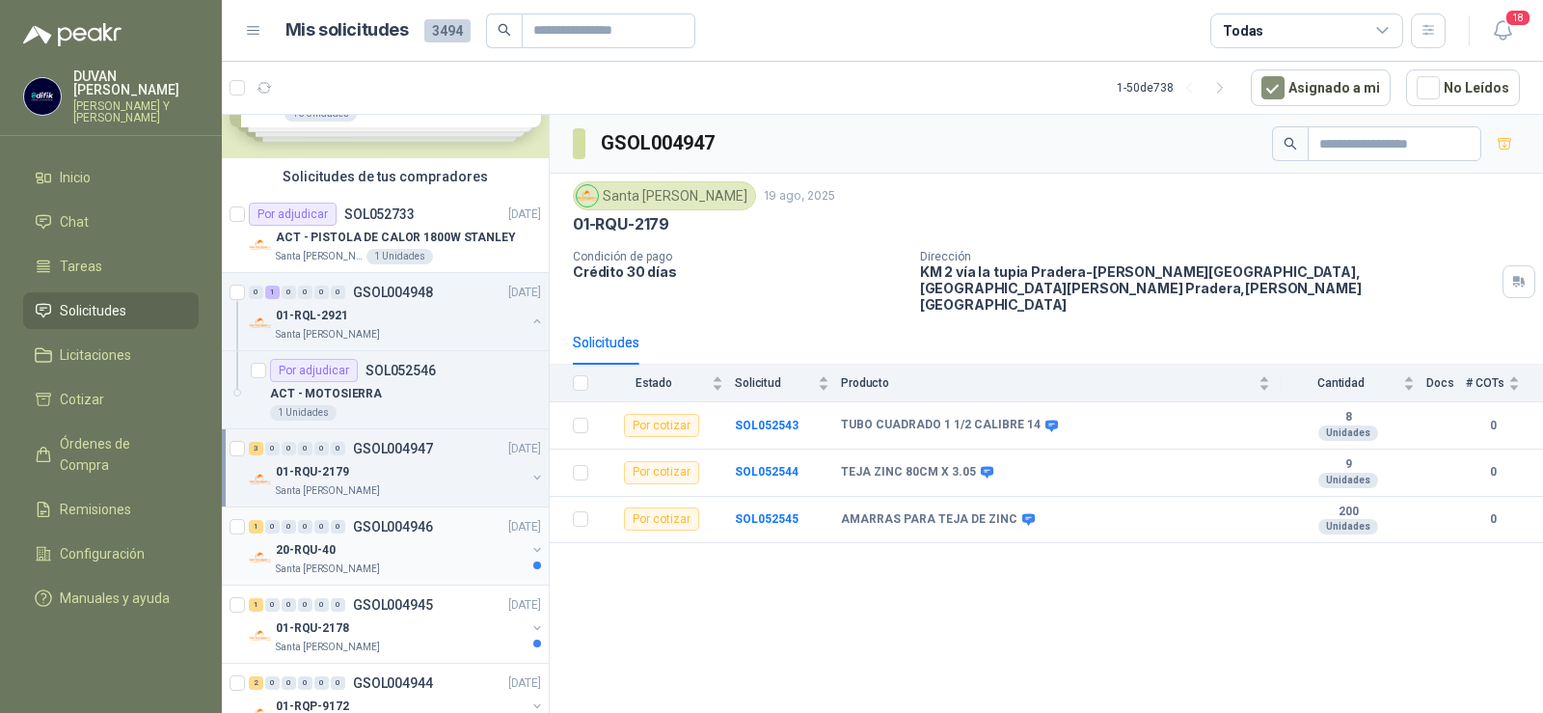
click at [378, 524] on p "GSOL004946" at bounding box center [393, 527] width 80 height 14
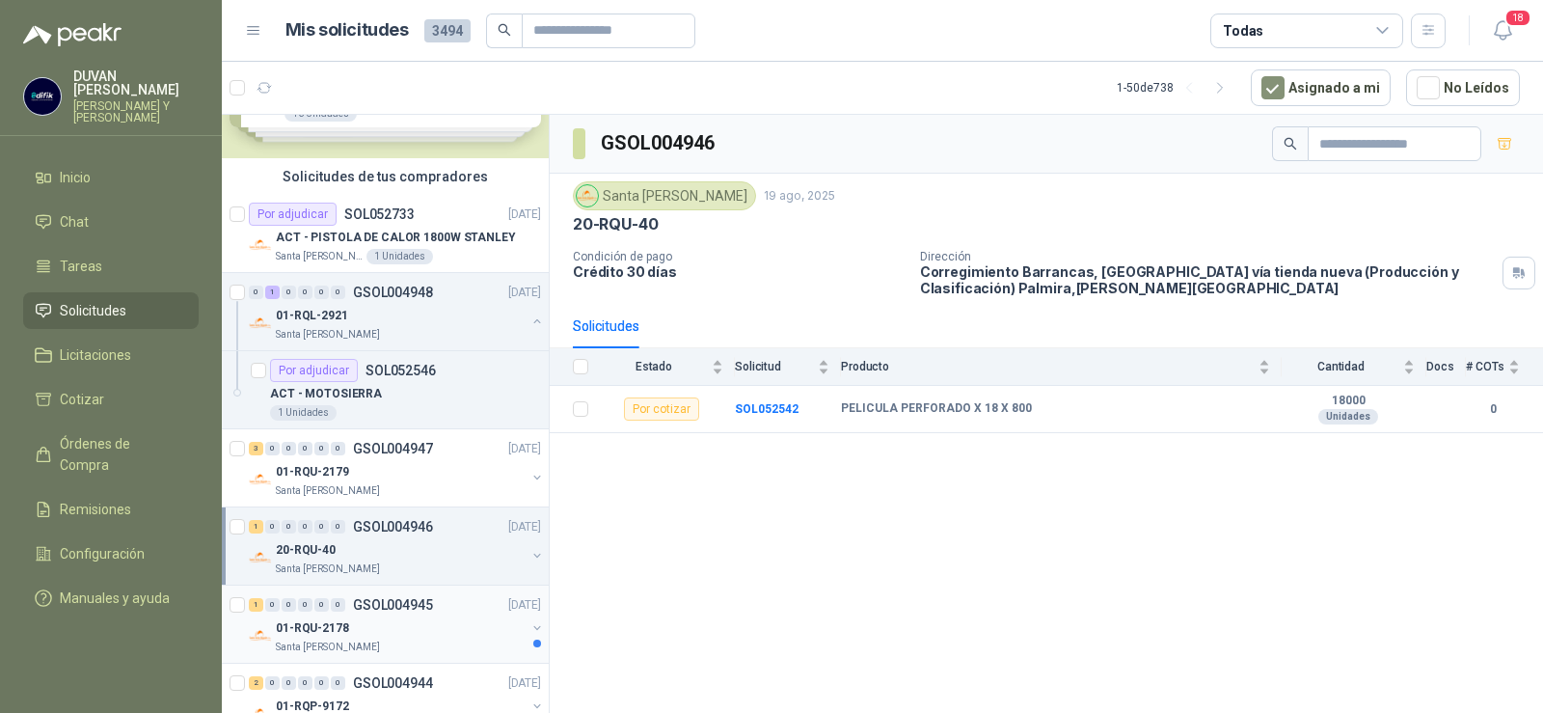
click at [410, 608] on p "GSOL004945" at bounding box center [393, 605] width 80 height 14
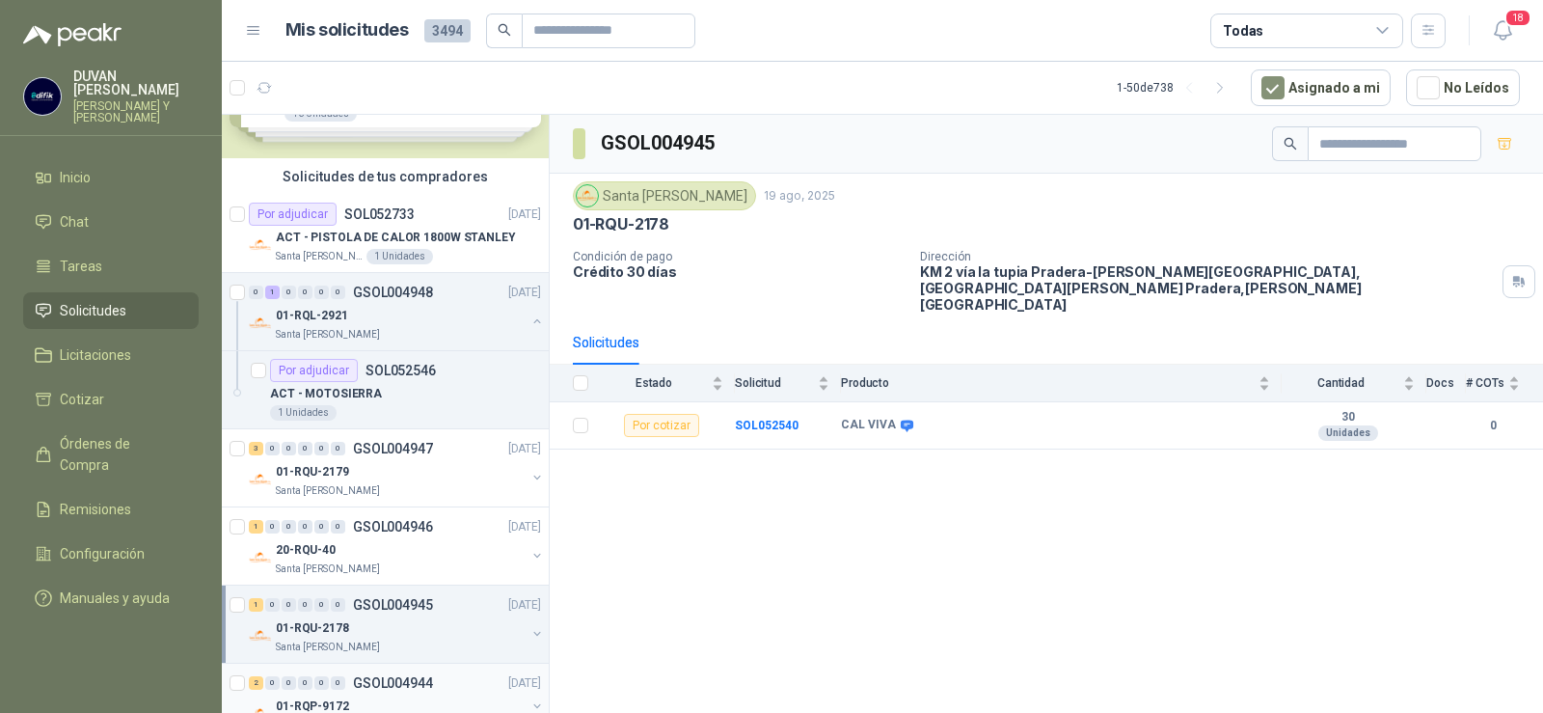
scroll to position [193, 0]
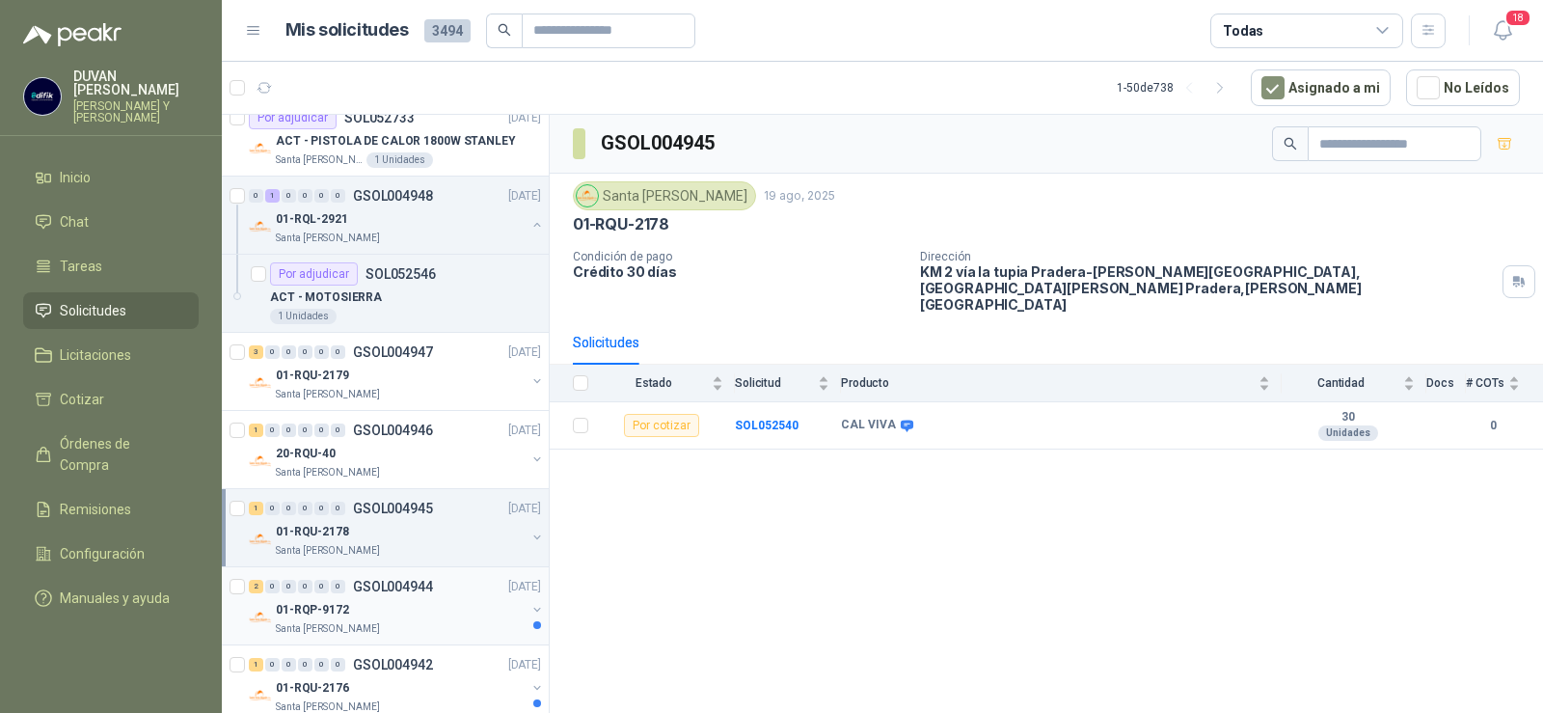
click at [386, 581] on p "GSOL004944" at bounding box center [393, 587] width 80 height 14
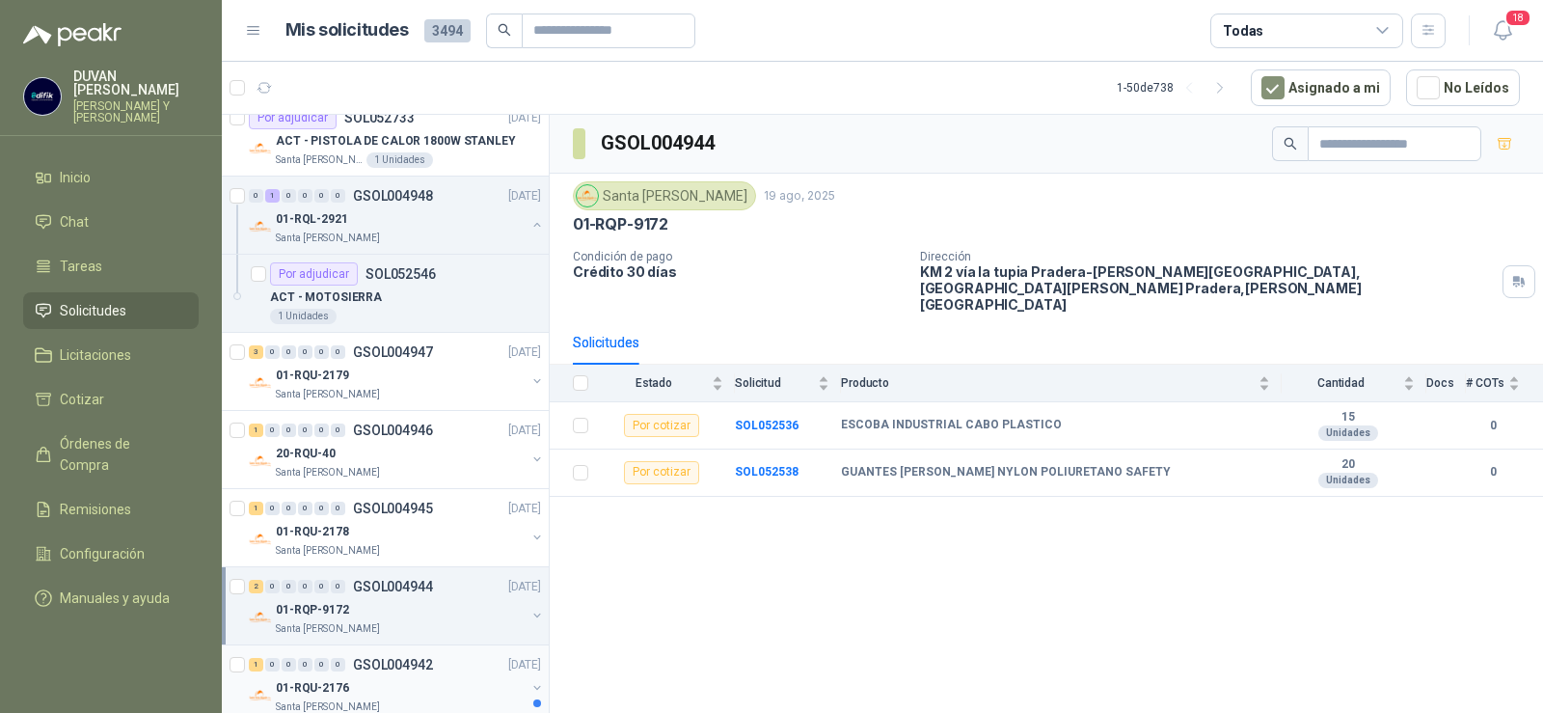
scroll to position [289, 0]
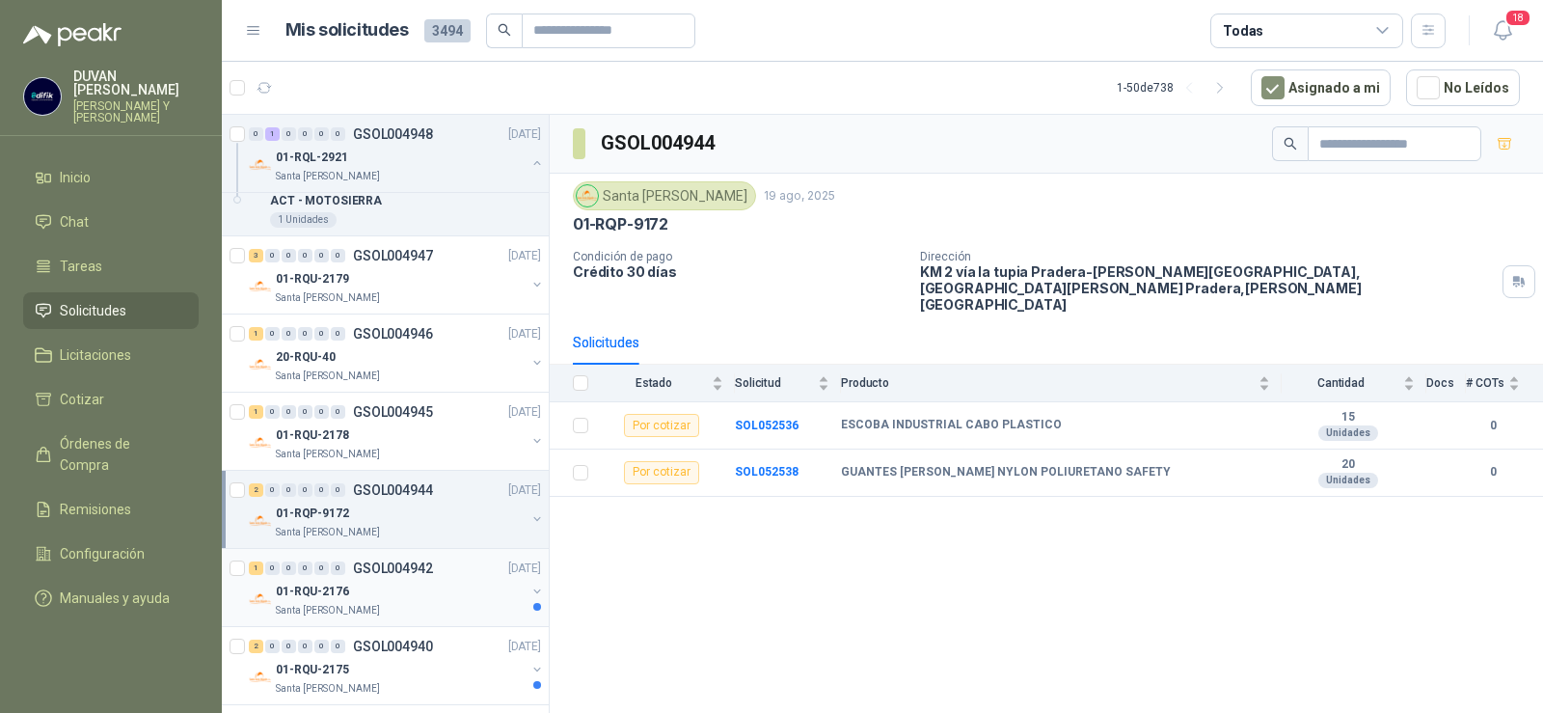
drag, startPoint x: 399, startPoint y: 560, endPoint x: 408, endPoint y: 576, distance: 17.7
click at [400, 561] on p "GSOL004942" at bounding box center [393, 568] width 80 height 14
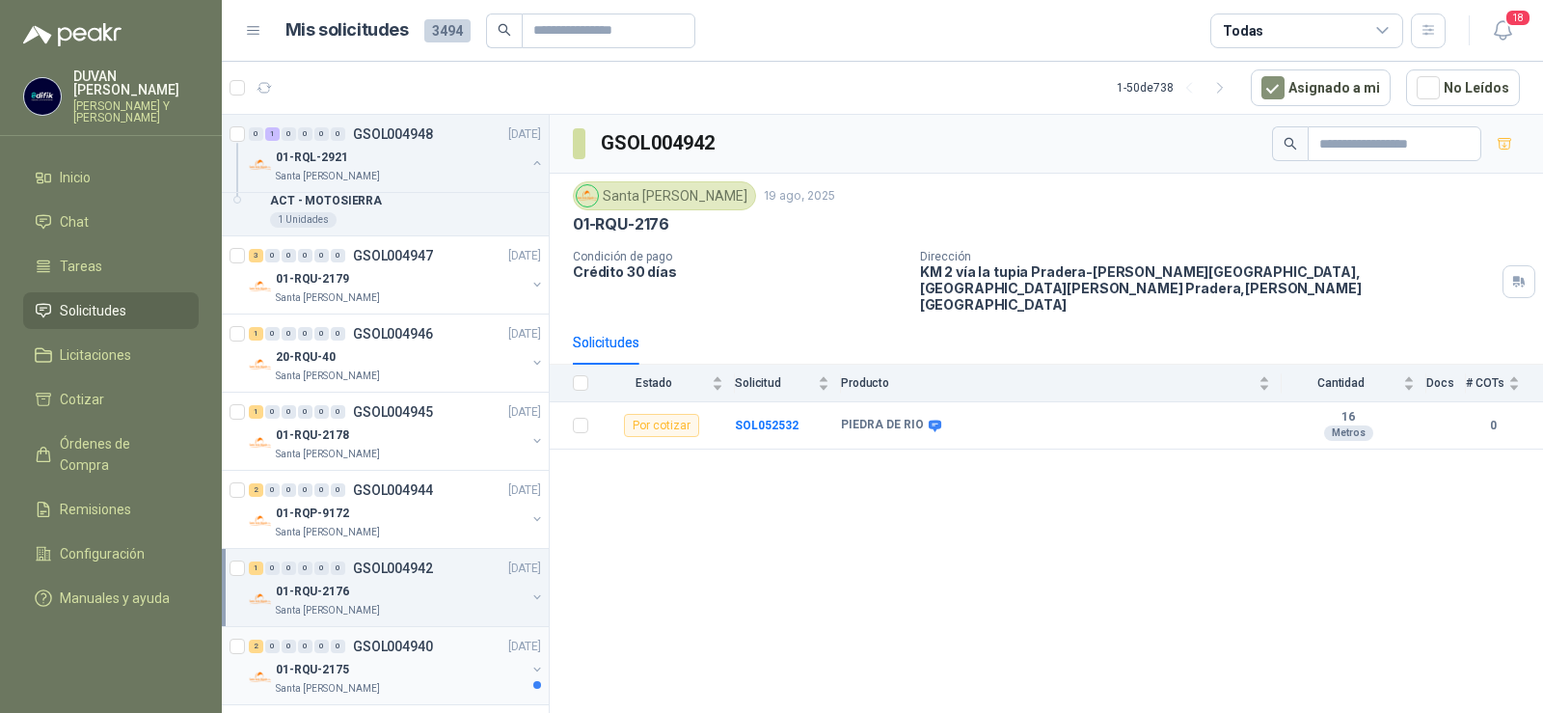
click at [380, 641] on p "GSOL004940" at bounding box center [393, 646] width 80 height 14
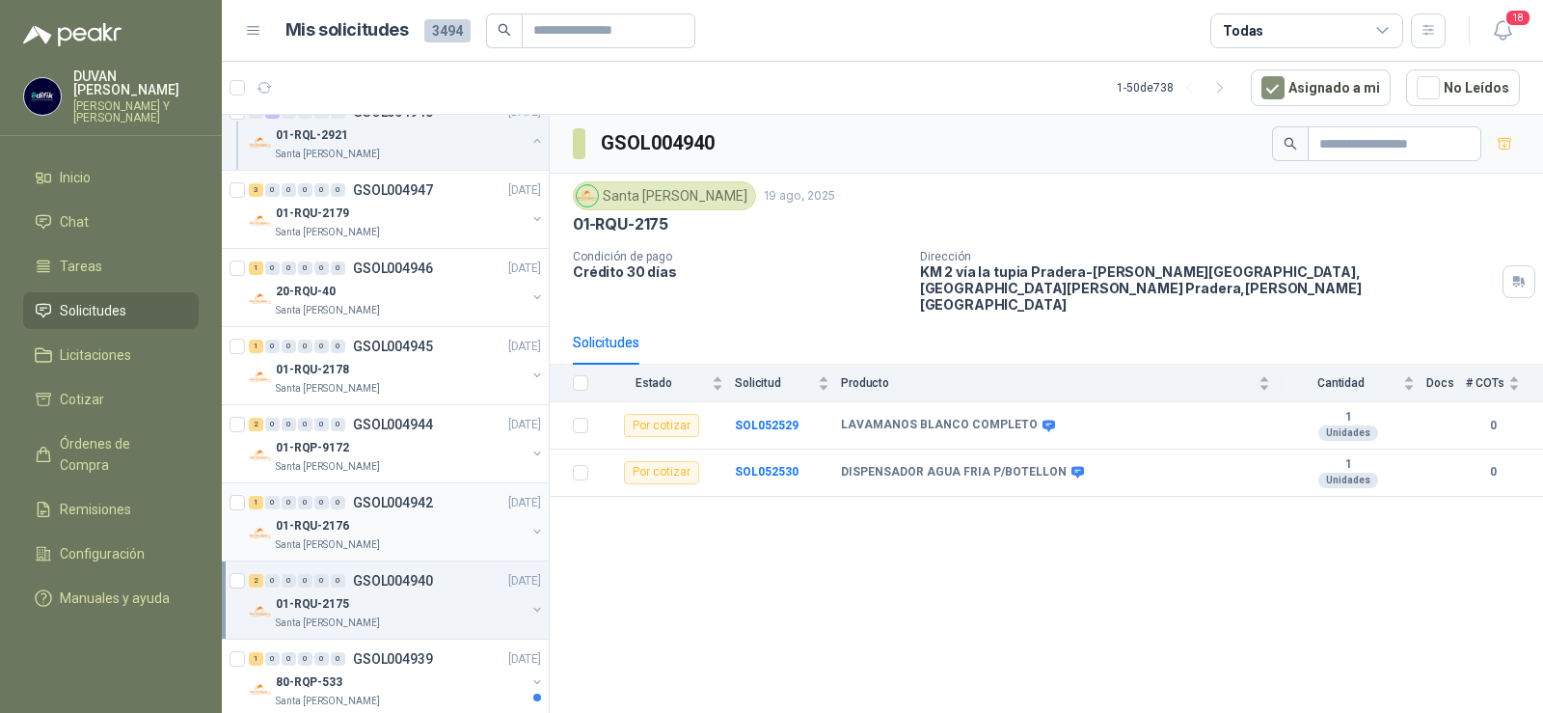
scroll to position [386, 0]
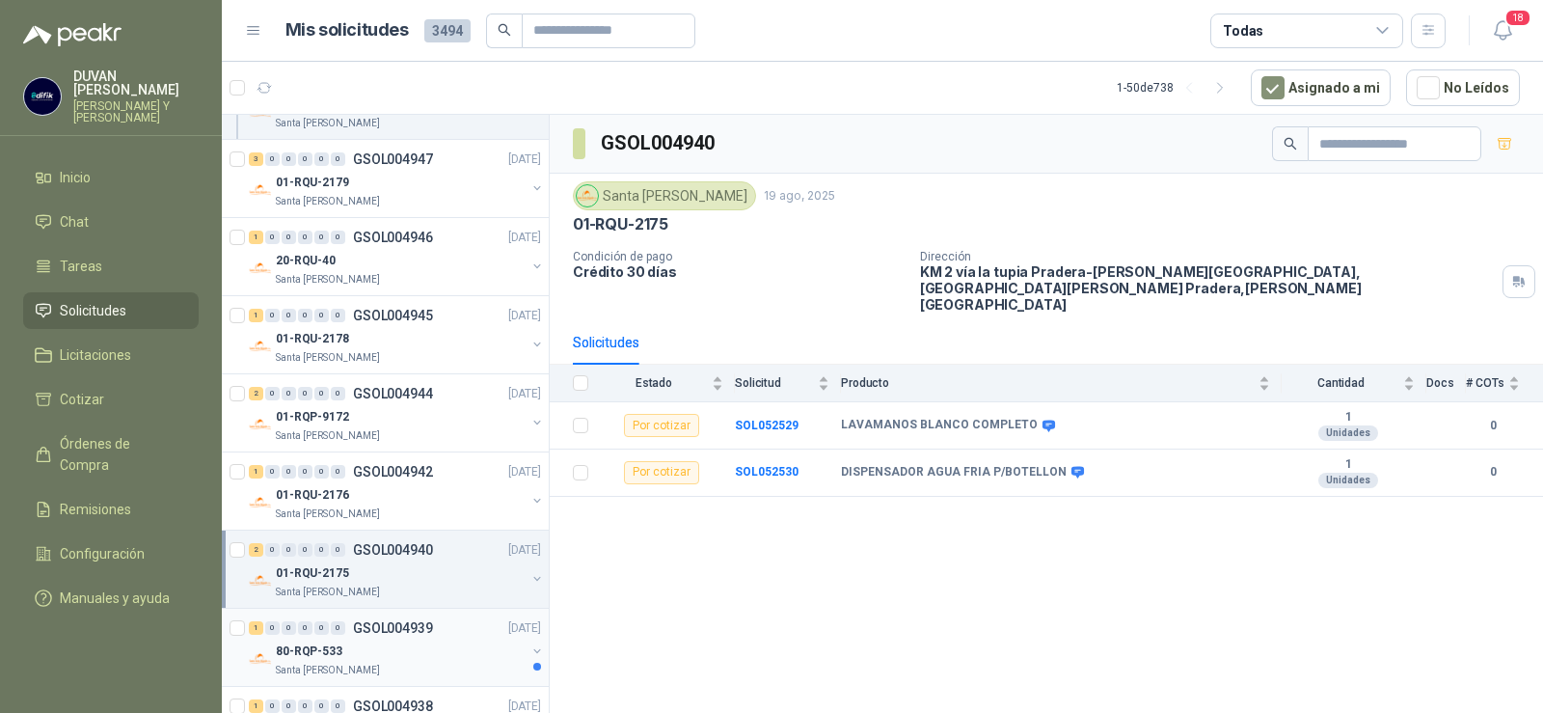
click at [389, 622] on p "GSOL004939" at bounding box center [393, 628] width 80 height 14
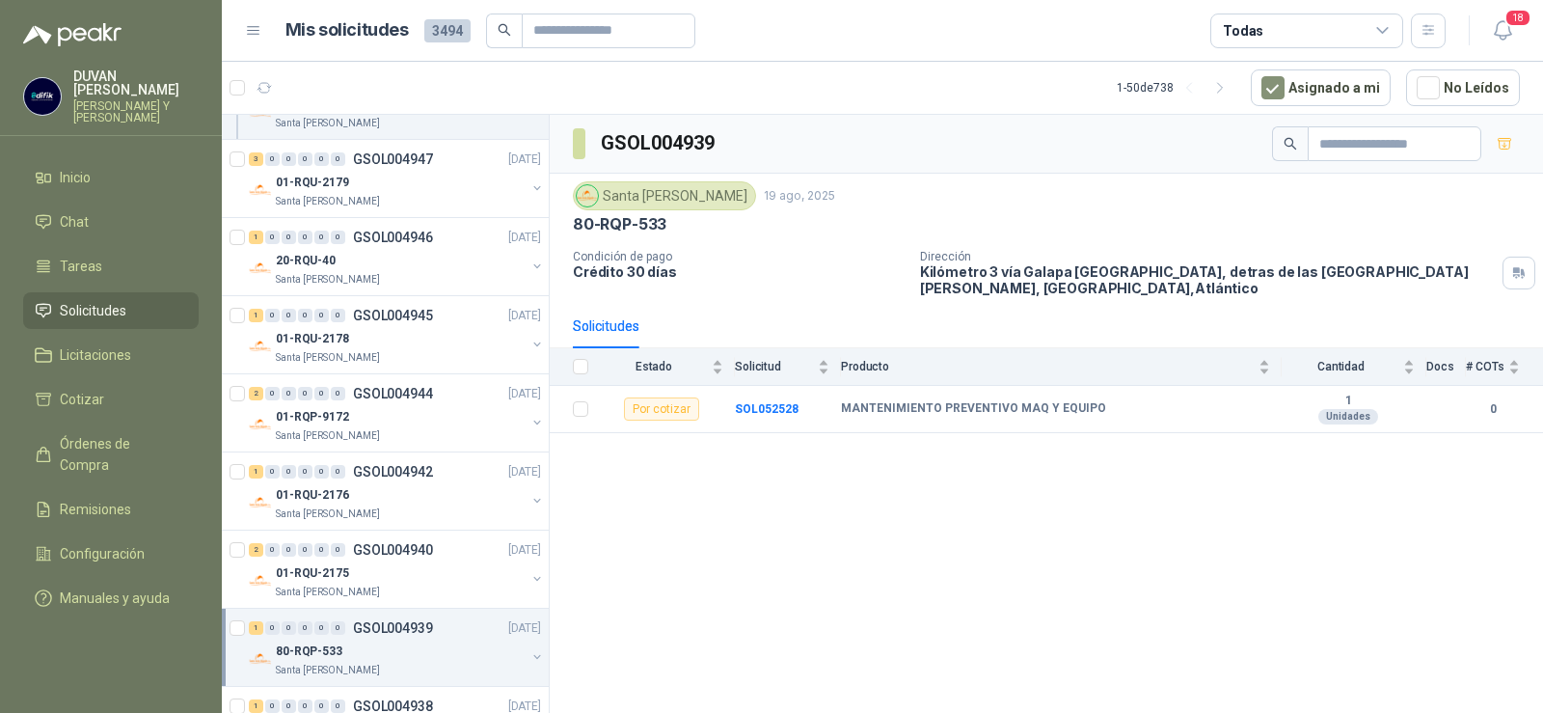
scroll to position [482, 0]
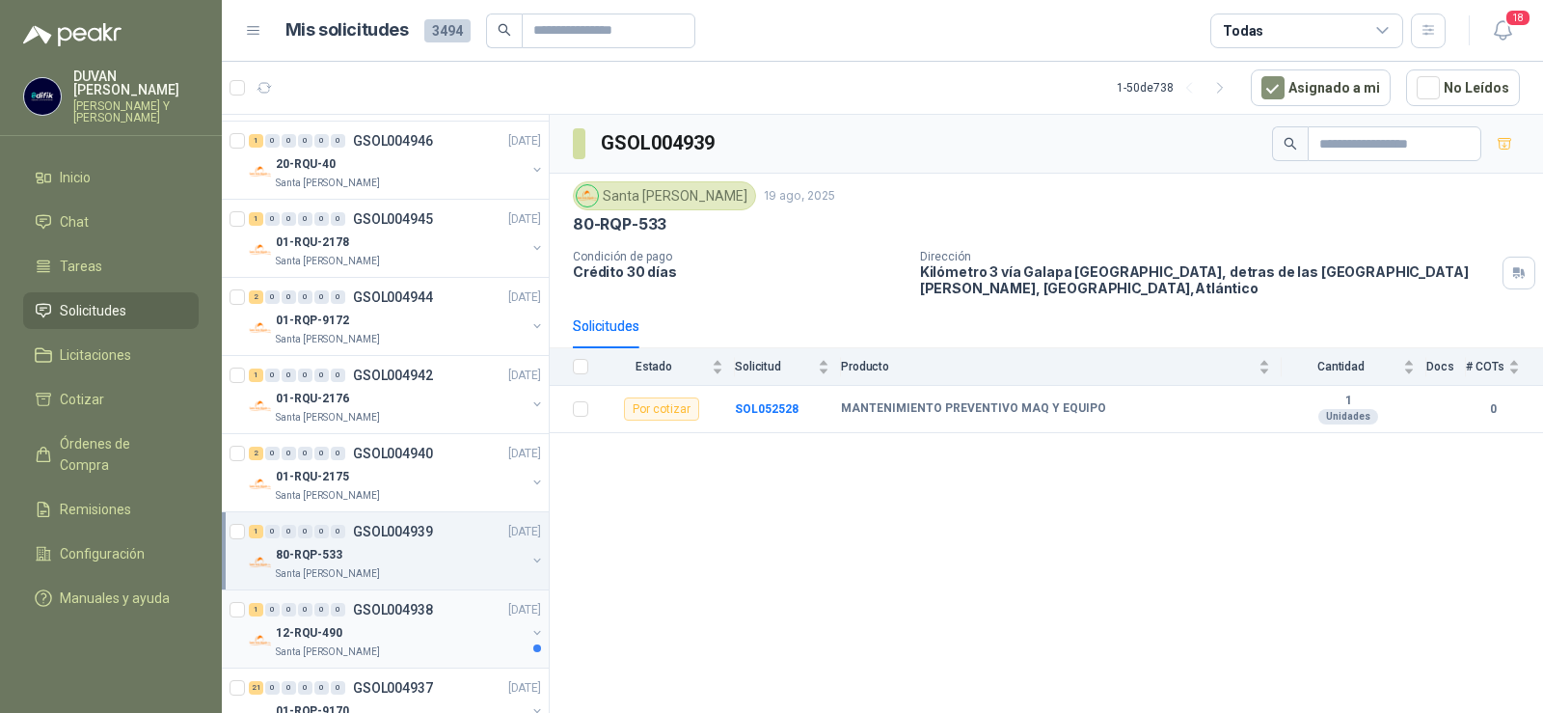
click at [400, 612] on p "GSOL004938" at bounding box center [393, 610] width 80 height 14
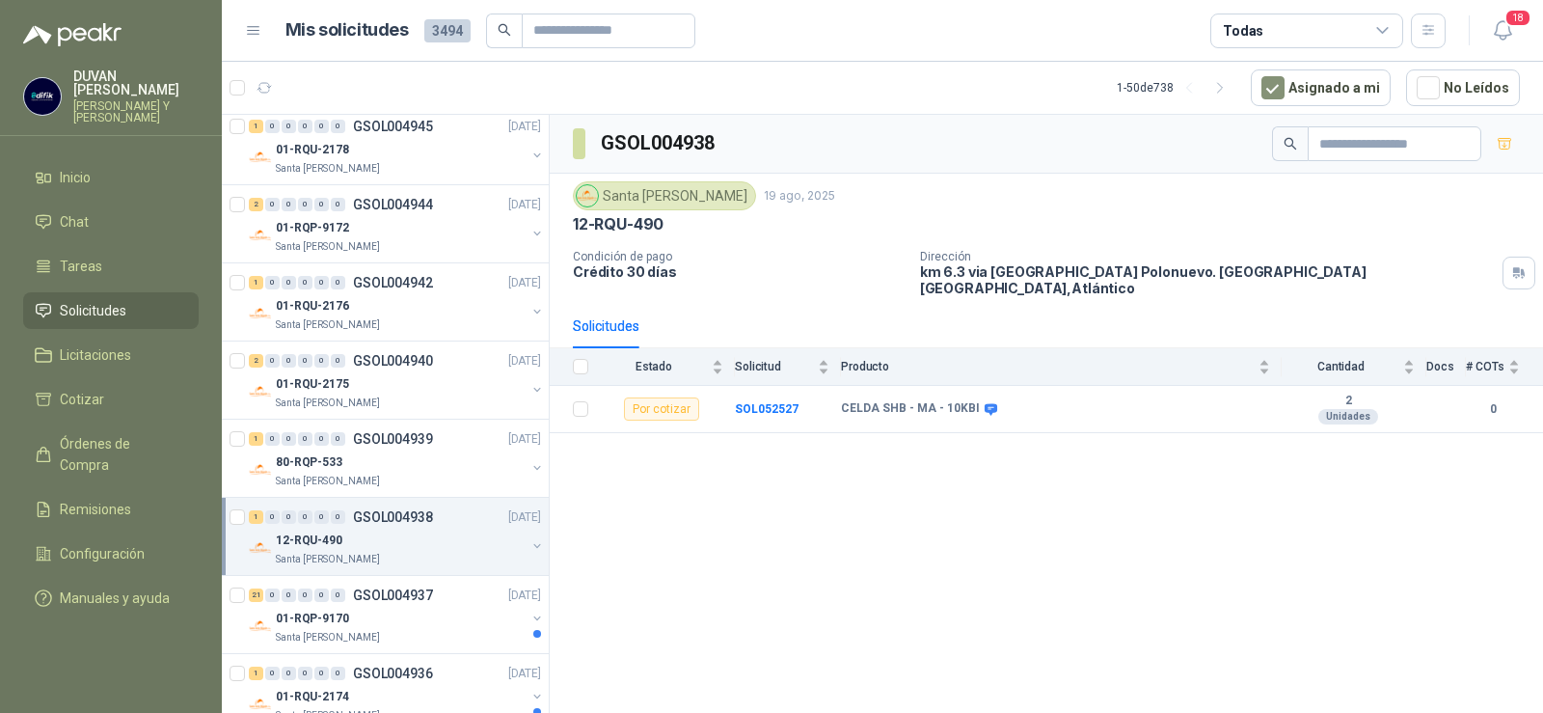
scroll to position [772, 0]
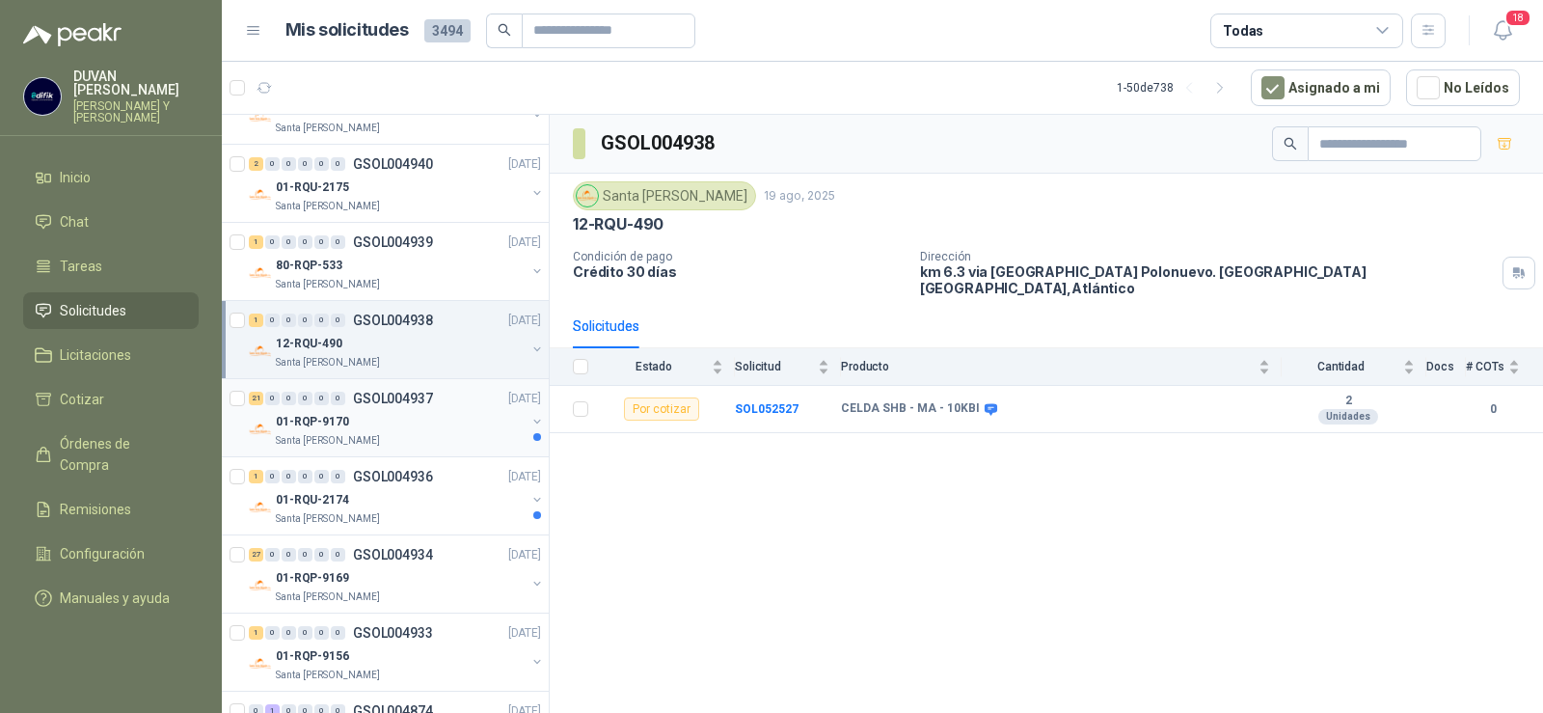
click at [382, 394] on p "GSOL004937" at bounding box center [393, 399] width 80 height 14
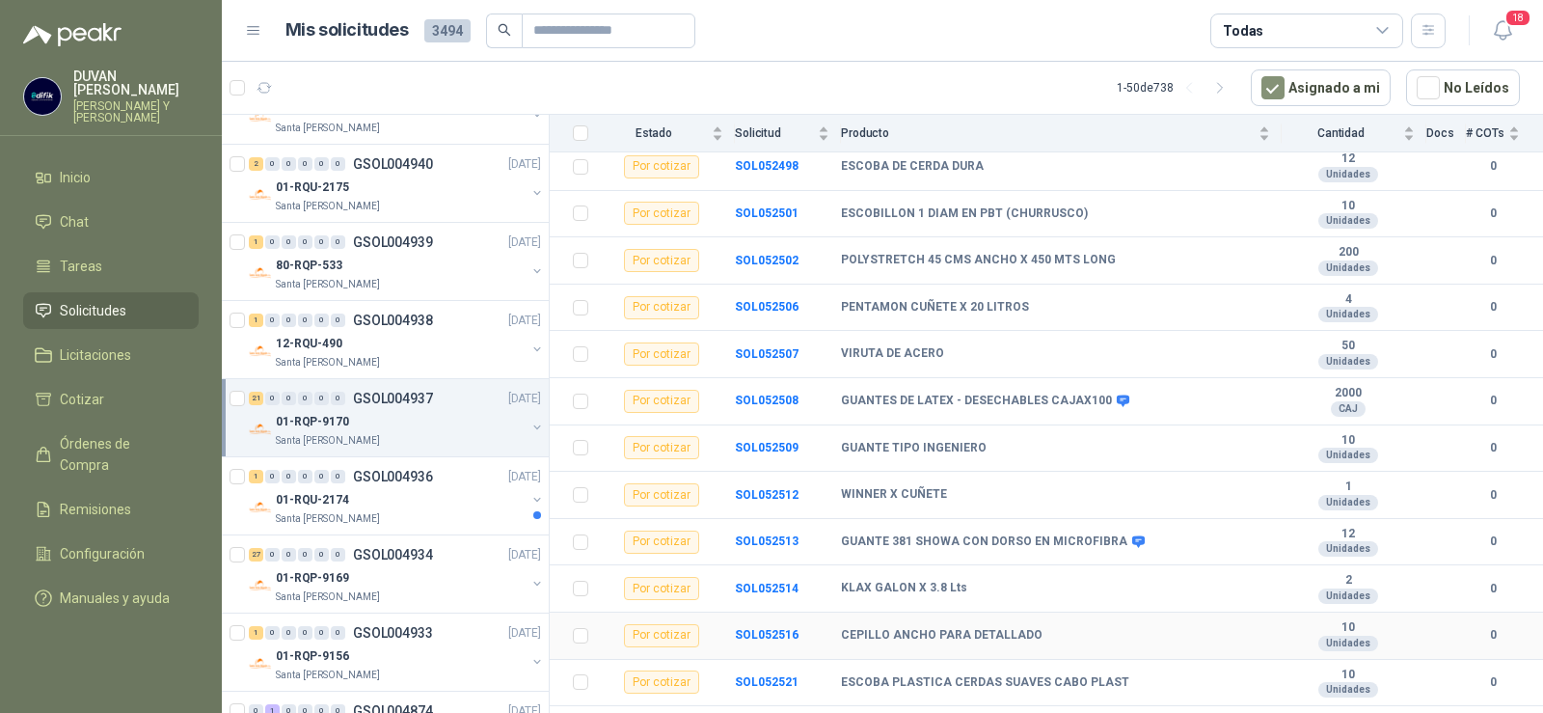
scroll to position [638, 0]
